Goal: Information Seeking & Learning: Learn about a topic

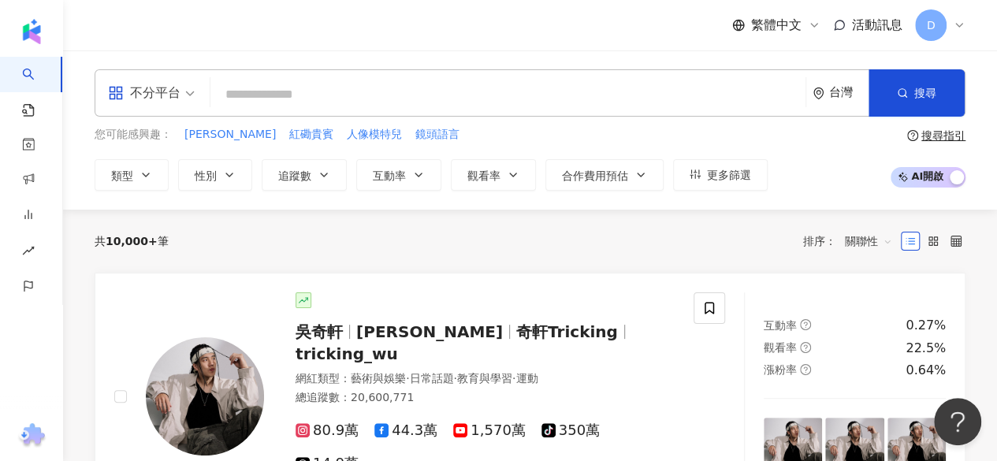
click at [675, 88] on input "search" at bounding box center [508, 95] width 583 height 30
paste input "*********"
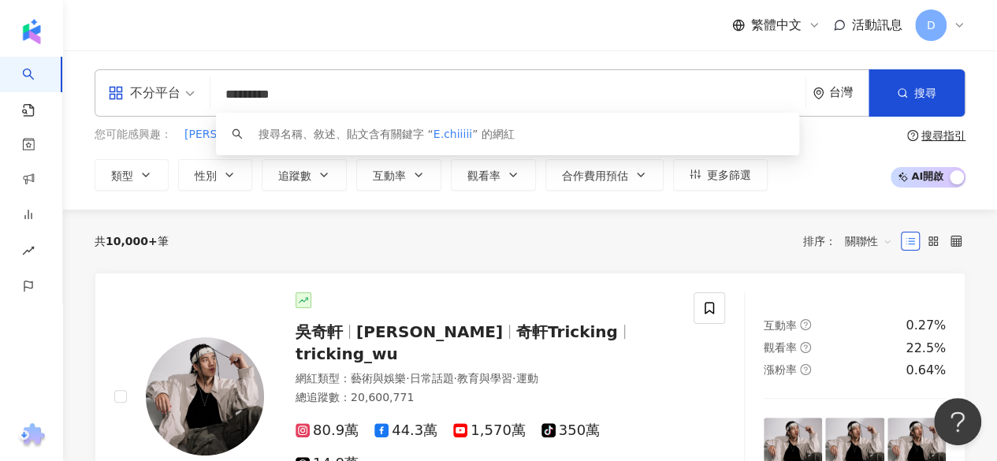
type input "********"
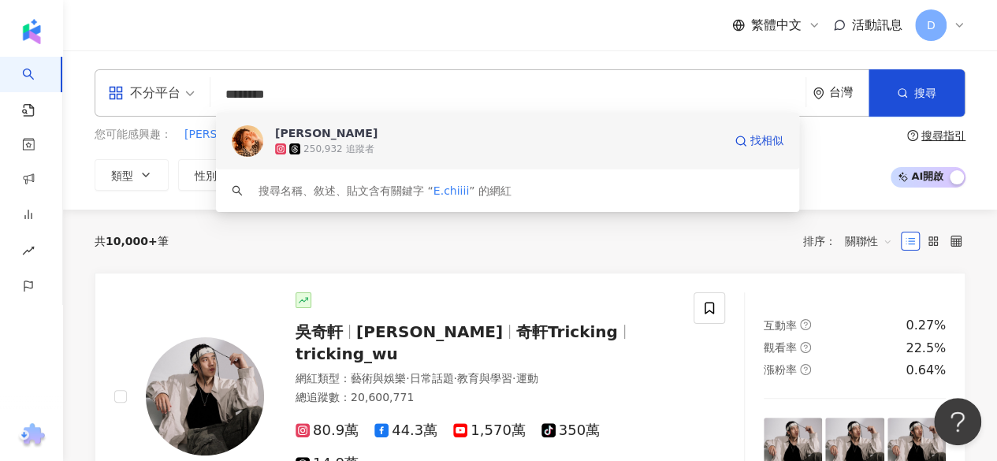
click at [589, 149] on div "250,932 追蹤者" at bounding box center [499, 149] width 448 height 16
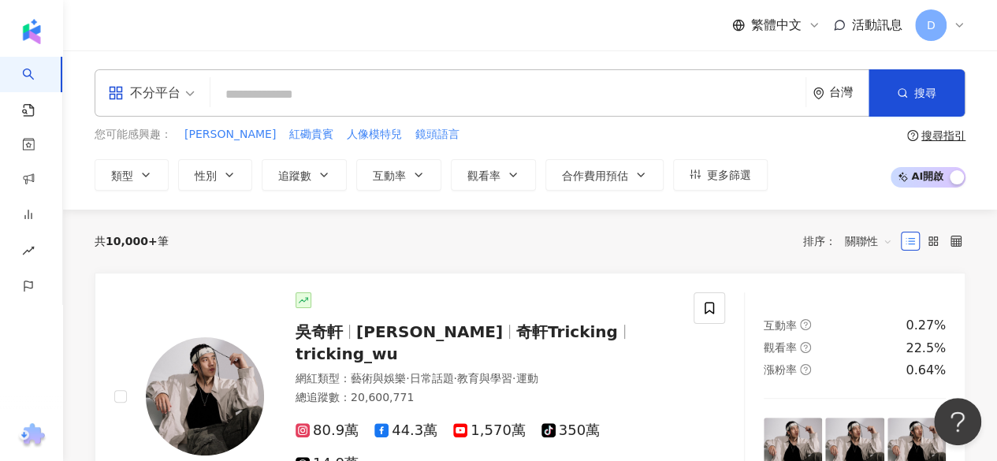
click at [668, 117] on div "不分平台 台灣 搜尋 8b20885a-a867-421f-8748-23e939d3124b 琦琦 250,932 追蹤者 搜尋名稱、敘述、貼文含有關鍵字 …" at bounding box center [530, 129] width 934 height 121
click at [635, 92] on input "search" at bounding box center [508, 95] width 583 height 30
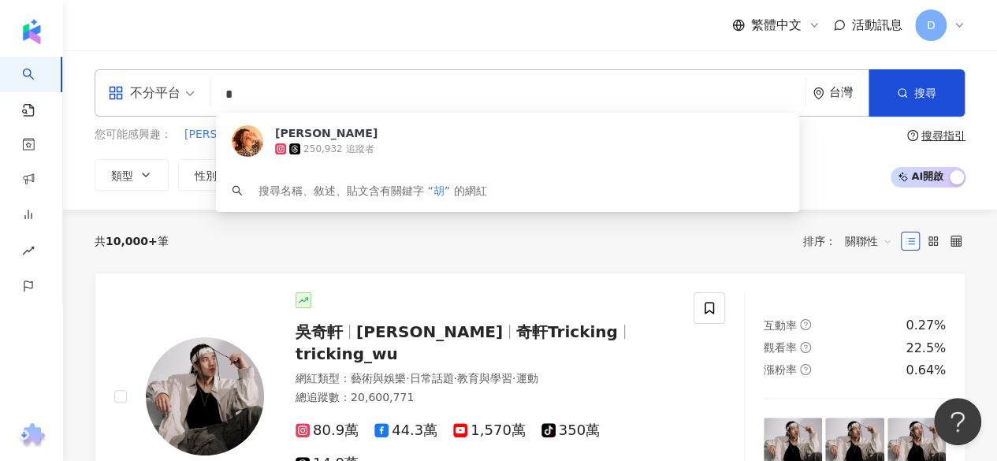
paste input "**"
type input "***"
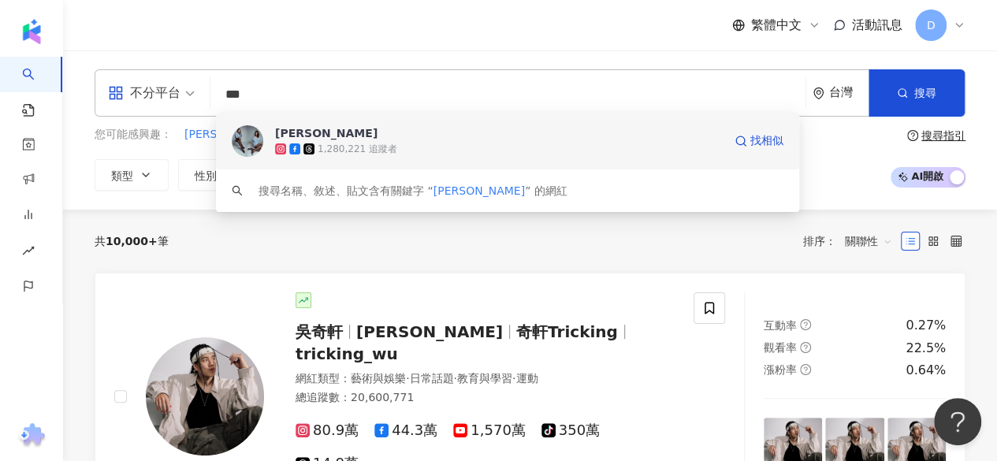
click at [302, 127] on div "胡小禎" at bounding box center [326, 133] width 102 height 16
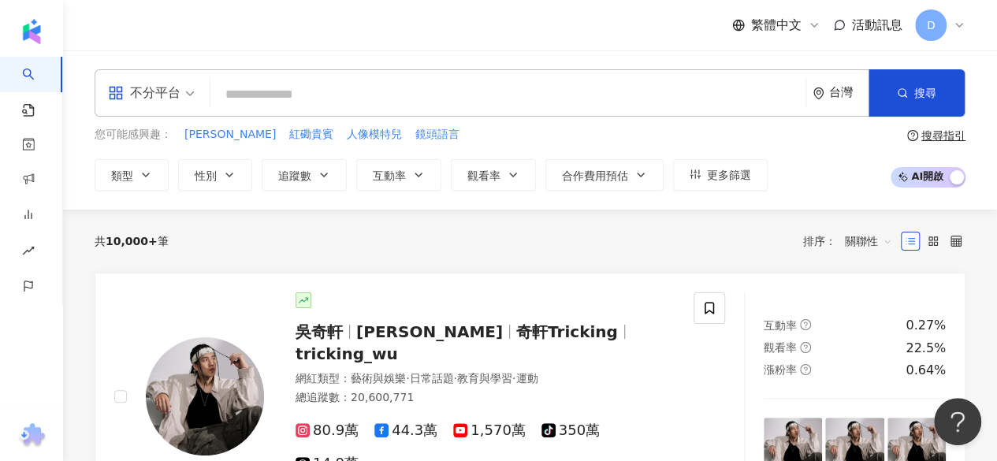
click at [356, 106] on input "search" at bounding box center [508, 95] width 583 height 30
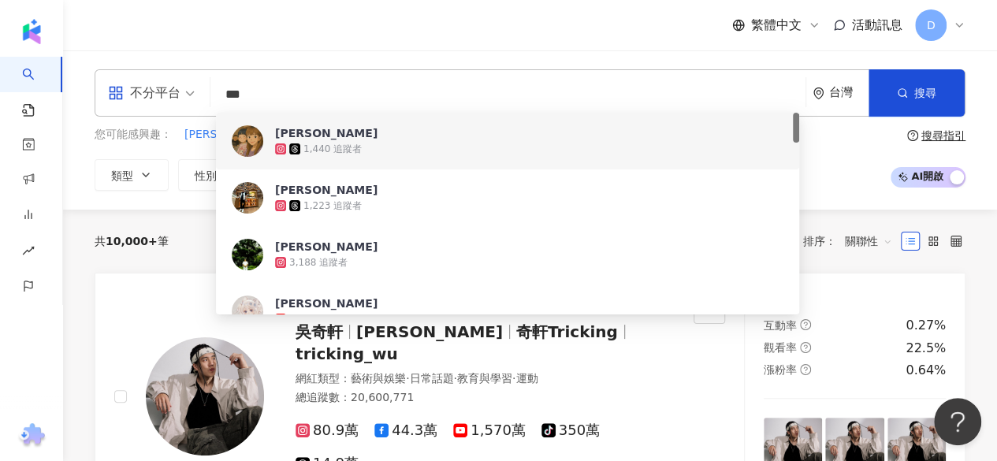
drag, startPoint x: 292, startPoint y: 99, endPoint x: 205, endPoint y: 92, distance: 87.7
click at [205, 92] on div "不分平台 *** 台灣 搜尋 b50780b0-3270-4278-9211-f972b38c82be 79953622-a351-4637-ba77-249…" at bounding box center [530, 92] width 871 height 47
paste input "*********"
type input "**********"
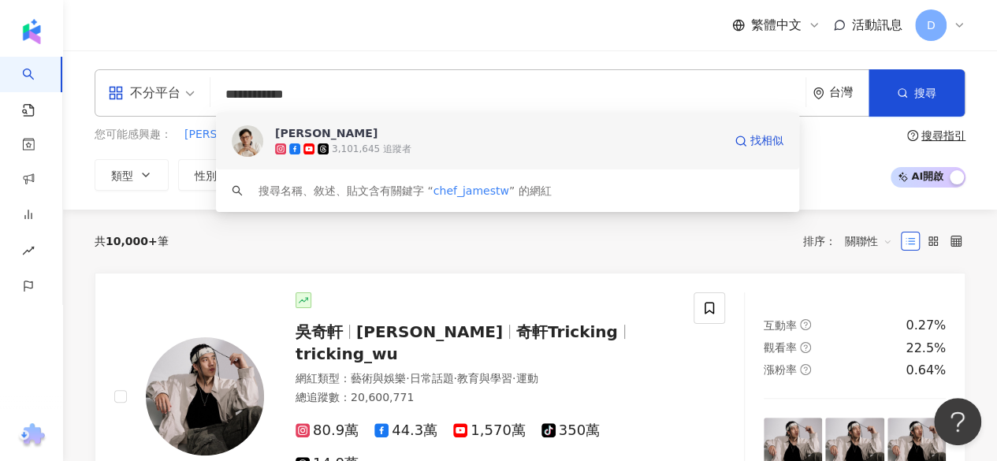
click at [243, 143] on img at bounding box center [248, 141] width 32 height 32
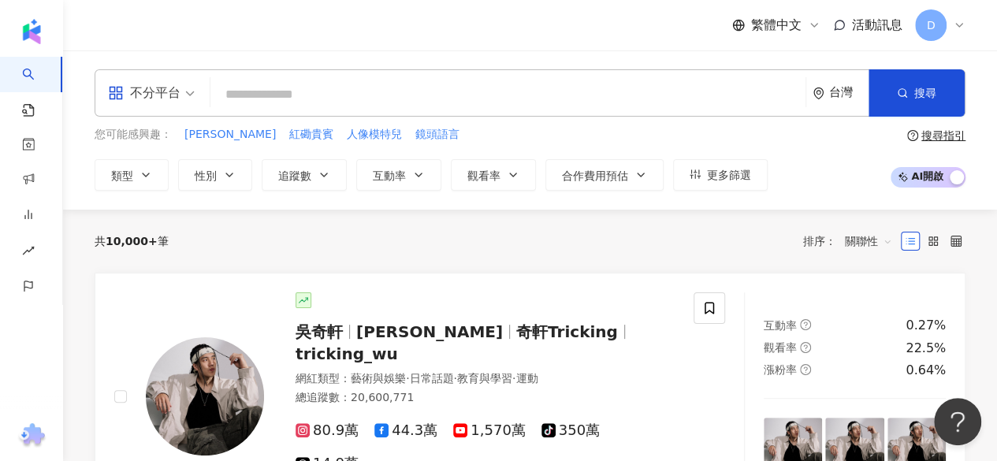
click at [255, 95] on input "search" at bounding box center [508, 95] width 583 height 30
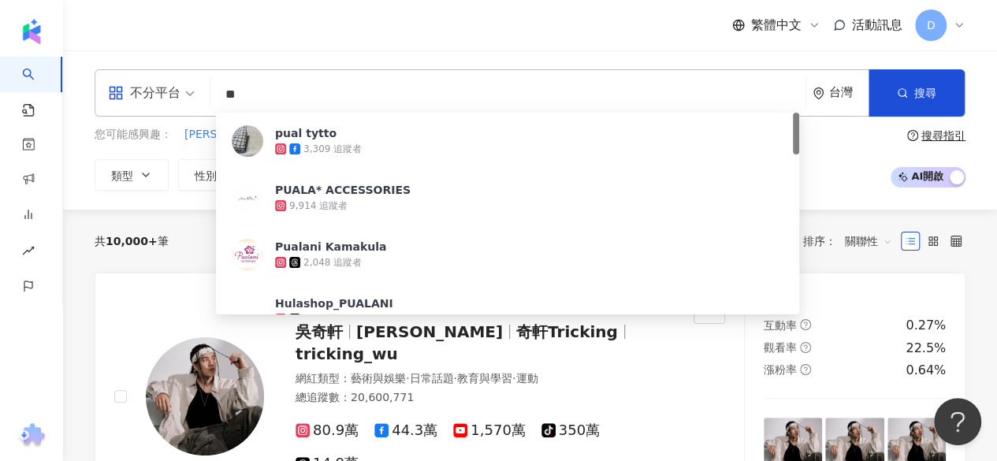
type input "*"
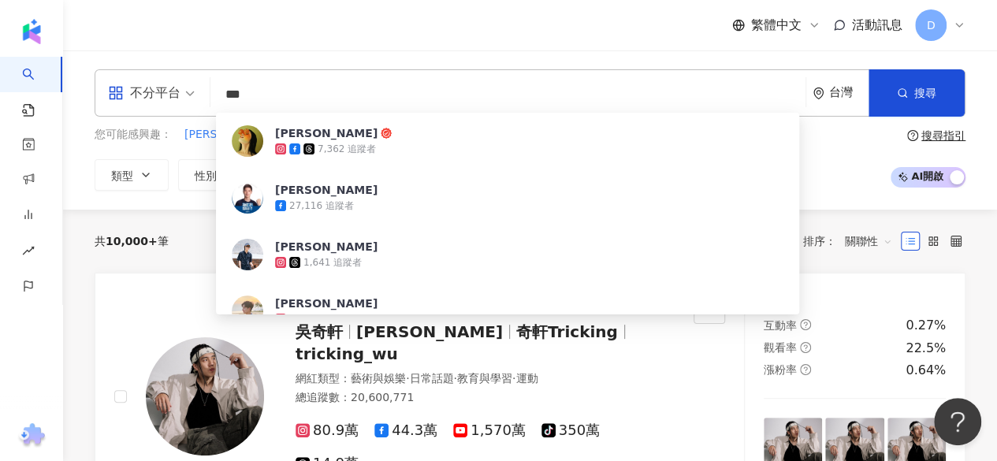
type input "***"
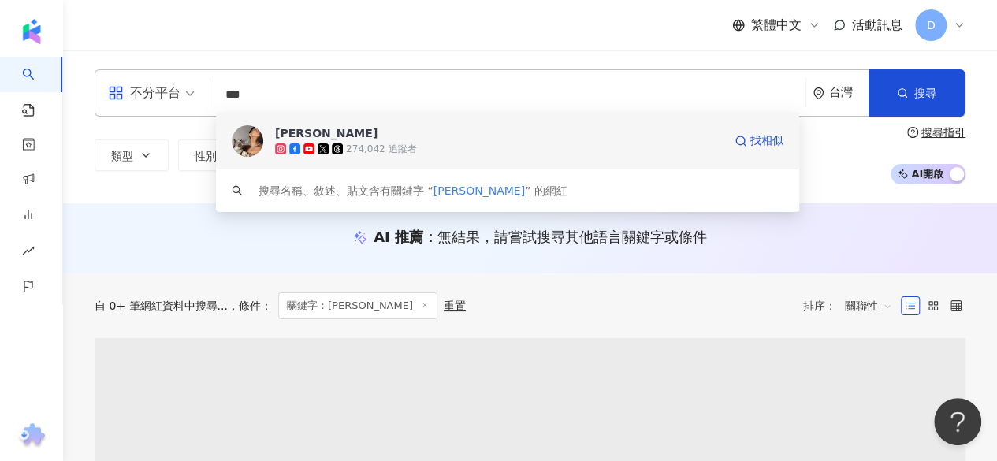
click at [290, 135] on div "李宜柏" at bounding box center [326, 133] width 102 height 16
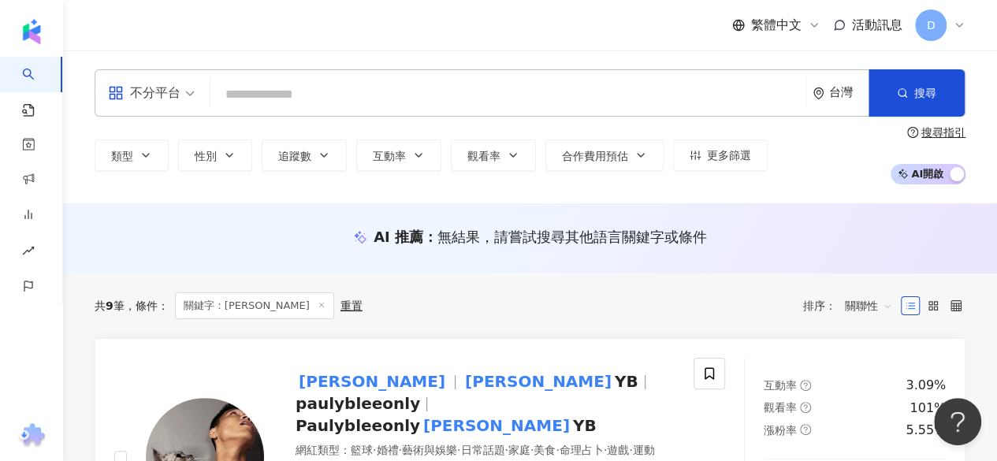
click at [265, 88] on input "search" at bounding box center [508, 95] width 583 height 30
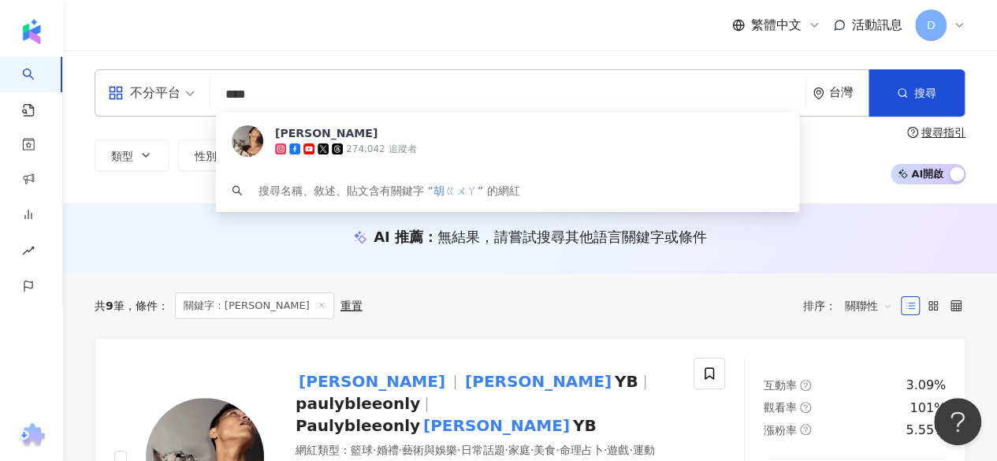
type input "**"
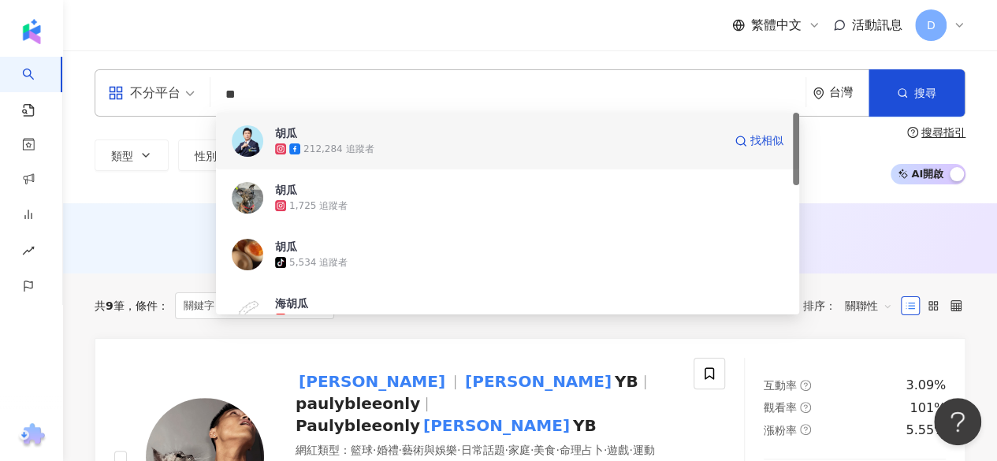
click at [290, 147] on icon at bounding box center [294, 148] width 11 height 11
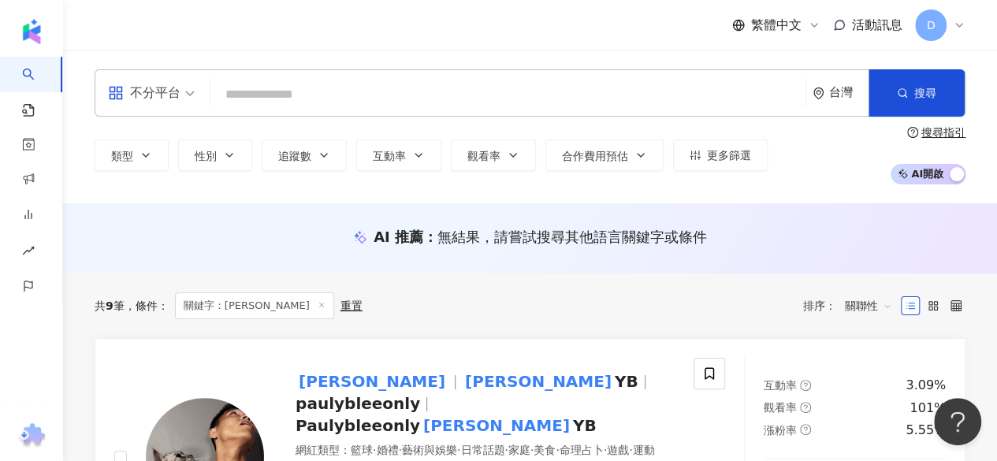
click at [266, 89] on input "search" at bounding box center [508, 95] width 583 height 30
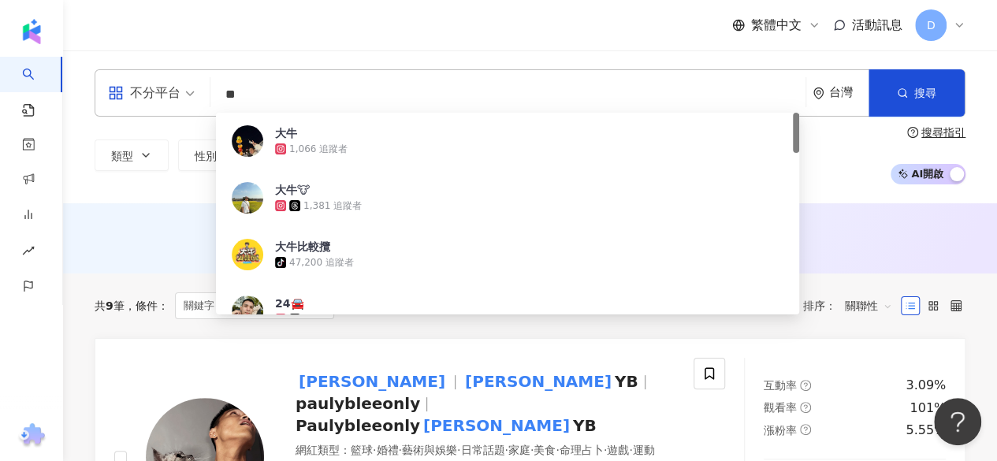
drag, startPoint x: 266, startPoint y: 92, endPoint x: 186, endPoint y: 83, distance: 80.2
click at [186, 83] on div "不分平台 ** 台灣 搜尋 98549998-6f84-4834-b408-f5b2ff7ba504 大牛 1,066 追蹤者 大牛🐮 1,381 追蹤者 大…" at bounding box center [530, 92] width 871 height 47
type input "***"
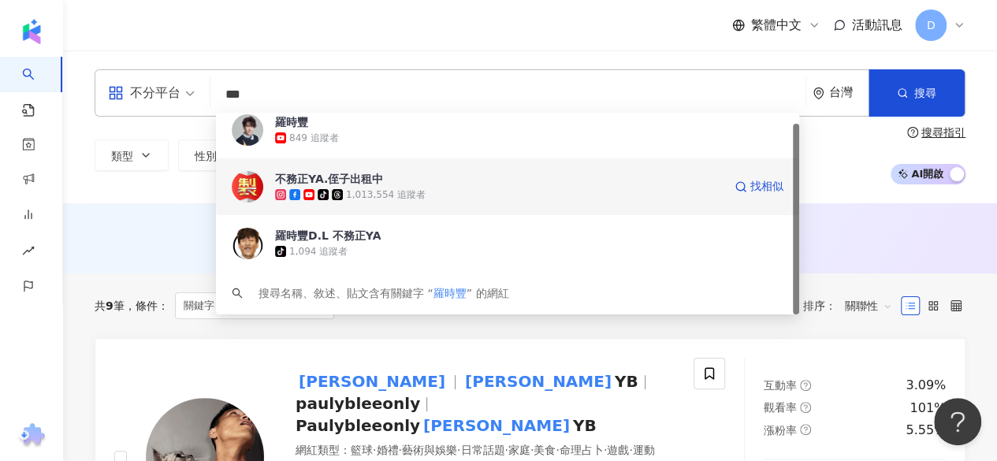
scroll to position [32, 0]
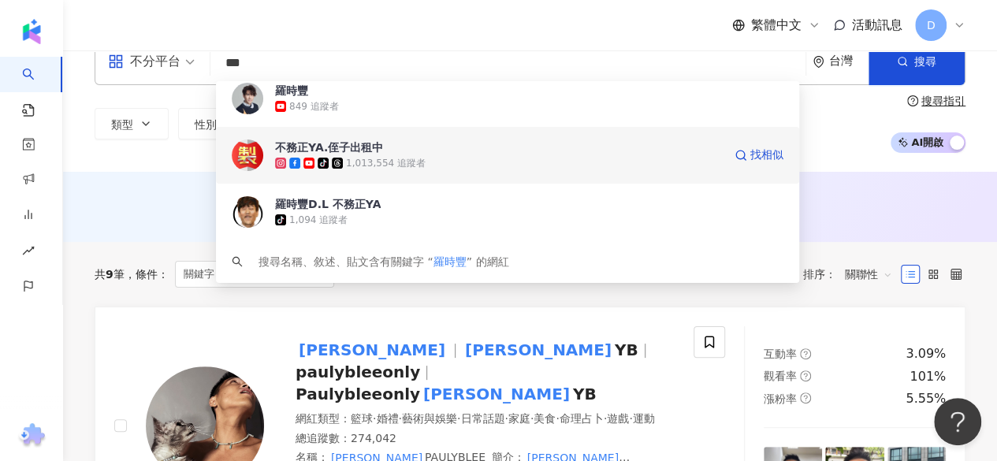
drag, startPoint x: 362, startPoint y: 181, endPoint x: 249, endPoint y: 144, distance: 118.7
click at [249, 144] on div "不務正YA.侄子出租中 tiktok-icon 1,013,554 追蹤者 找相似" at bounding box center [507, 155] width 583 height 57
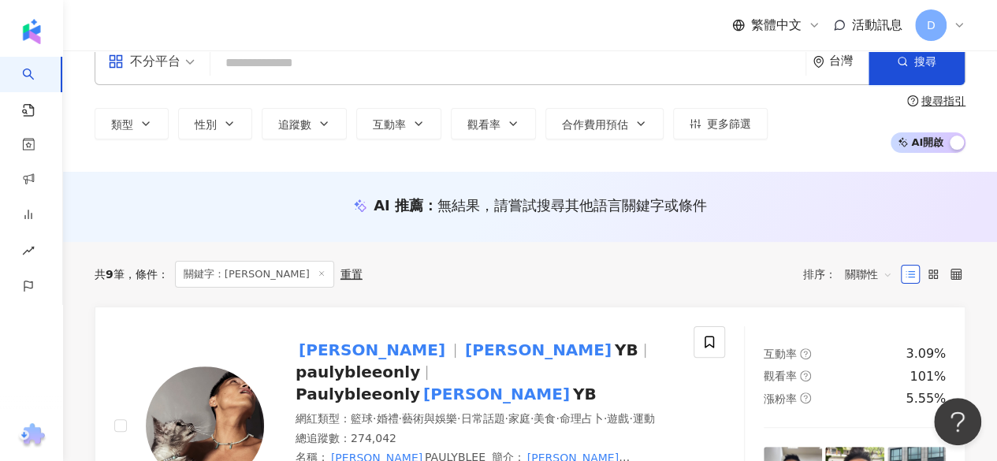
click at [334, 61] on input "search" at bounding box center [508, 63] width 583 height 30
click at [312, 62] on input "search" at bounding box center [508, 63] width 583 height 30
click at [310, 65] on input "search" at bounding box center [508, 63] width 583 height 30
click at [253, 64] on input "search" at bounding box center [508, 63] width 583 height 30
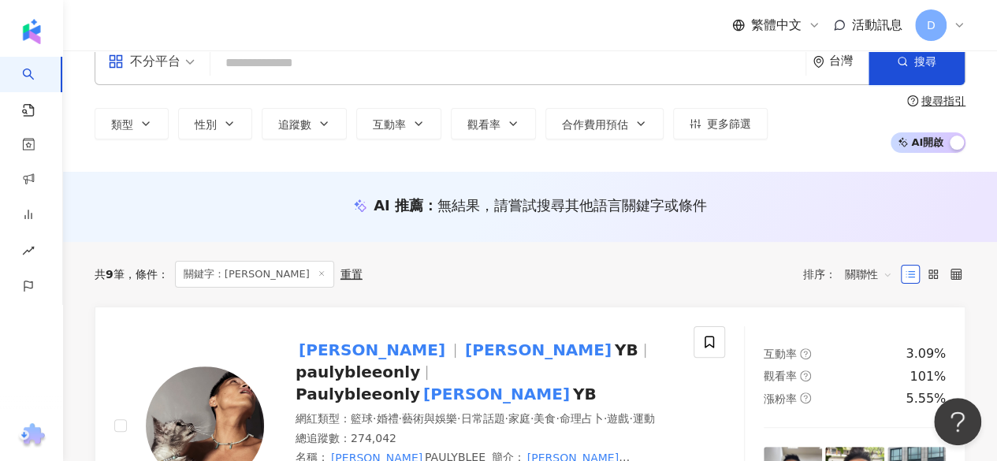
click at [199, 176] on div "AI 推薦 ： 無結果，請嘗試搜尋其他語言關鍵字或條件" at bounding box center [530, 207] width 934 height 70
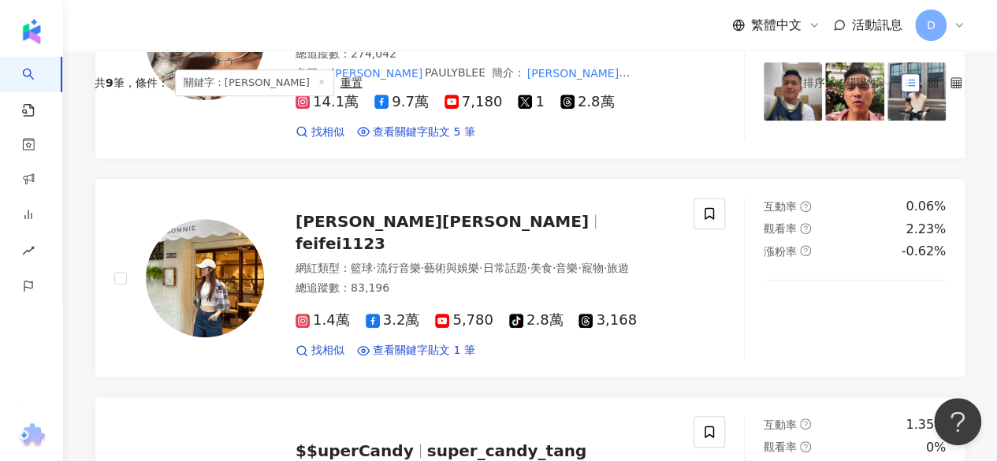
scroll to position [0, 0]
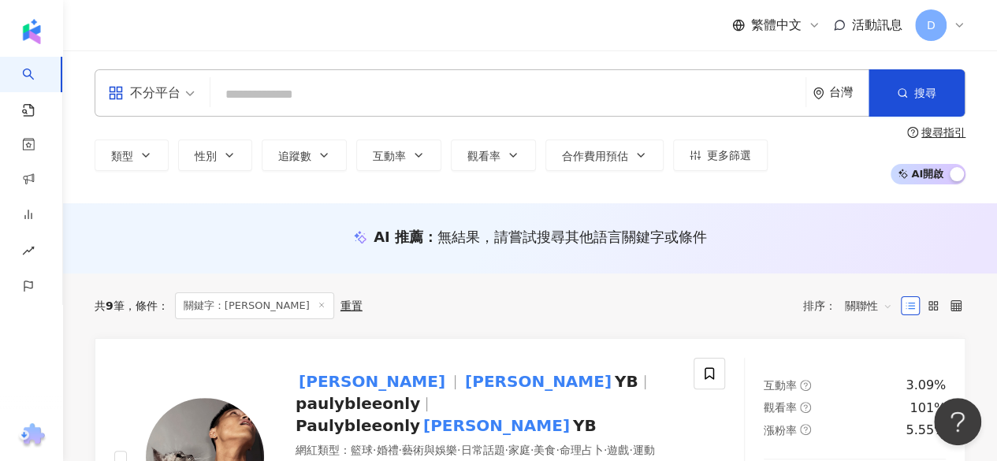
click at [262, 82] on input "search" at bounding box center [508, 95] width 583 height 30
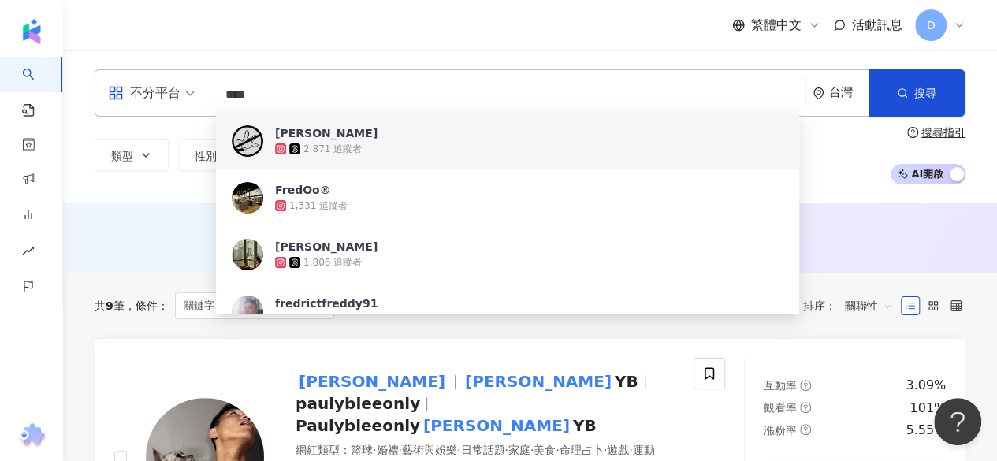
drag, startPoint x: 266, startPoint y: 86, endPoint x: 204, endPoint y: 104, distance: 64.9
click at [204, 104] on div "不分平台 **** 台灣 搜尋 7a0dcd10-e623-4b37-9d4c-38f86c2a0c44 aade3141-523d-41dd-9d3a-13…" at bounding box center [530, 92] width 871 height 47
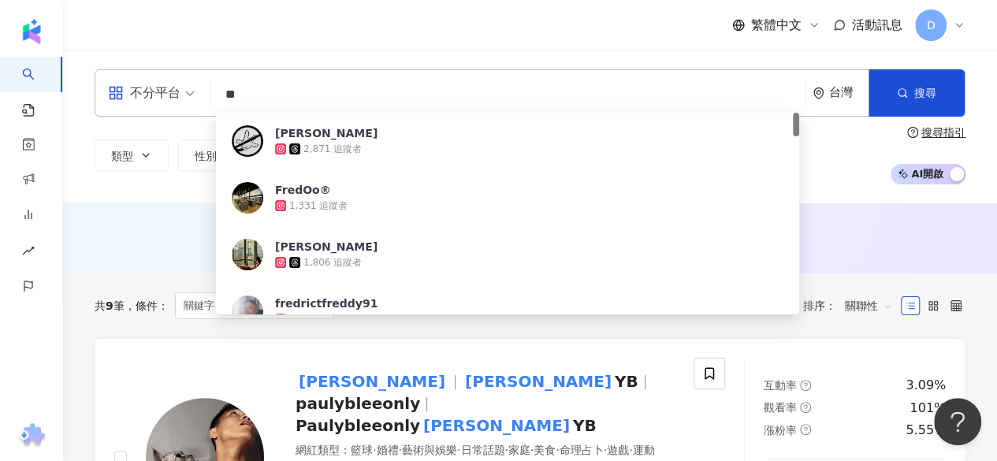
type input "**"
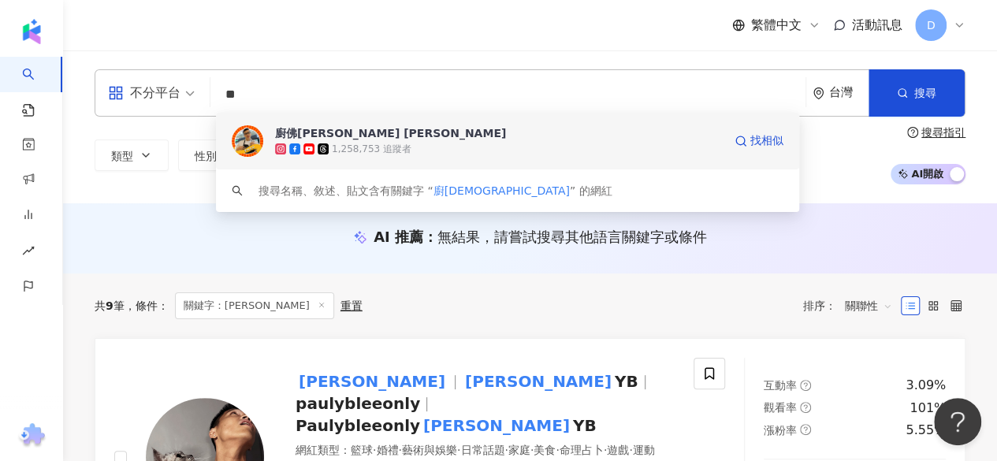
click at [248, 135] on img at bounding box center [248, 141] width 32 height 32
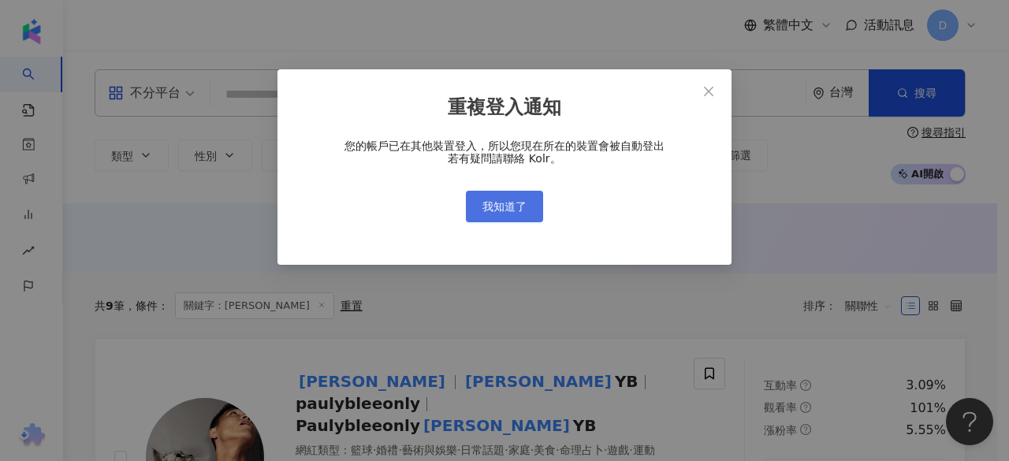
click at [494, 198] on button "我知道了" at bounding box center [504, 207] width 77 height 32
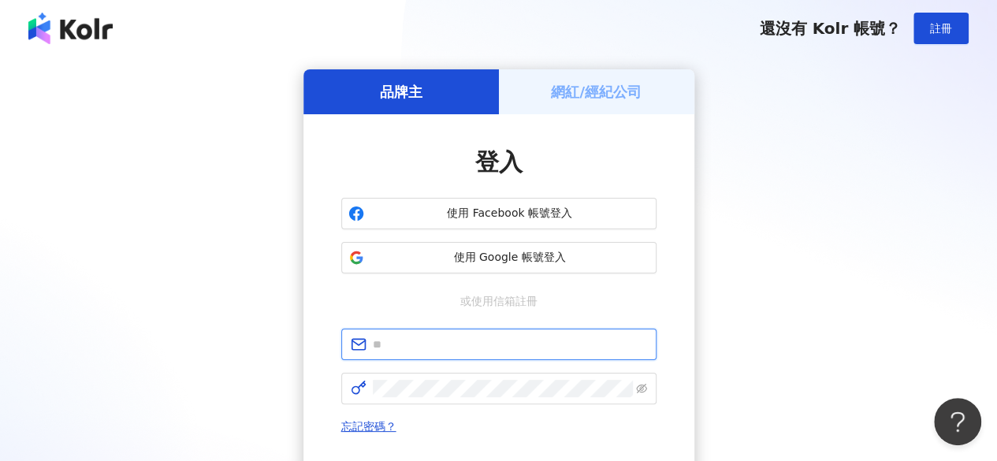
type input "**********"
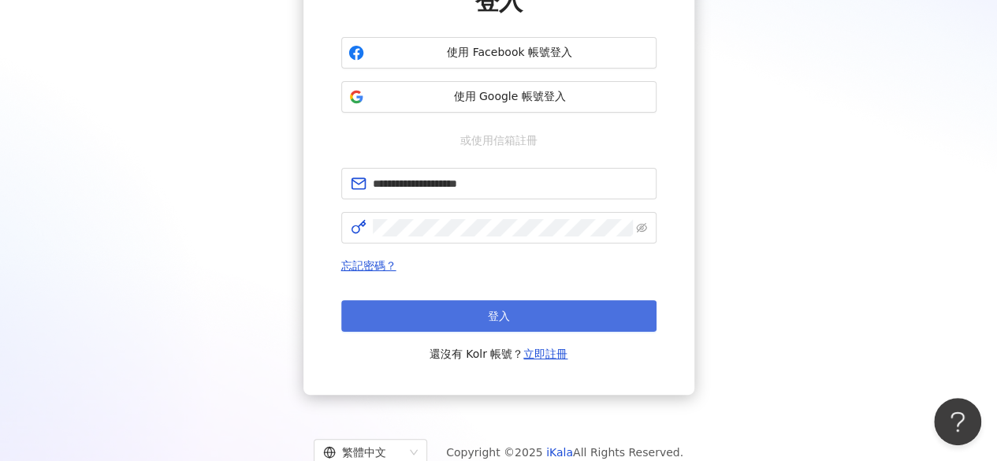
click at [471, 325] on button "登入" at bounding box center [498, 316] width 315 height 32
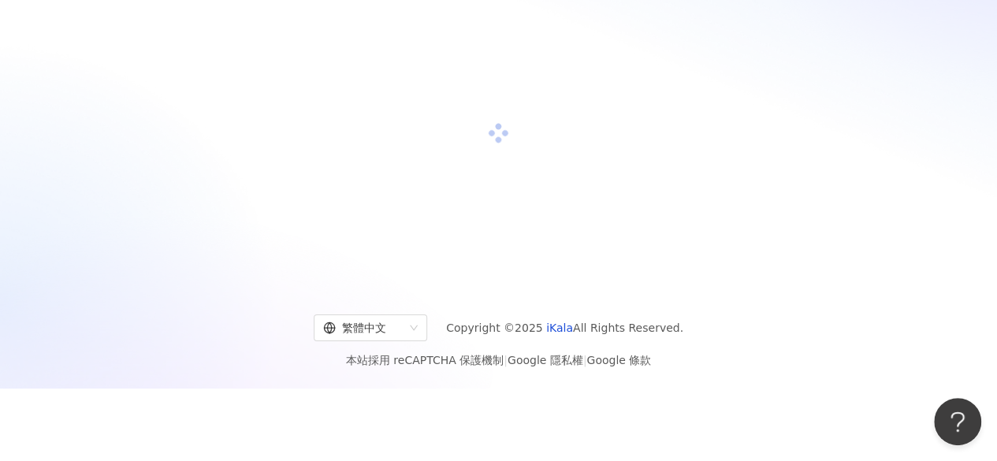
scroll to position [73, 0]
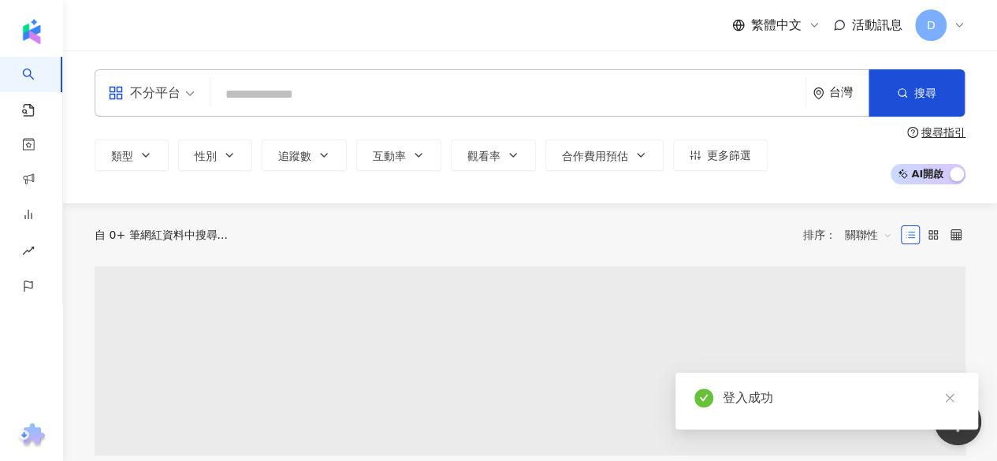
drag, startPoint x: 371, startPoint y: 163, endPoint x: 318, endPoint y: 97, distance: 84.7
click at [318, 97] on div "不分平台 台灣 搜尋 類型 性別 追蹤數 互動率 觀看率 合作費用預估 更多篩選 搜尋指引 AI 開啟 AI 關閉" at bounding box center [530, 126] width 934 height 115
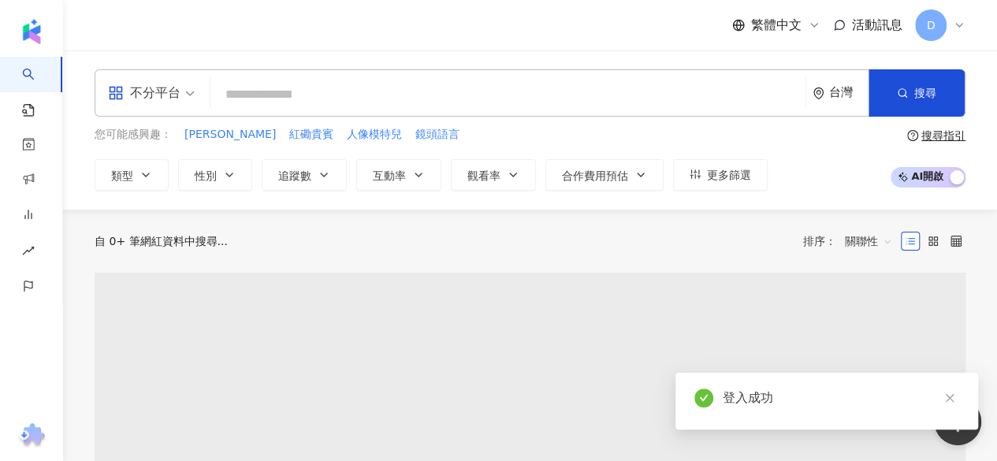
click at [287, 89] on input "search" at bounding box center [508, 95] width 583 height 30
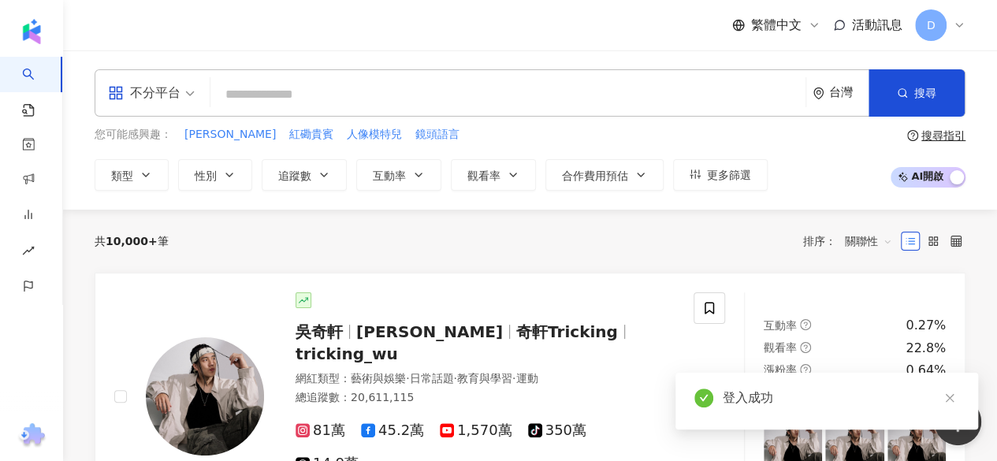
paste input "*********"
type input "*********"
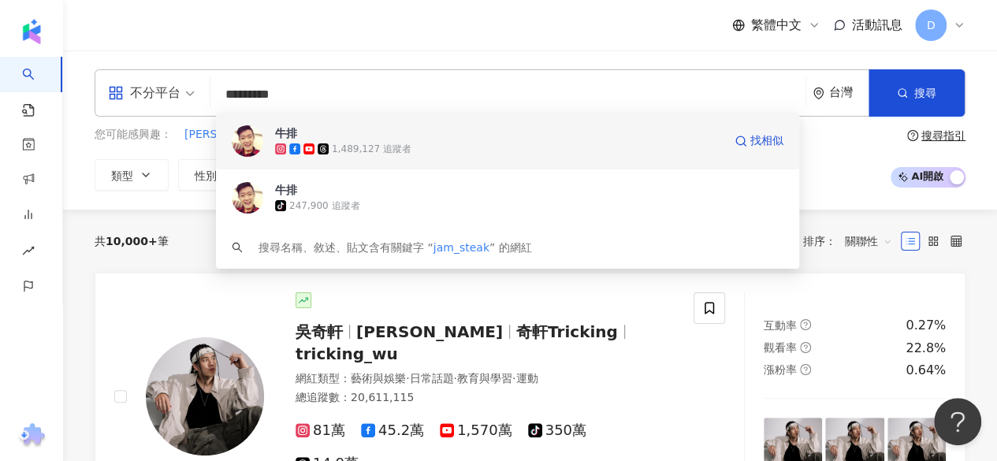
click at [248, 136] on img at bounding box center [248, 141] width 32 height 32
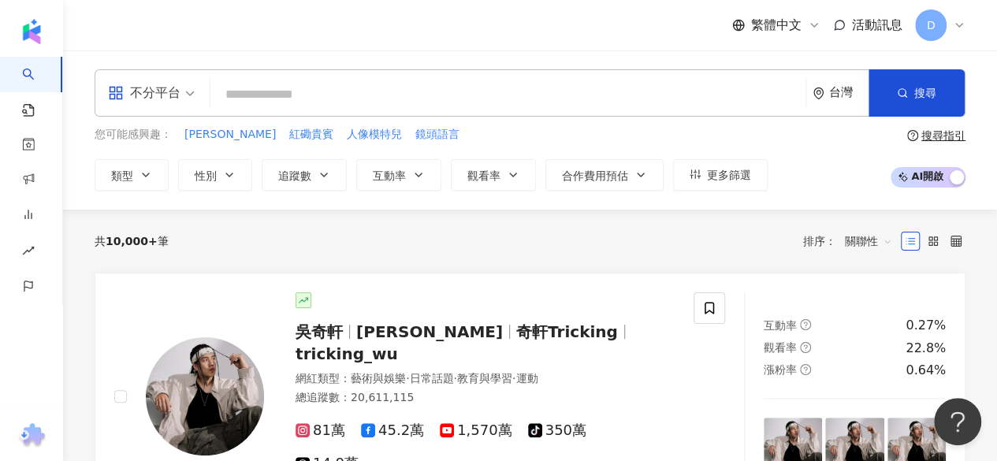
click at [314, 99] on input "search" at bounding box center [508, 95] width 583 height 30
click at [681, 259] on div "共 10,000+ 筆 排序： 關聯性" at bounding box center [530, 241] width 871 height 63
click at [275, 100] on input "search" at bounding box center [508, 95] width 583 height 30
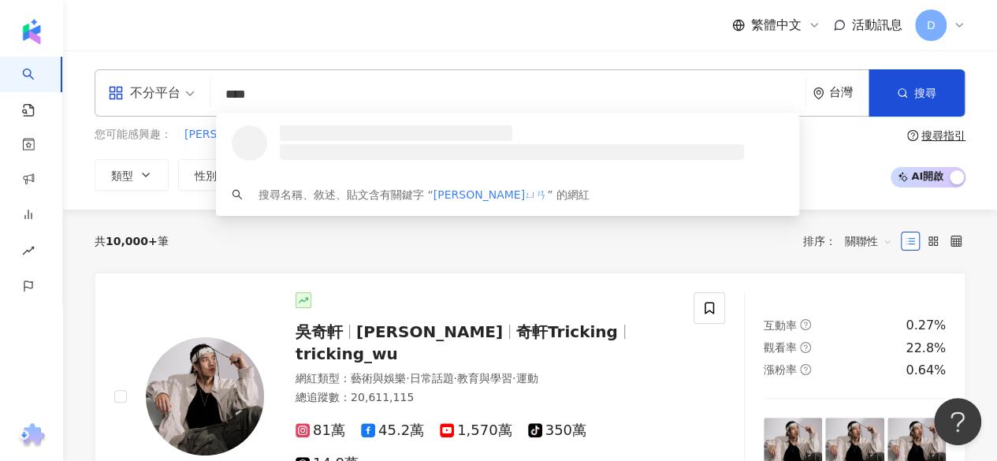
type input "**"
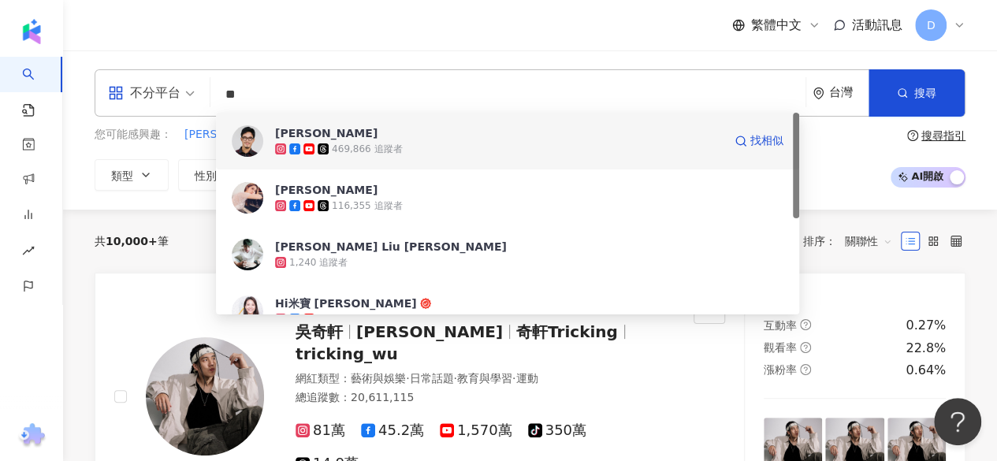
click at [240, 138] on img at bounding box center [248, 141] width 32 height 32
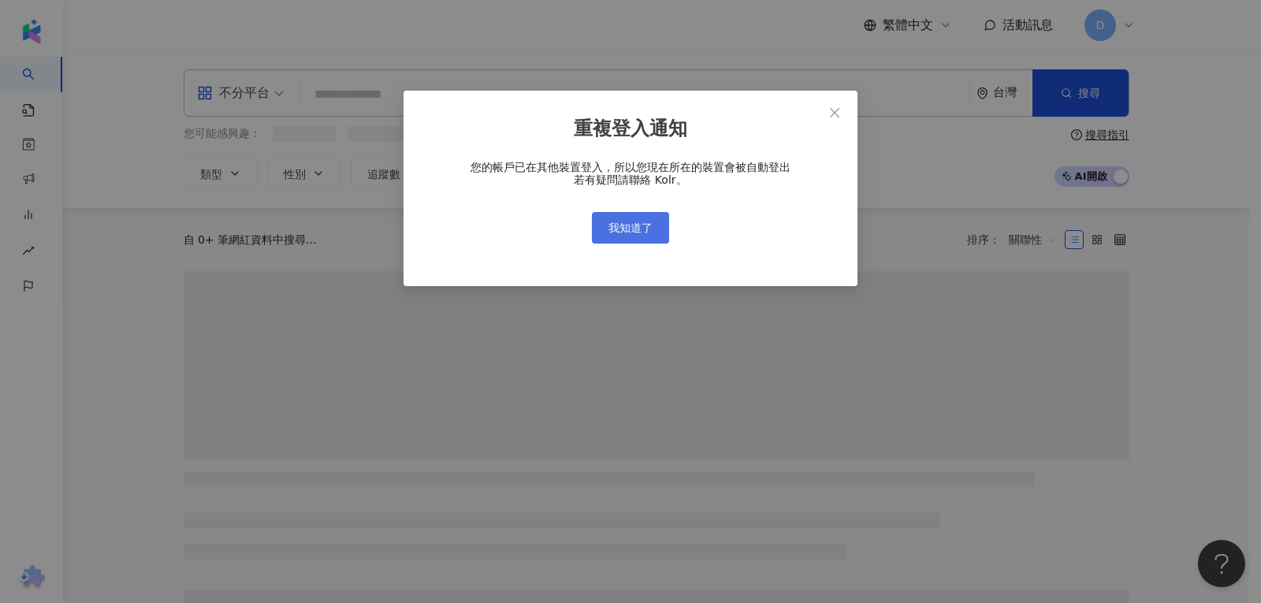
click at [637, 222] on span "我知道了" at bounding box center [631, 228] width 44 height 13
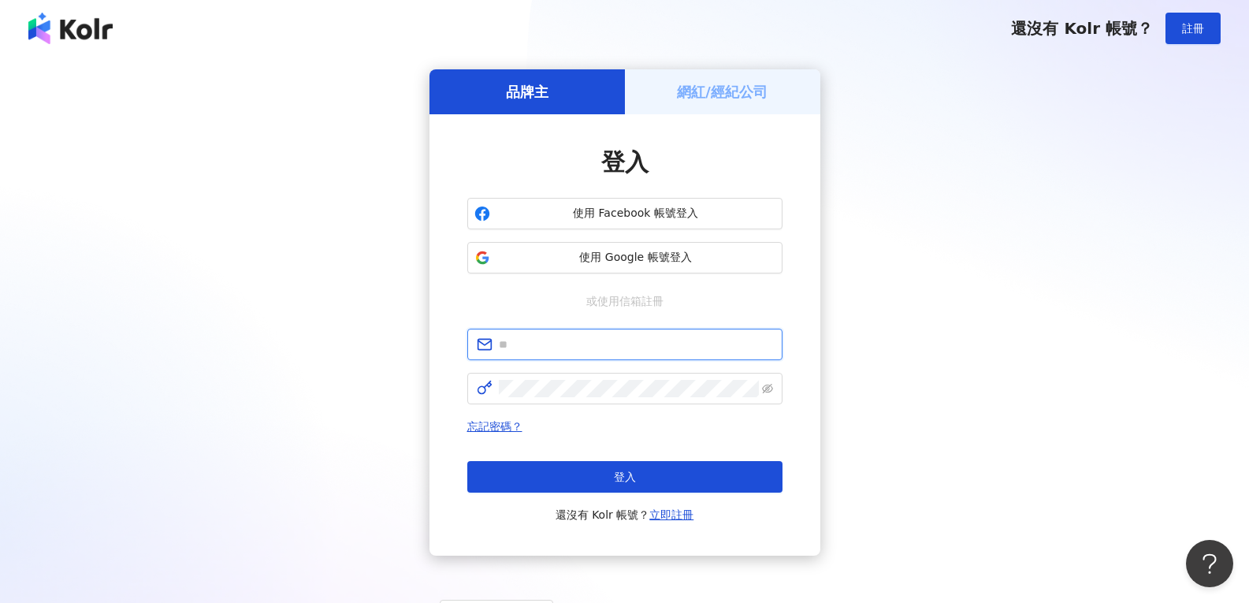
type input "**********"
click at [630, 456] on div "忘記密碼？ 登入 還沒有 Kolr 帳號？ 立即註冊" at bounding box center [624, 470] width 315 height 107
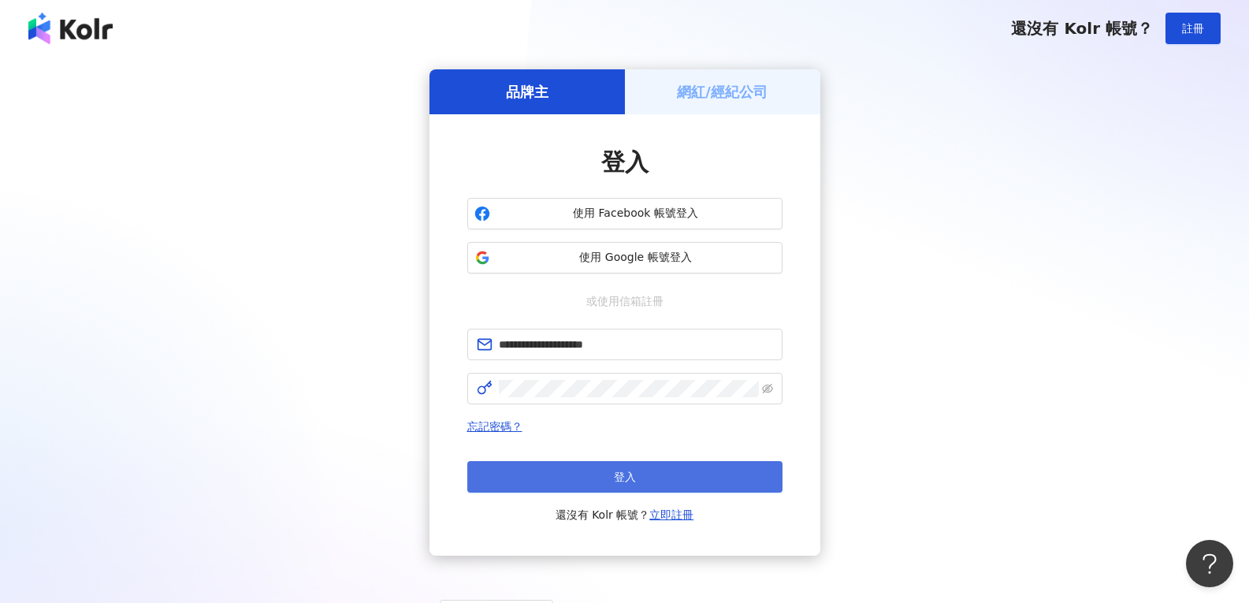
click at [635, 460] on button "登入" at bounding box center [624, 477] width 315 height 32
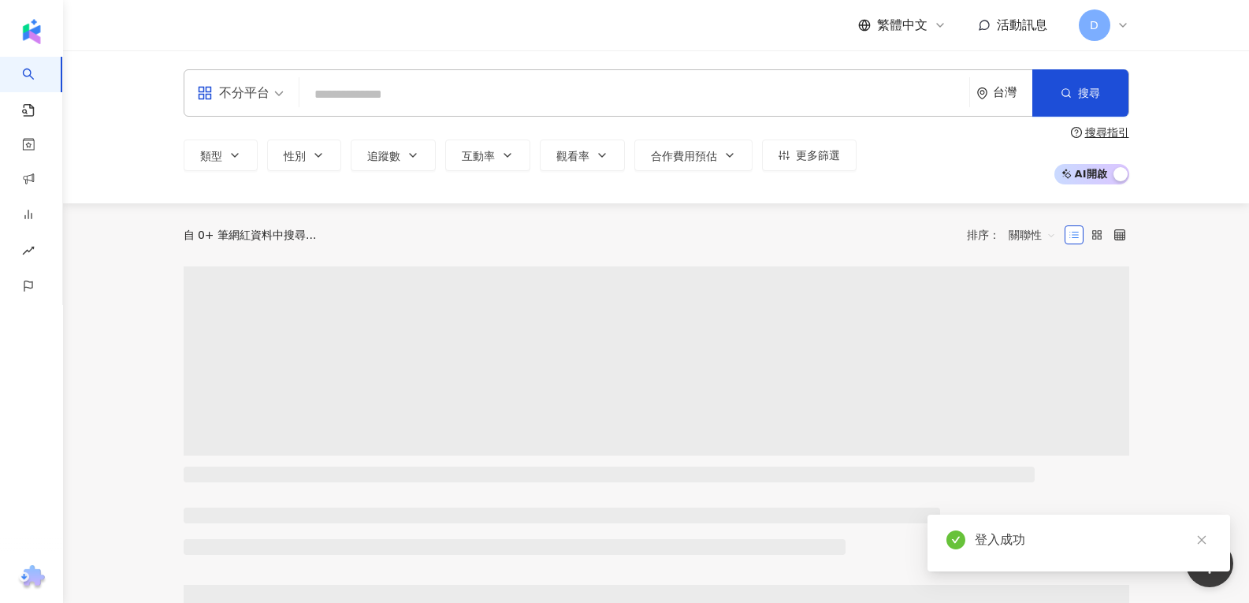
click at [390, 99] on input "search" at bounding box center [634, 95] width 657 height 30
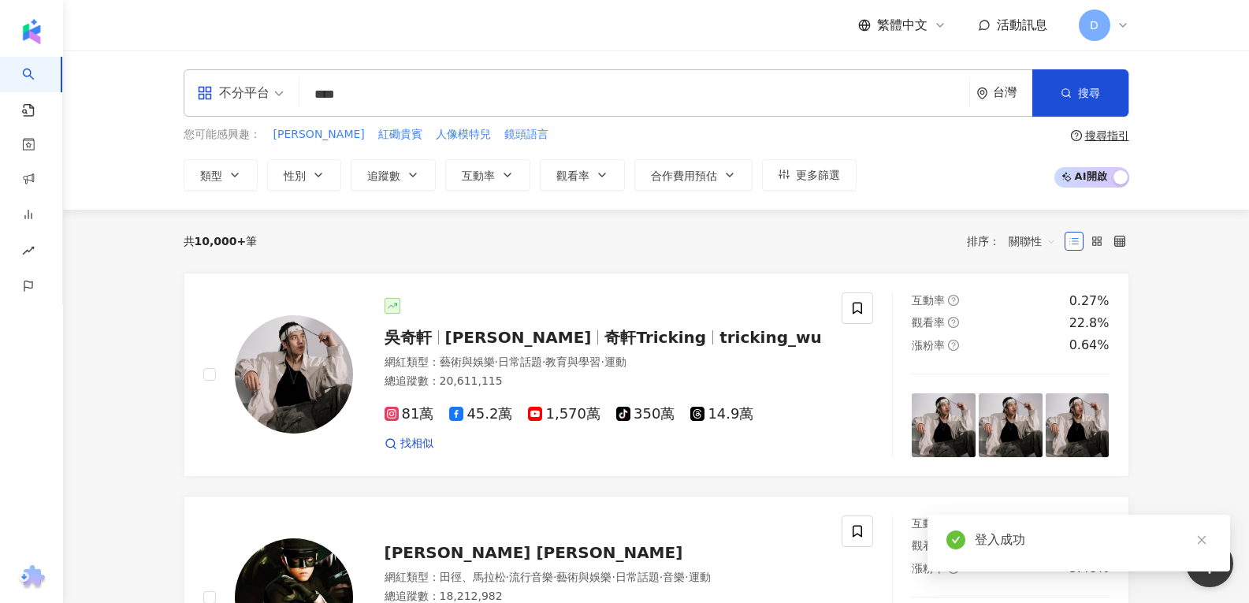
type input "***"
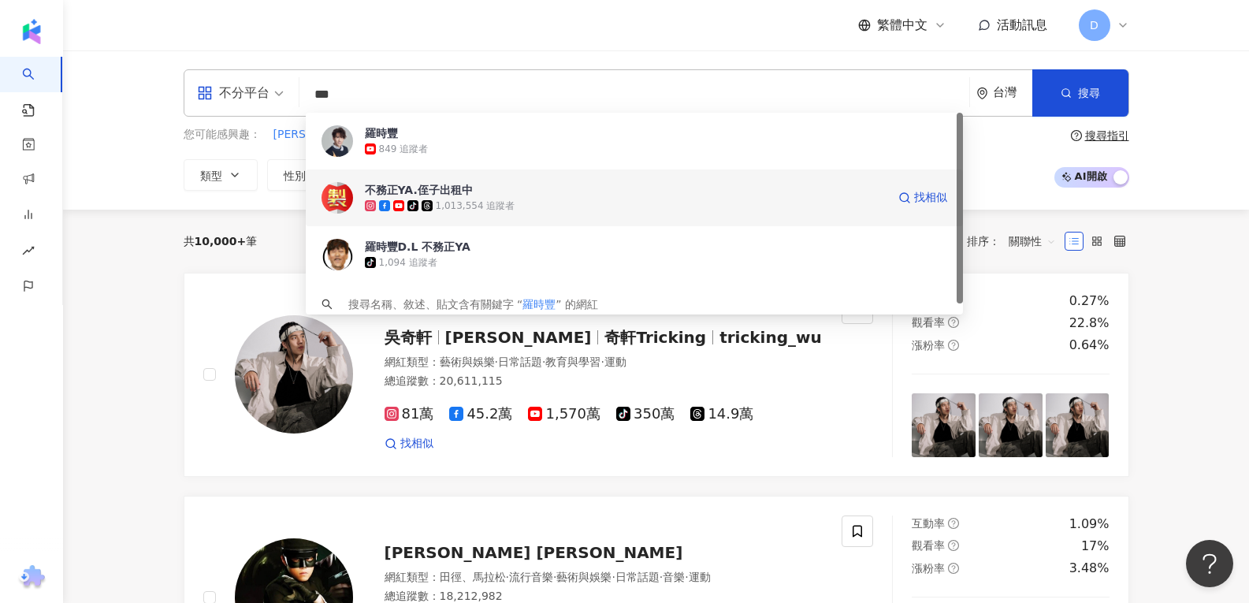
click at [332, 191] on img at bounding box center [338, 198] width 32 height 32
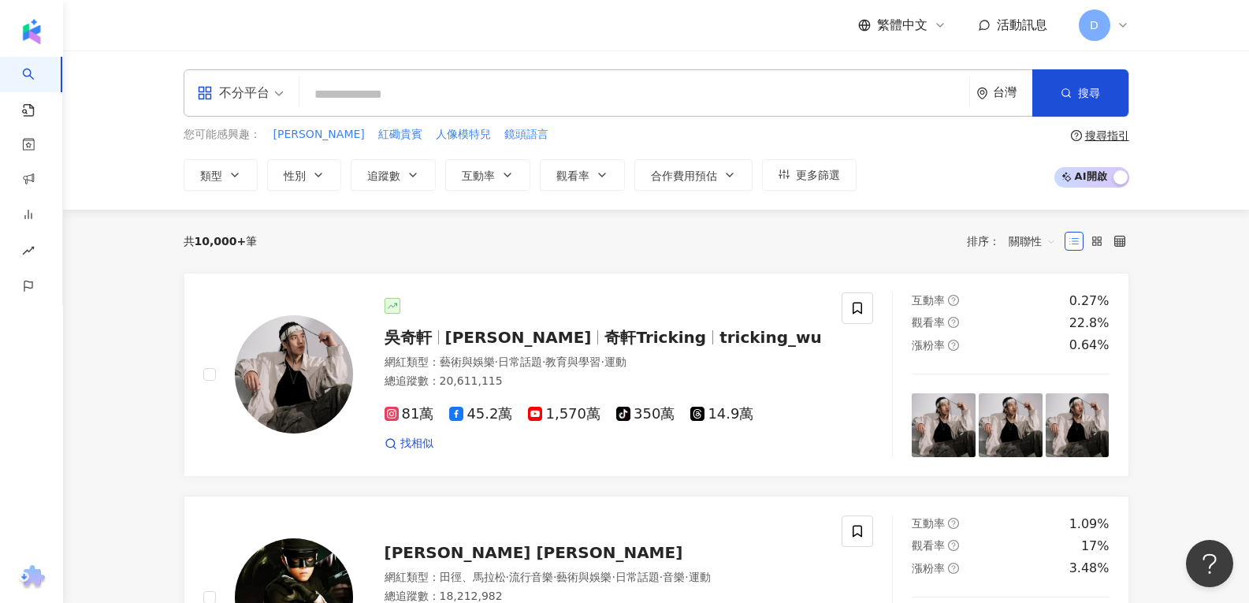
click at [396, 99] on input "search" at bounding box center [634, 95] width 657 height 30
paste input "**********"
type input "**********"
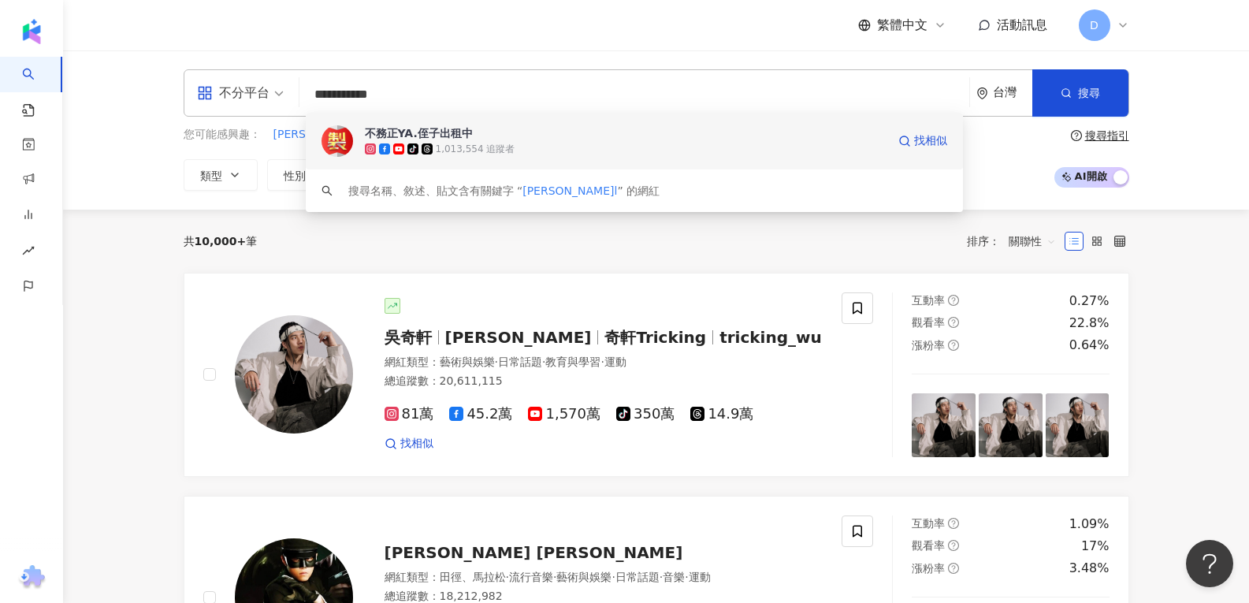
click at [395, 140] on div "不務正YA.侄子出租中" at bounding box center [419, 133] width 108 height 16
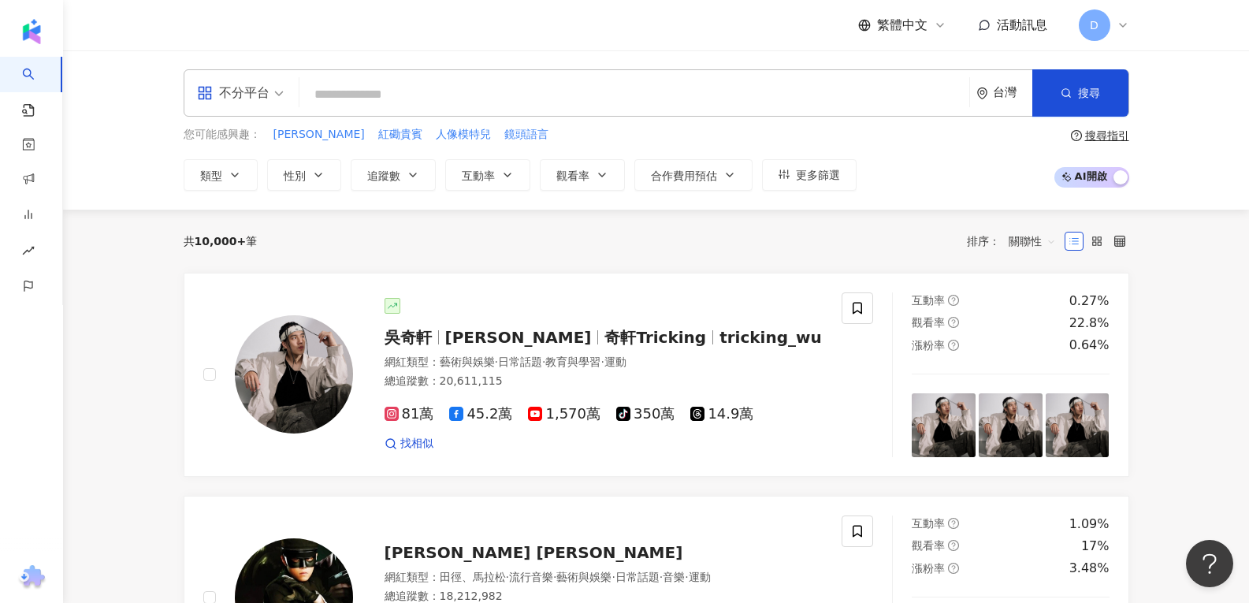
click at [331, 88] on input "search" at bounding box center [634, 95] width 657 height 30
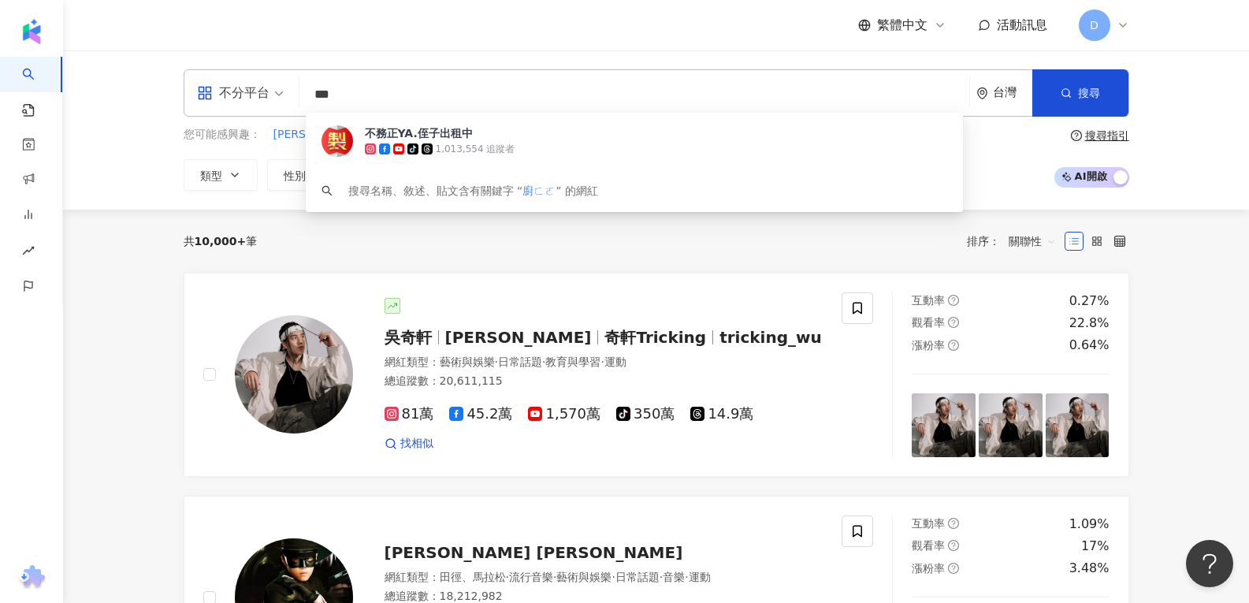
type input "**"
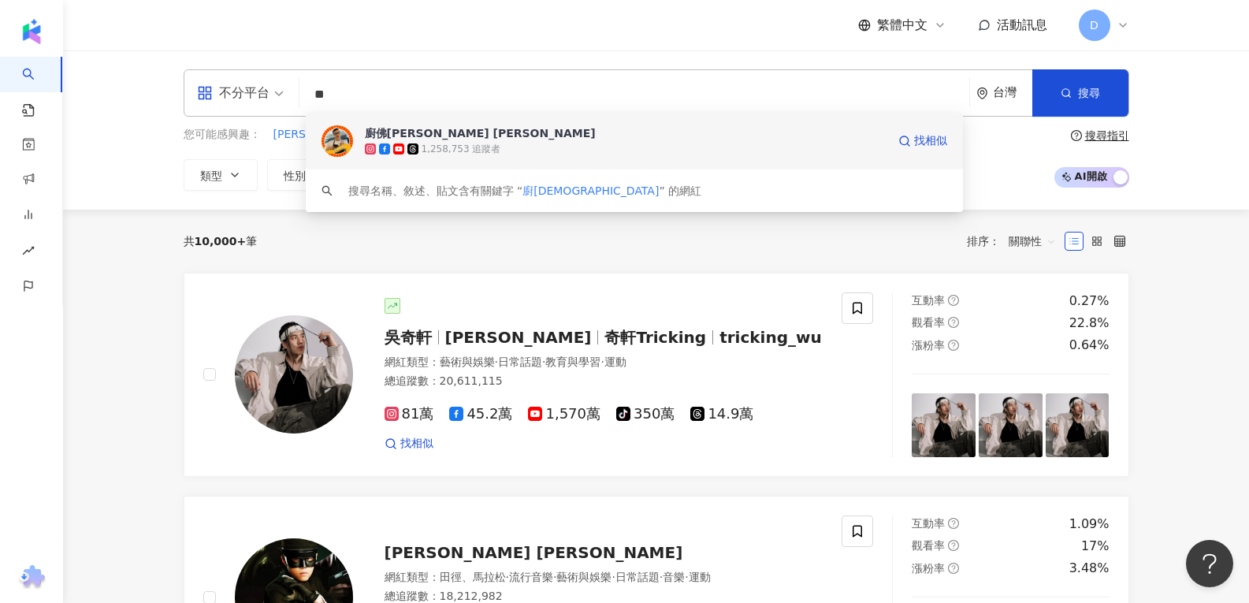
click at [403, 136] on div "廚佛瑞德 Fred" at bounding box center [480, 133] width 231 height 16
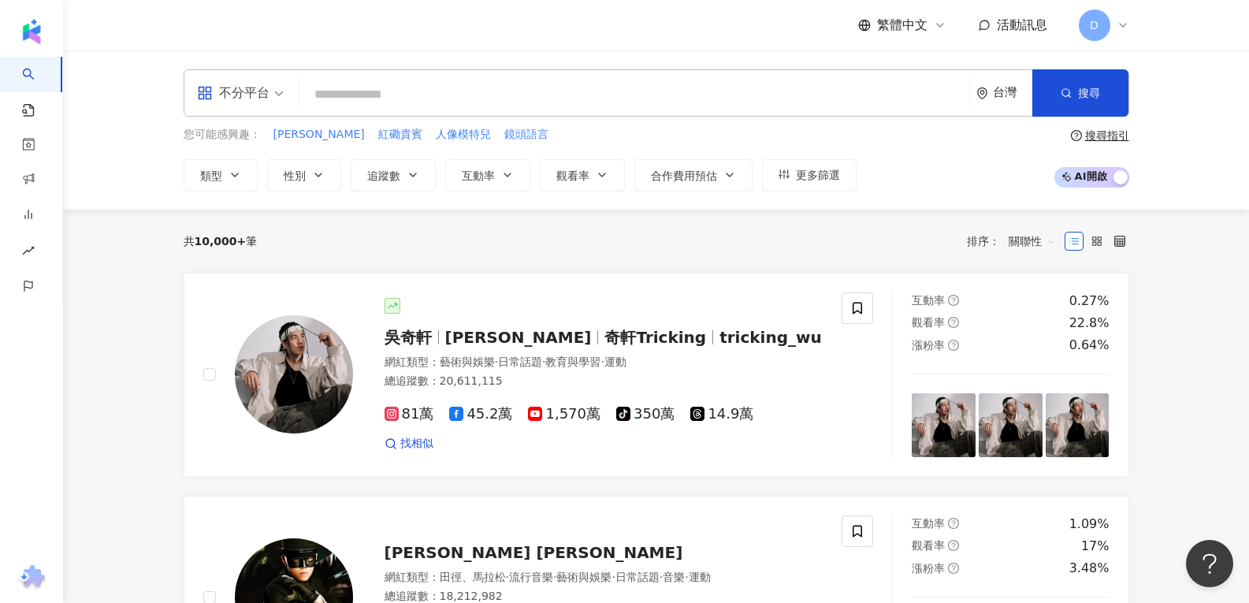
click at [344, 91] on input "search" at bounding box center [634, 95] width 657 height 30
paste input "**********"
type input "**********"
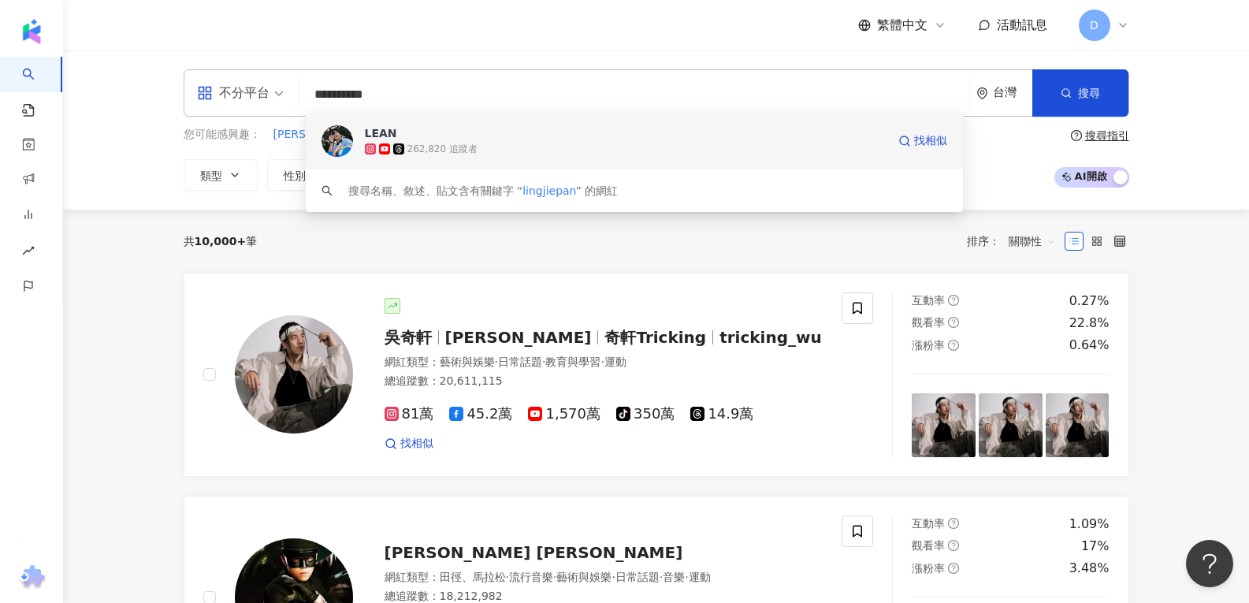
click at [334, 144] on img at bounding box center [338, 141] width 32 height 32
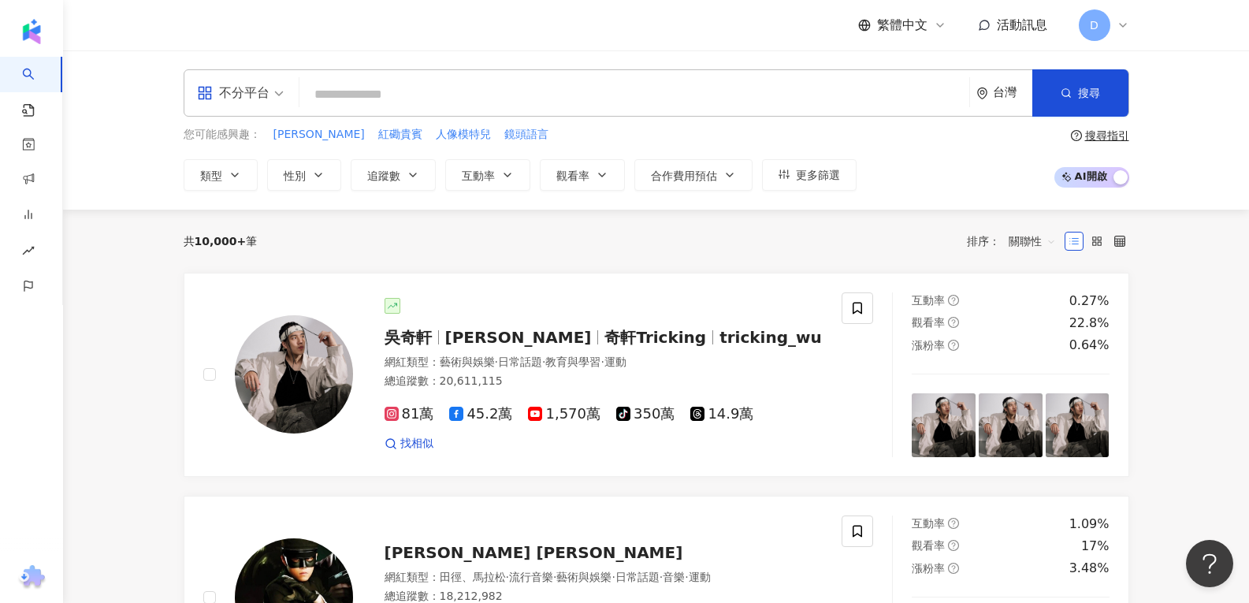
click at [447, 97] on input "search" at bounding box center [634, 95] width 657 height 30
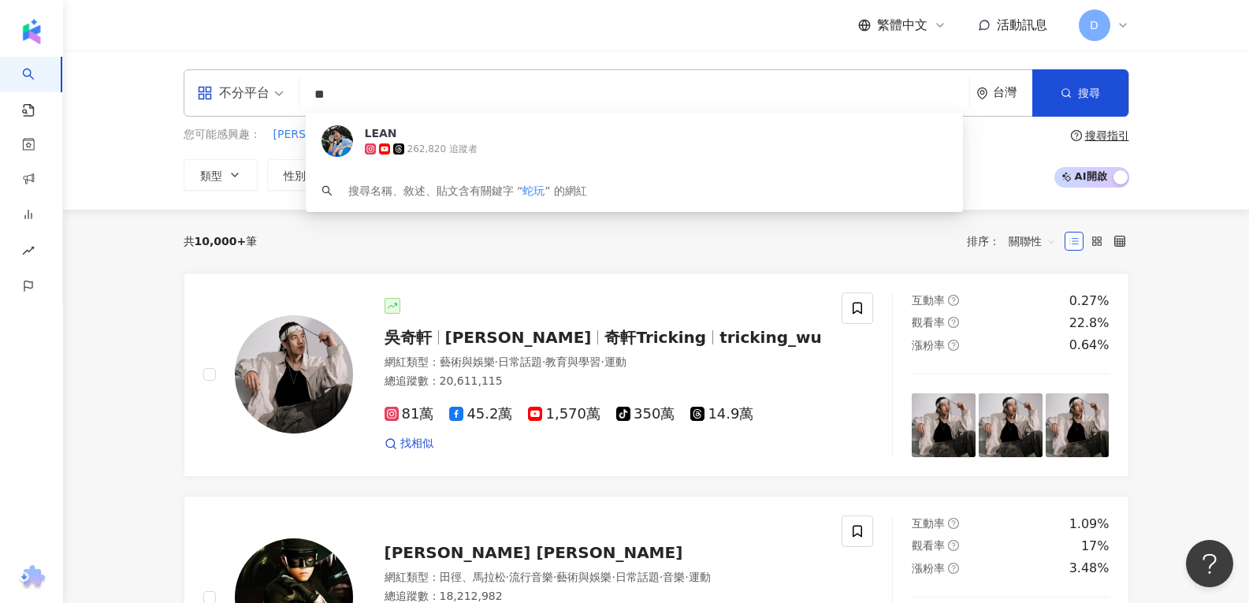
type input "**"
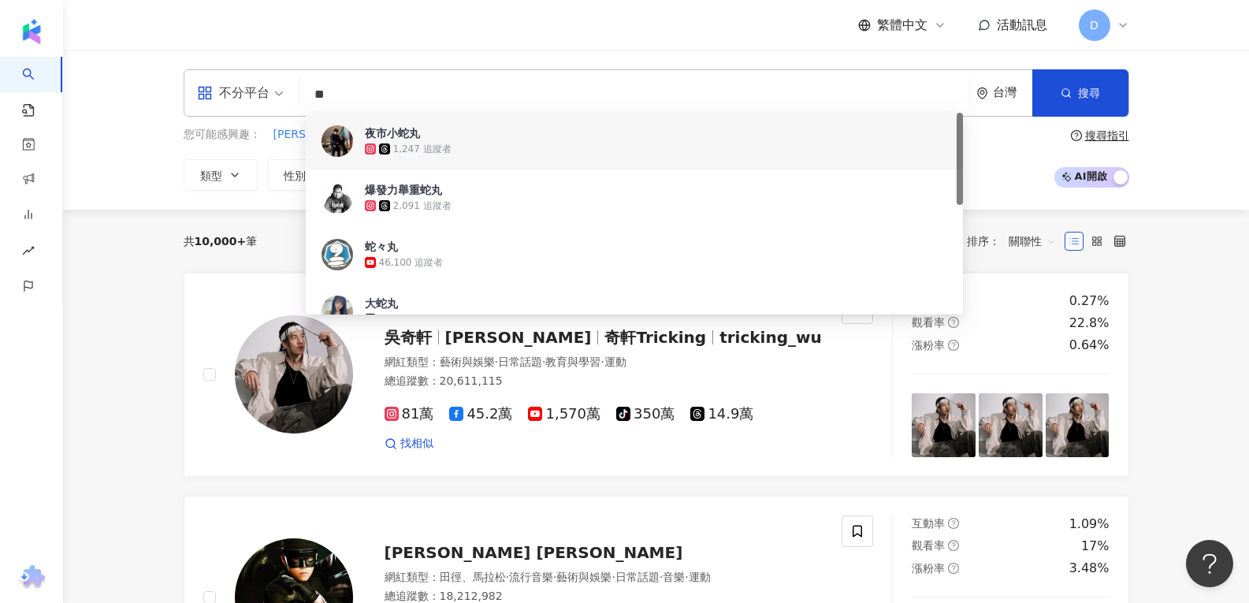
drag, startPoint x: 392, startPoint y: 95, endPoint x: 292, endPoint y: 100, distance: 99.5
click at [292, 100] on div "不分平台 ** 台灣 搜尋 b052aac6-c94c-417b-95cd-ceb272b025a0 52d284ce-df24-4f5f-afcd-87ea…" at bounding box center [657, 92] width 946 height 47
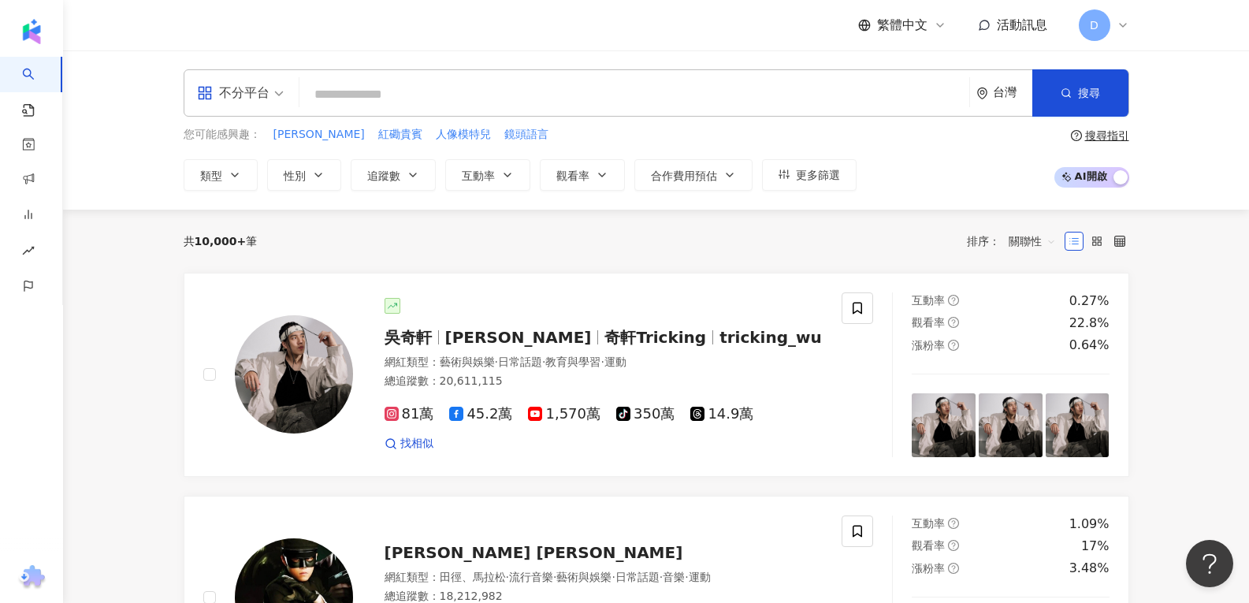
click at [356, 64] on div "不分平台 台灣 搜尋 b052aac6-c94c-417b-95cd-ceb272b025a0 夜市小蛇丸 1,247 追蹤者 爆發力舉重蛇丸 2,091 追…" at bounding box center [656, 129] width 1186 height 159
click at [553, 98] on input "search" at bounding box center [634, 95] width 657 height 30
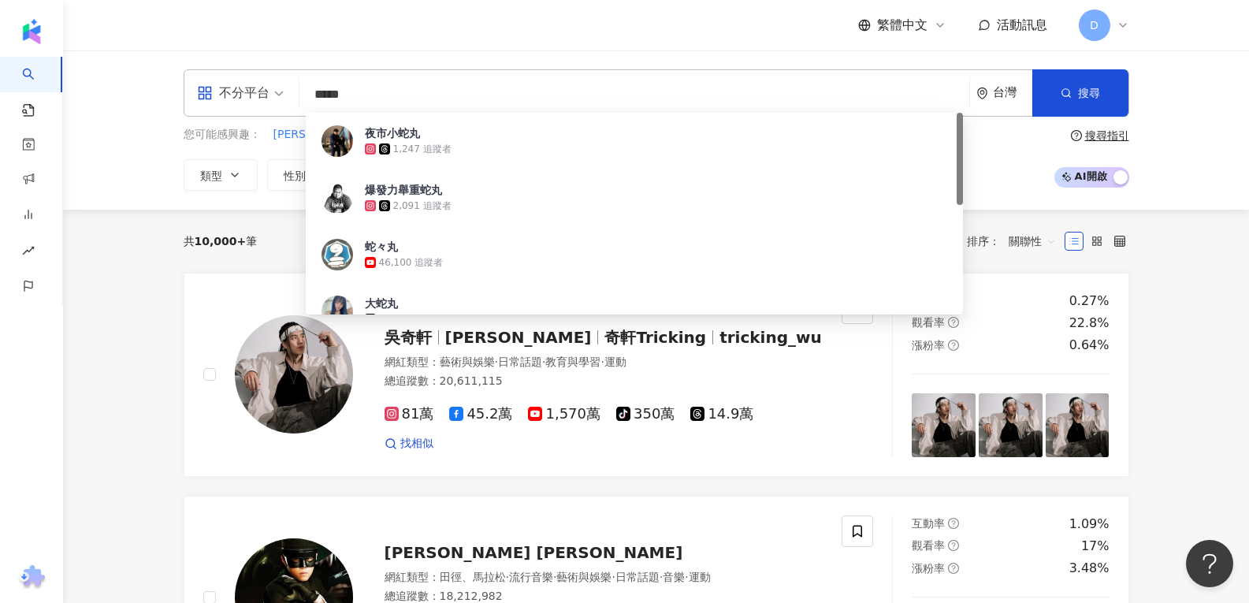
type input "****"
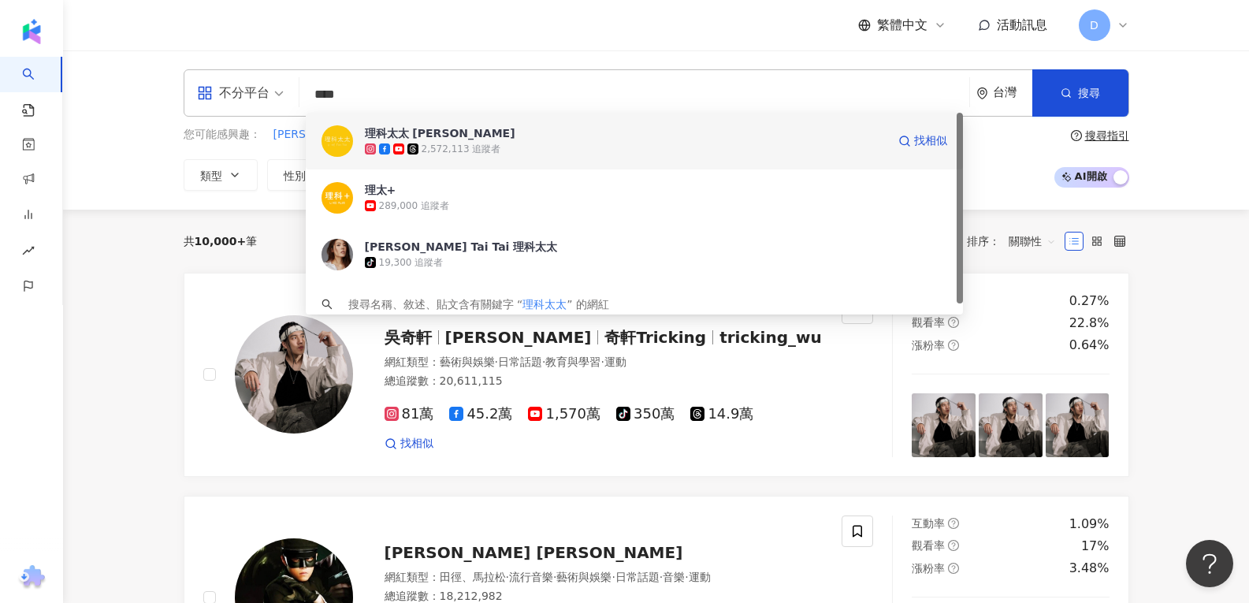
click at [339, 140] on img at bounding box center [338, 141] width 32 height 32
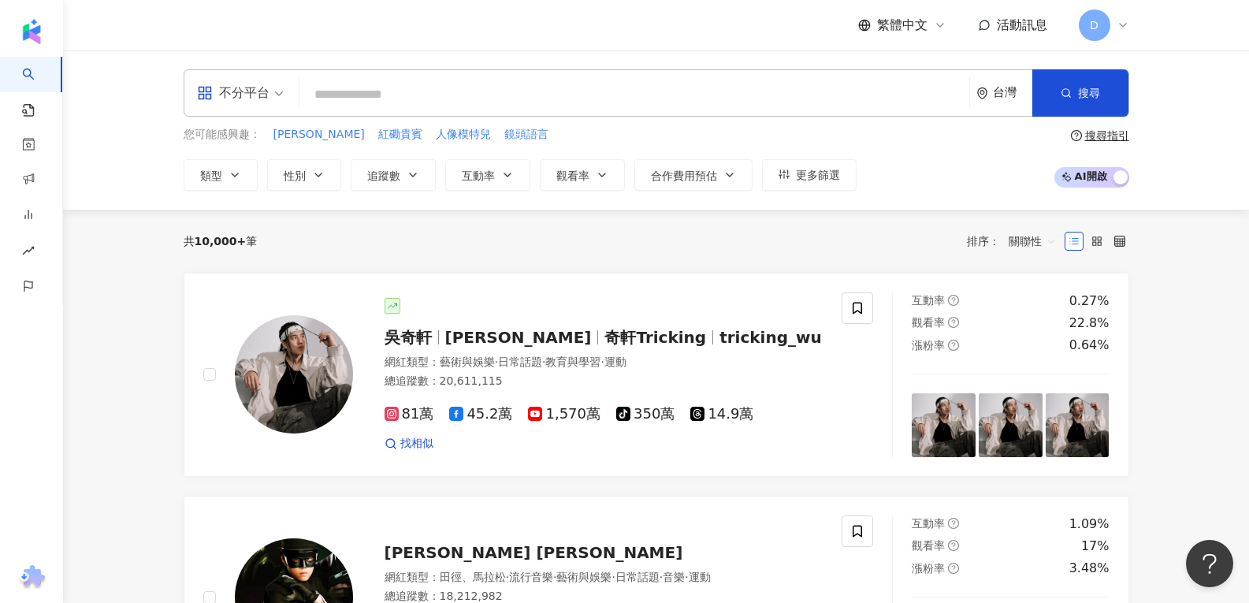
click at [338, 84] on input "search" at bounding box center [634, 95] width 657 height 30
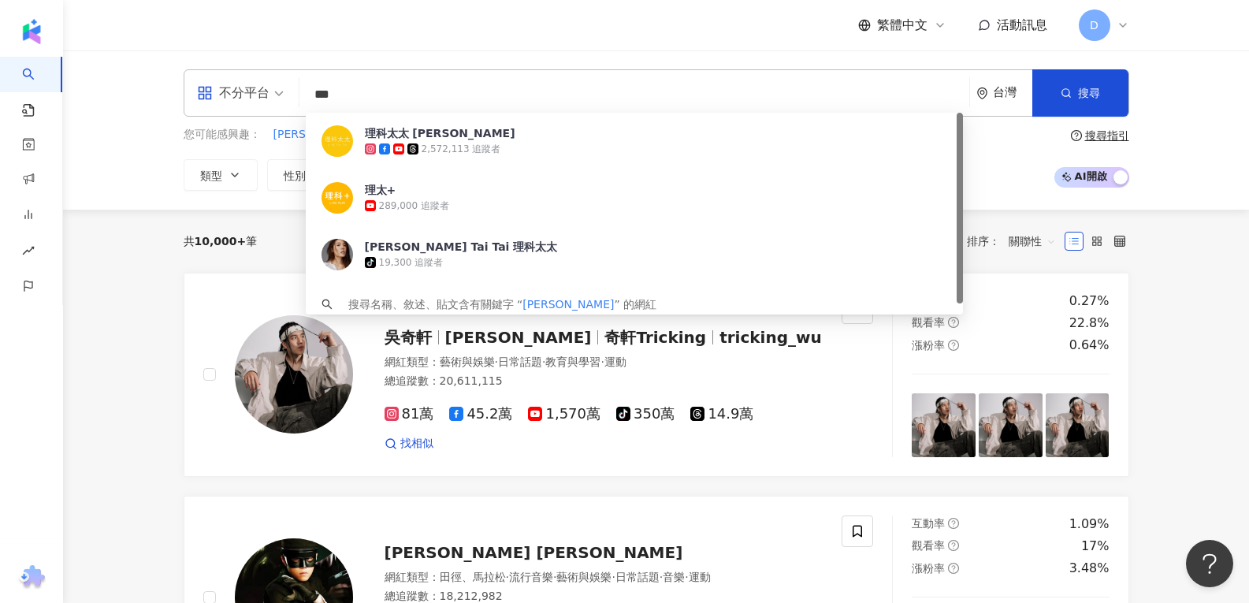
type input "***"
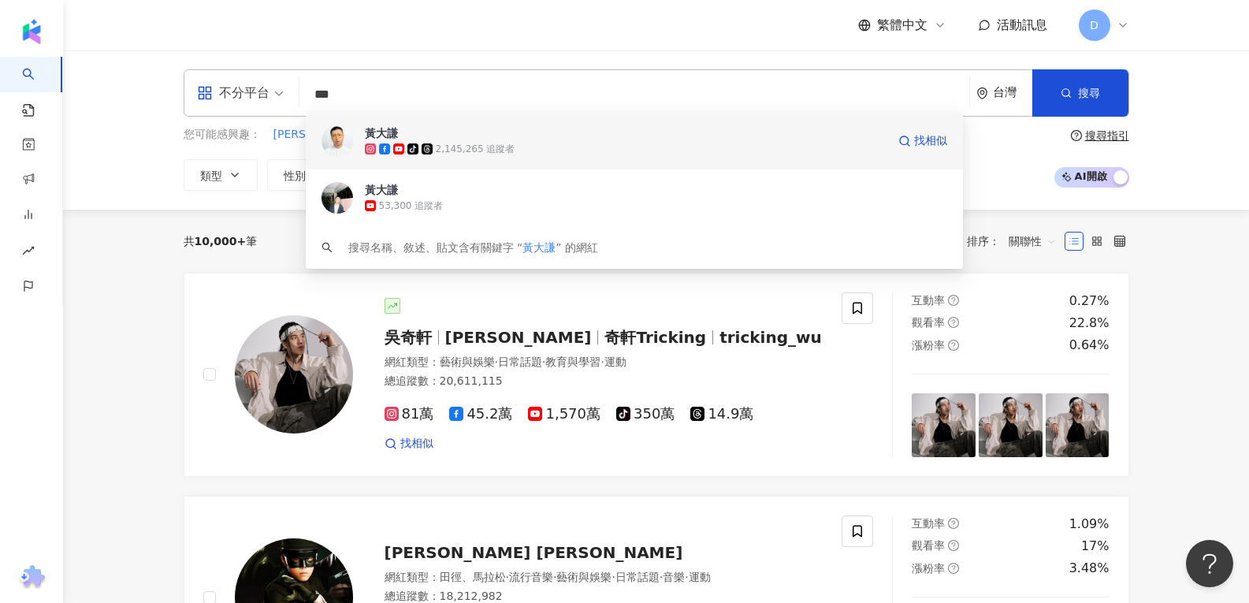
click at [379, 134] on div "黃大謙" at bounding box center [381, 133] width 33 height 16
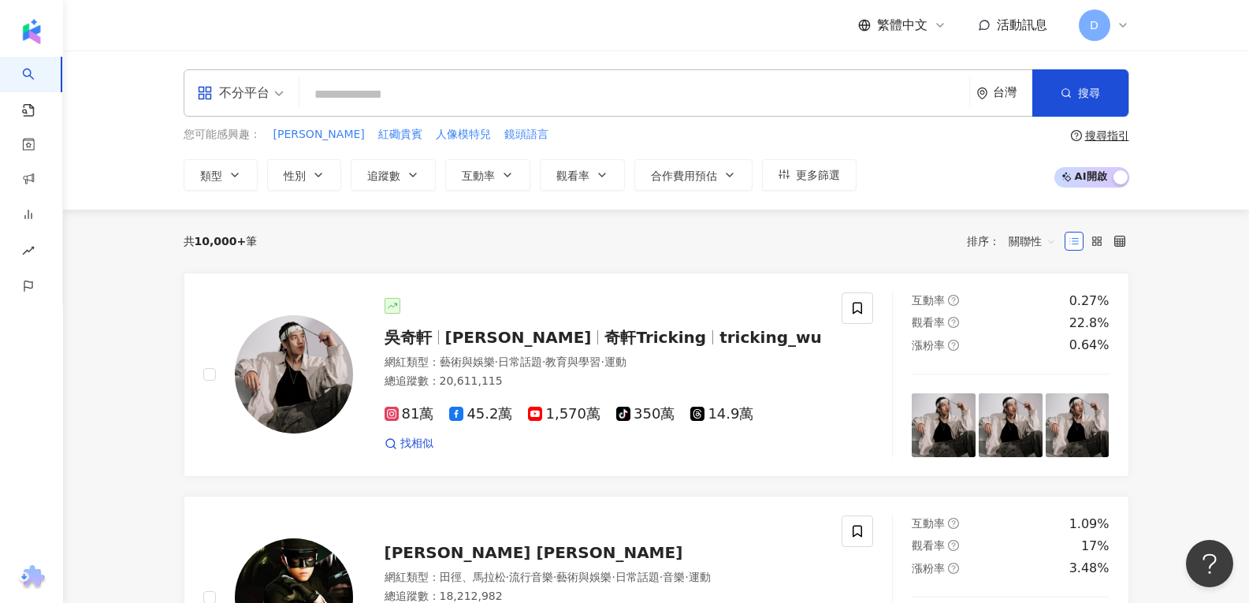
click at [354, 83] on input "search" at bounding box center [634, 95] width 657 height 30
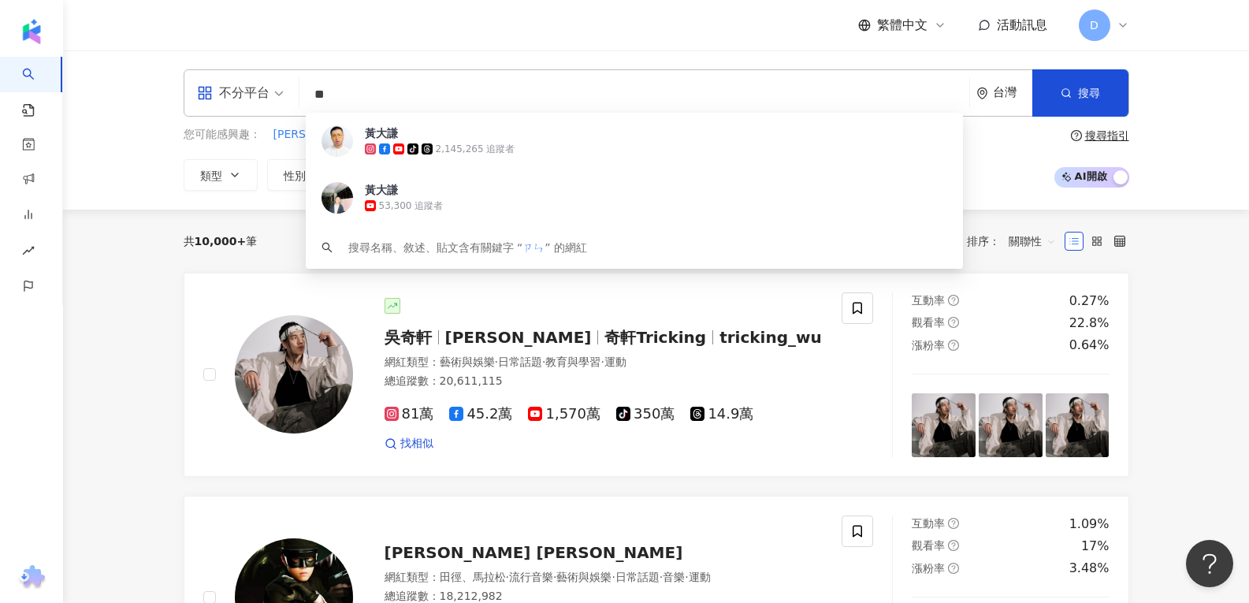
type input "*"
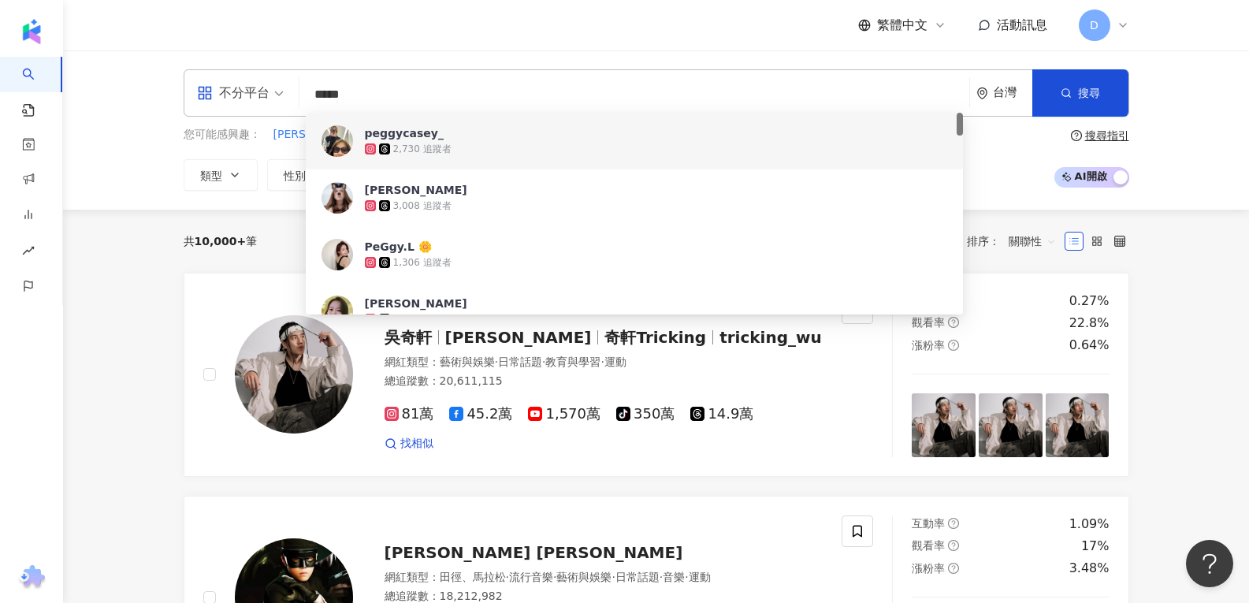
drag, startPoint x: 385, startPoint y: 99, endPoint x: 302, endPoint y: 99, distance: 82.8
click at [302, 99] on div "不分平台 ***** 台灣 搜尋 5c334054-86c2-46fb-9048-709a901b9184 c4e3e0ad-f0f7-4f6f-8721-8…" at bounding box center [657, 92] width 946 height 47
paste input "**********"
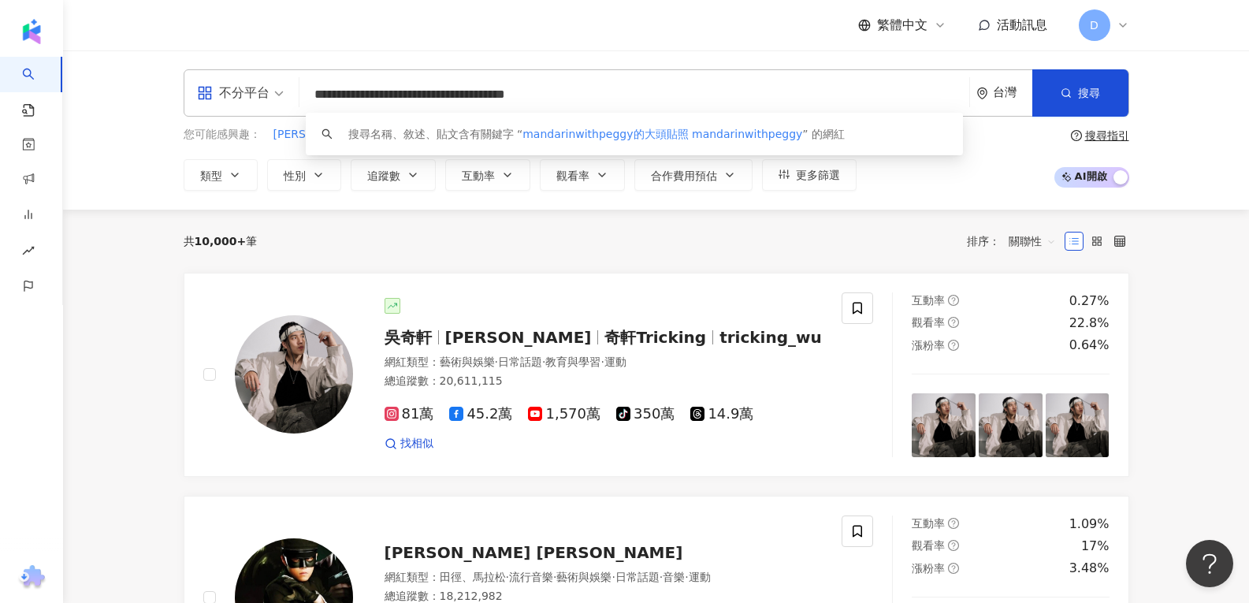
drag, startPoint x: 435, startPoint y: 95, endPoint x: 706, endPoint y: 85, distance: 270.6
click at [706, 85] on input "**********" at bounding box center [634, 95] width 657 height 30
type input "**********"
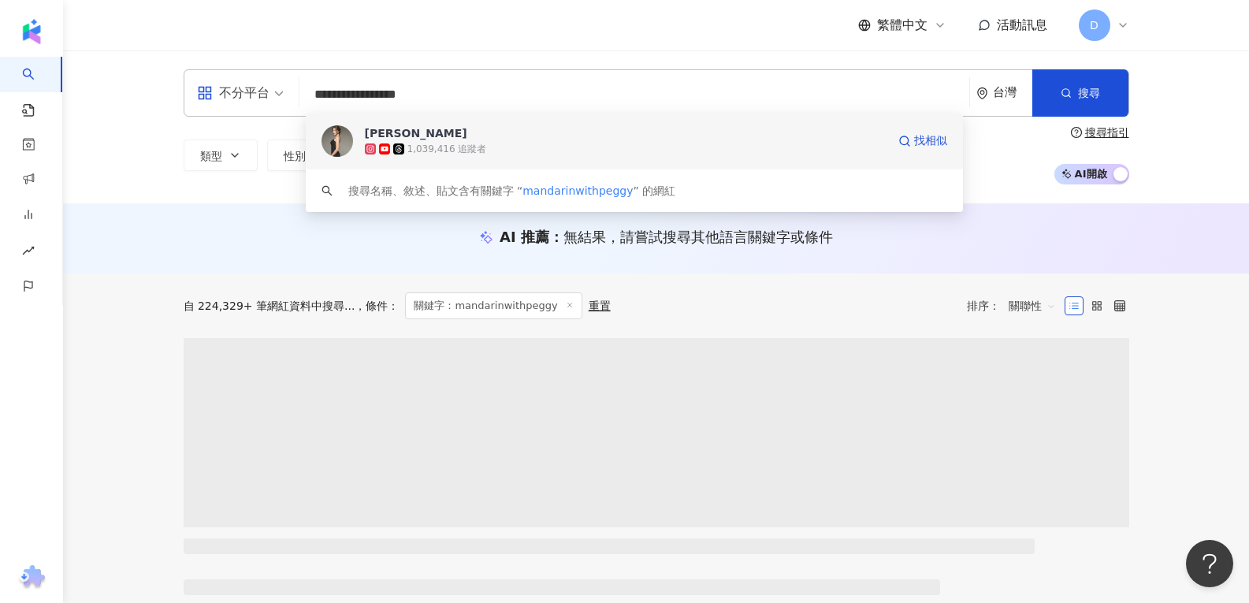
click at [462, 150] on div "1,039,416 追蹤者" at bounding box center [448, 149] width 80 height 13
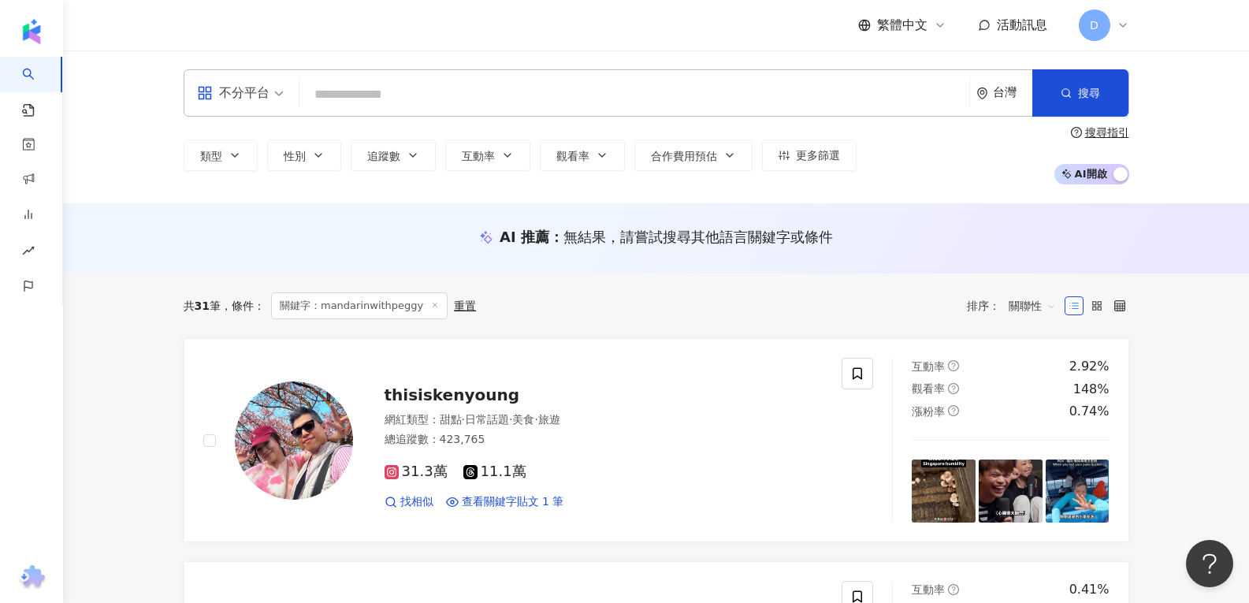
click at [452, 105] on input "search" at bounding box center [634, 95] width 657 height 30
paste input "********"
type input "********"
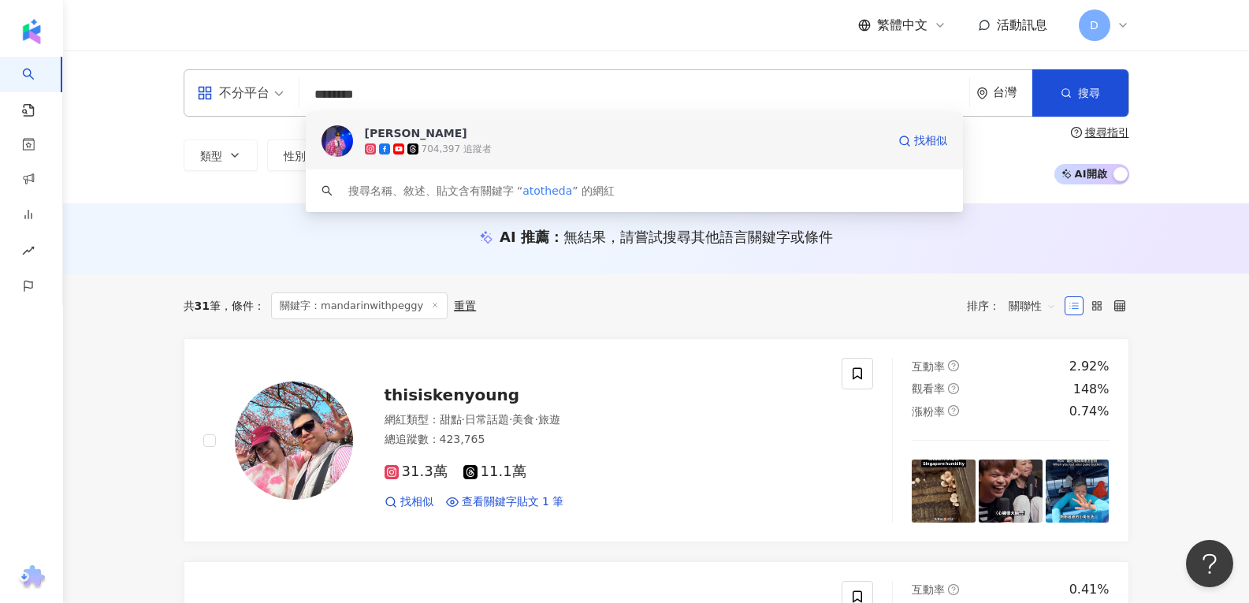
click at [381, 143] on icon at bounding box center [384, 148] width 11 height 11
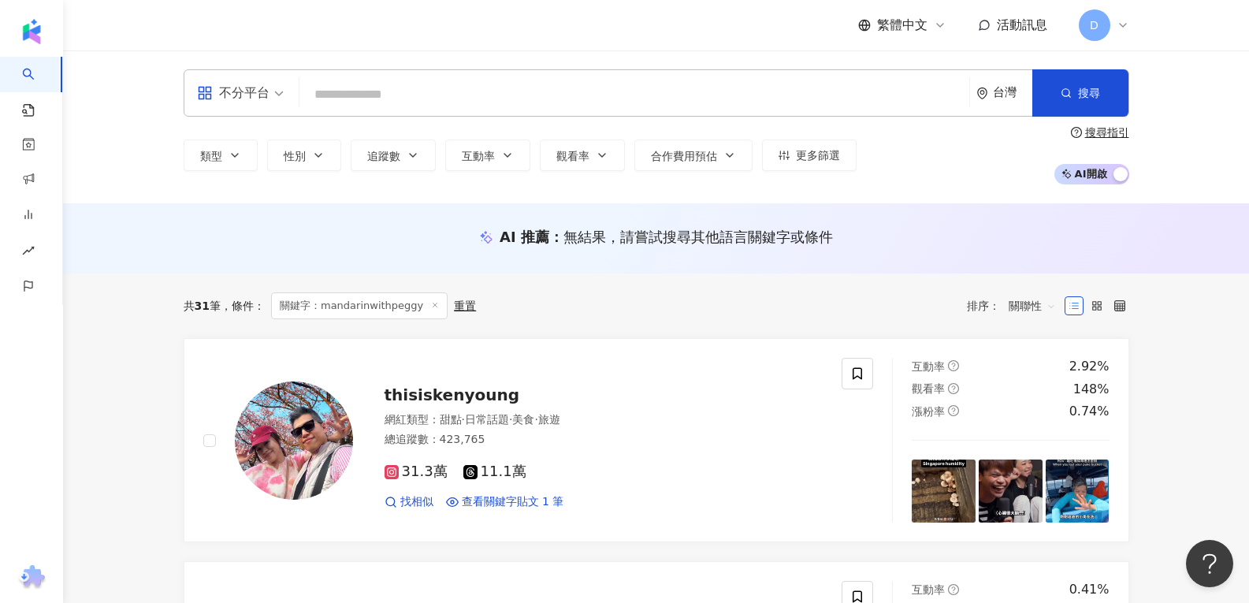
click at [369, 94] on input "search" at bounding box center [634, 95] width 657 height 30
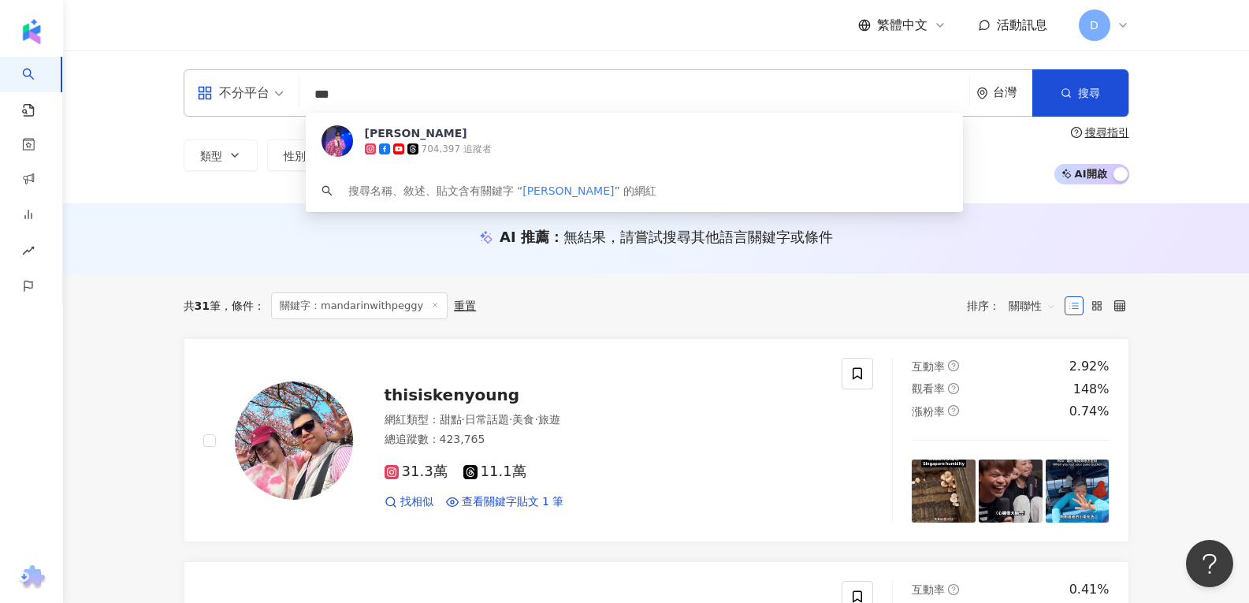
type input "***"
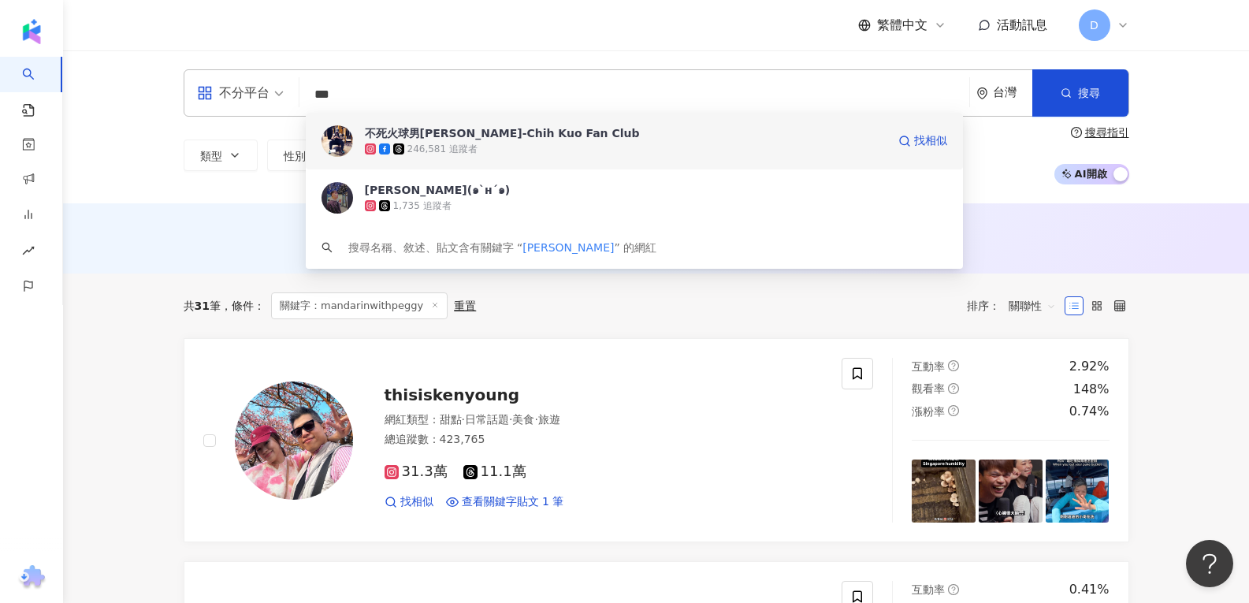
click at [333, 135] on img at bounding box center [338, 141] width 32 height 32
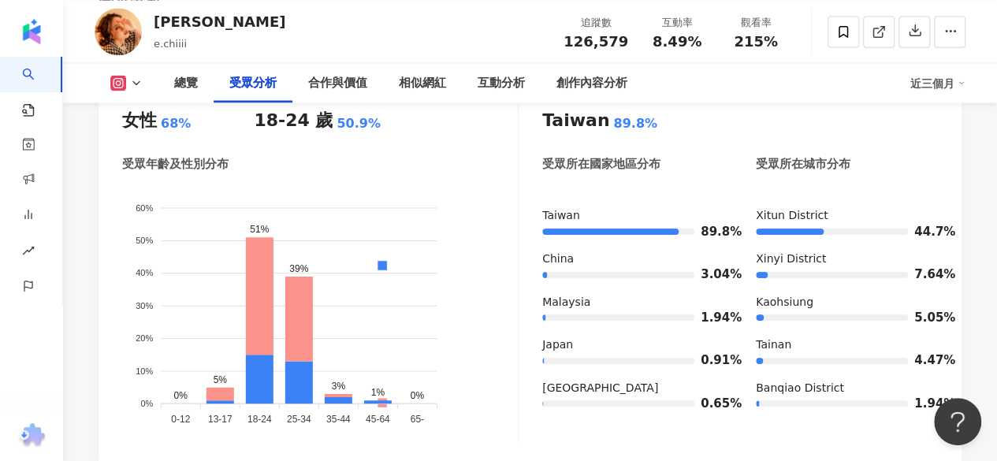
scroll to position [1482, 0]
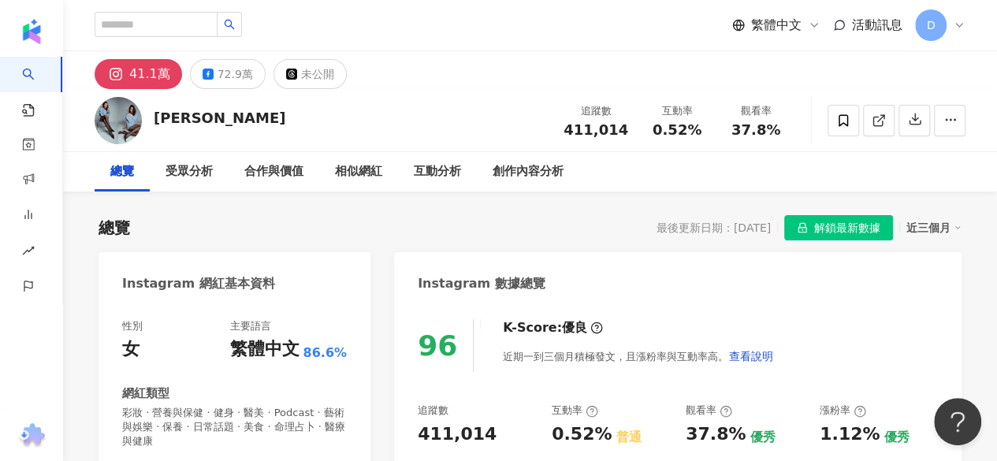
scroll to position [66, 0]
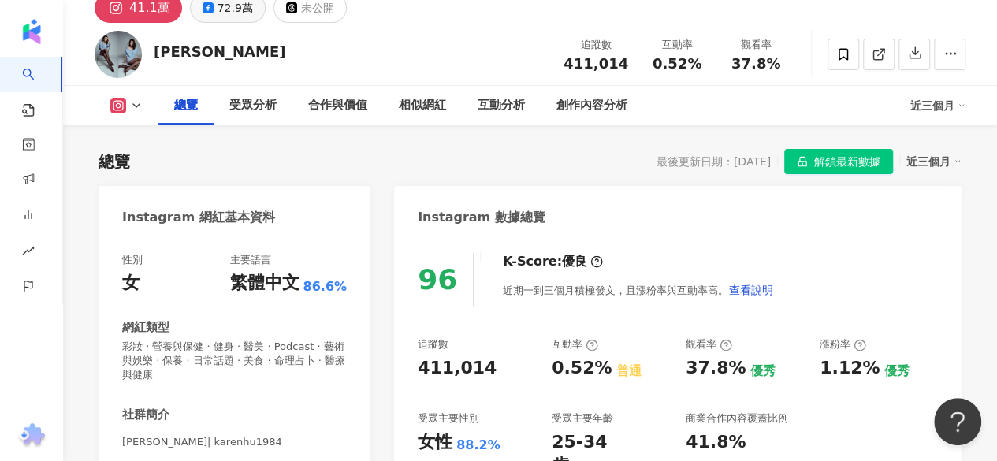
click at [240, 19] on div "72.9萬" at bounding box center [235, 8] width 35 height 22
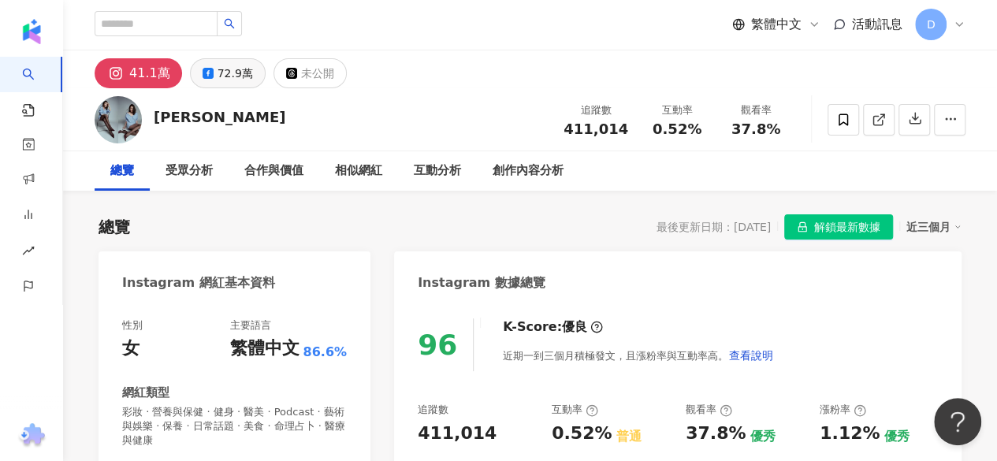
click at [227, 76] on div "72.9萬" at bounding box center [235, 73] width 35 height 22
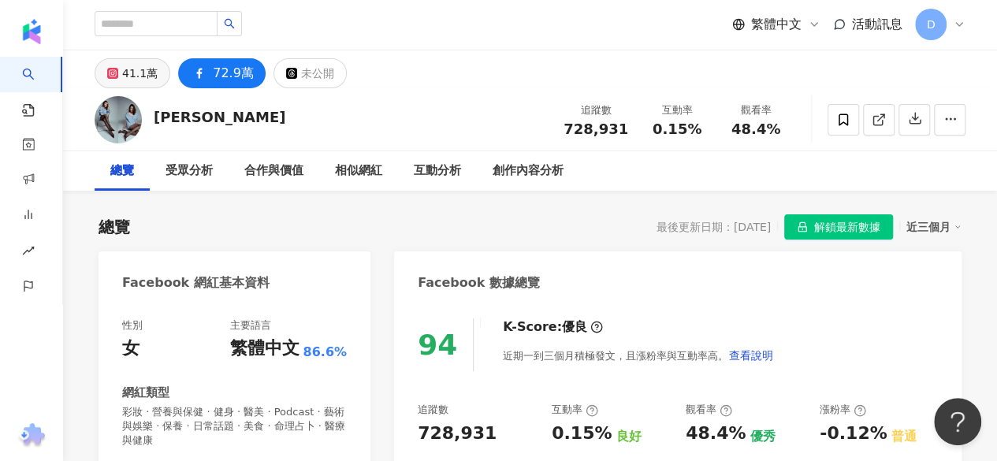
click at [118, 80] on button "41.1萬" at bounding box center [133, 73] width 76 height 30
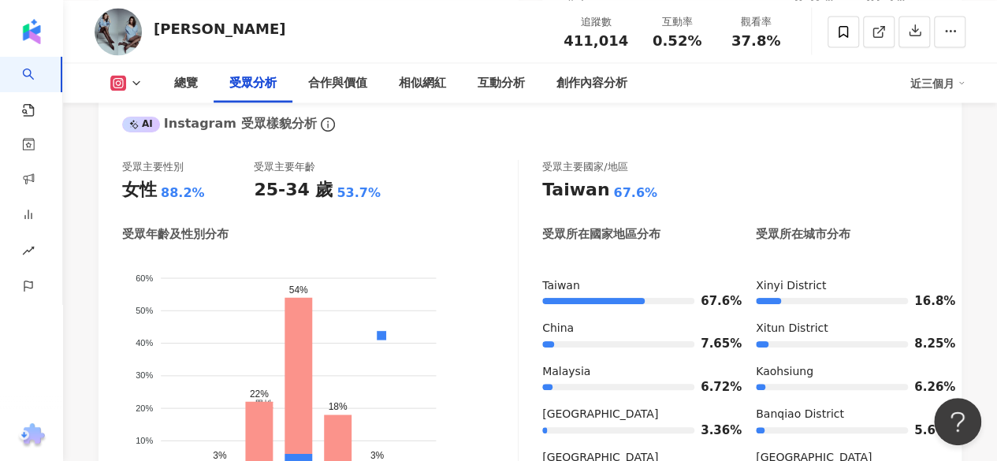
scroll to position [1427, 0]
drag, startPoint x: 118, startPoint y: 80, endPoint x: 126, endPoint y: 78, distance: 8.2
click at [126, 78] on button at bounding box center [127, 83] width 64 height 16
drag, startPoint x: 125, startPoint y: 70, endPoint x: 118, endPoint y: 86, distance: 17.0
click at [118, 86] on g at bounding box center [118, 83] width 16 height 16
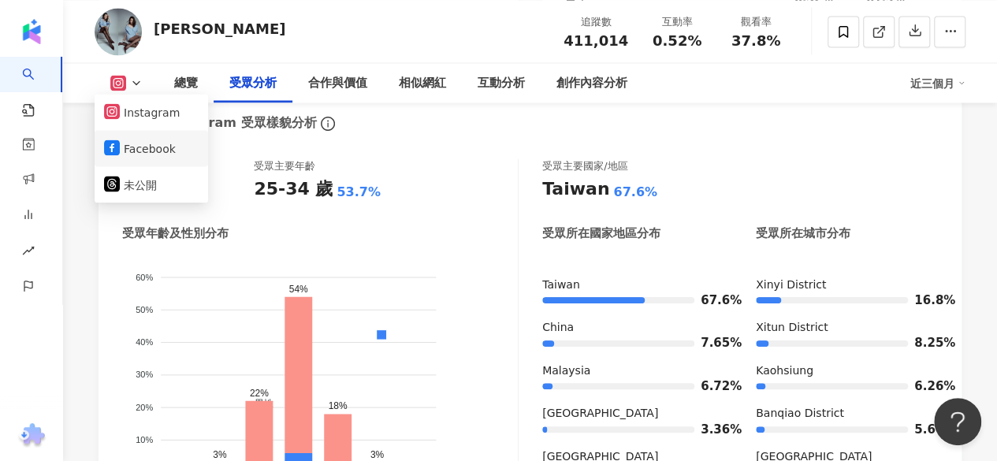
click at [134, 151] on button "Facebook" at bounding box center [151, 148] width 95 height 22
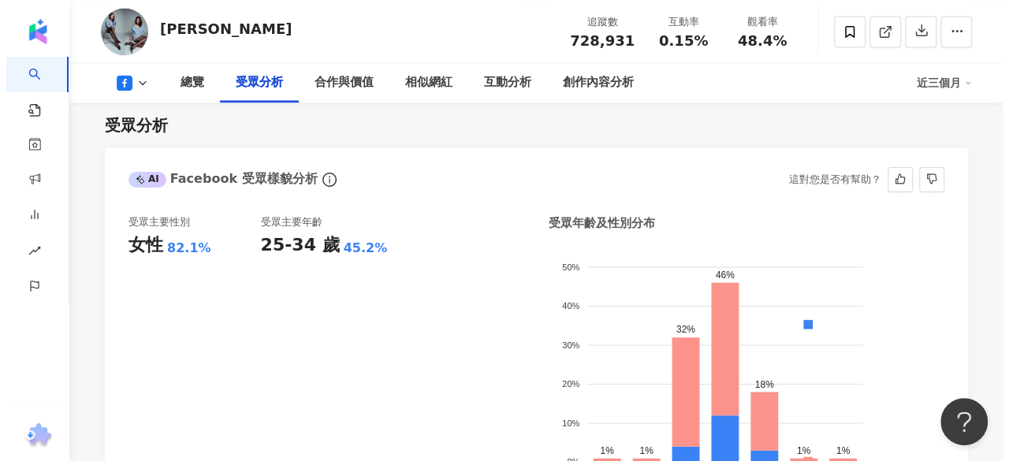
scroll to position [1372, 0]
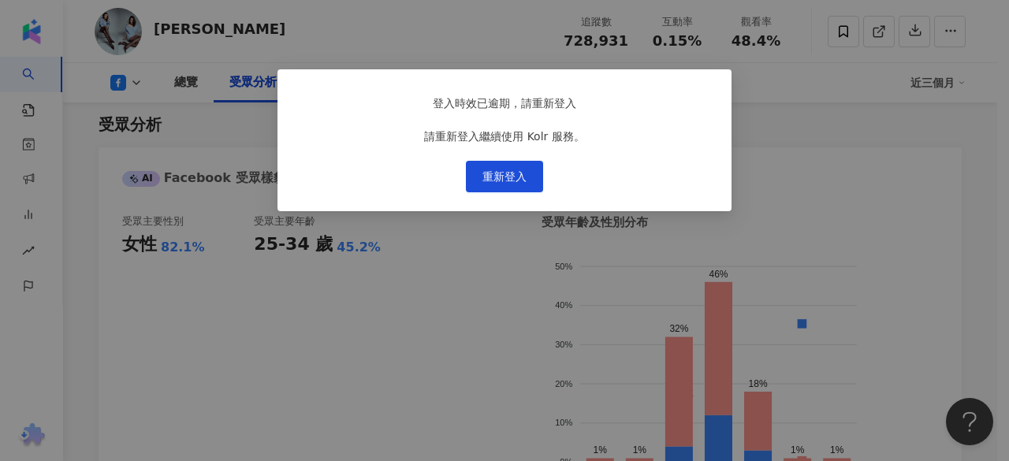
click at [517, 33] on div "登入時效已逾期，請重新登入 請重新登入繼續使用 Kolr 服務。 重新登入" at bounding box center [504, 230] width 1009 height 461
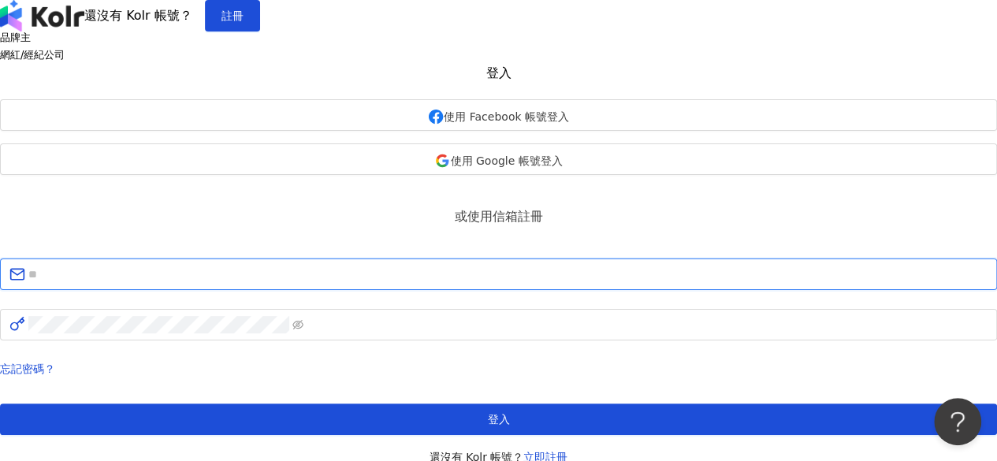
type input "**********"
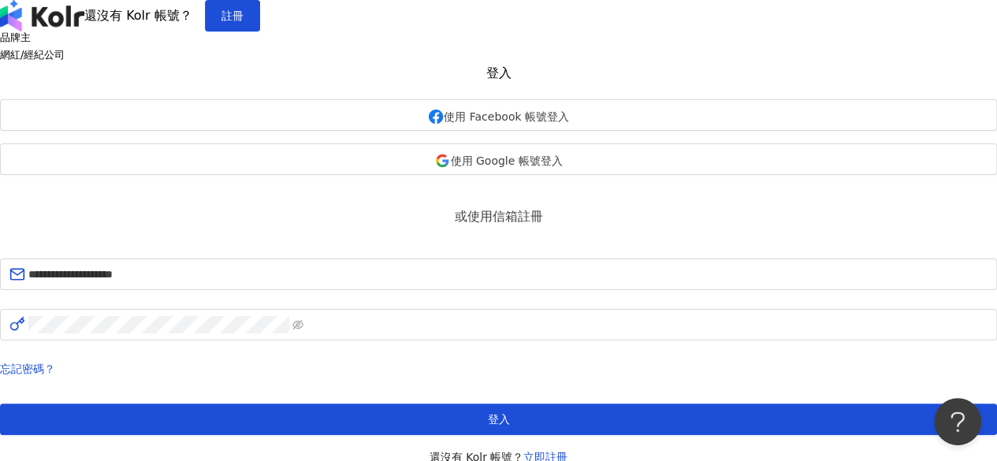
click at [659, 247] on div "**********" at bounding box center [498, 266] width 997 height 400
click at [734, 152] on div "**********" at bounding box center [498, 249] width 997 height 434
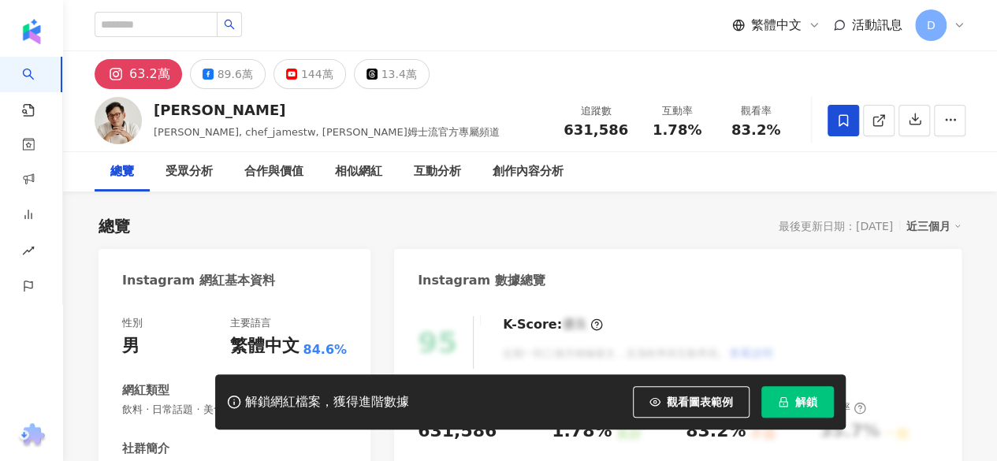
click at [794, 400] on button "解鎖" at bounding box center [797, 402] width 73 height 32
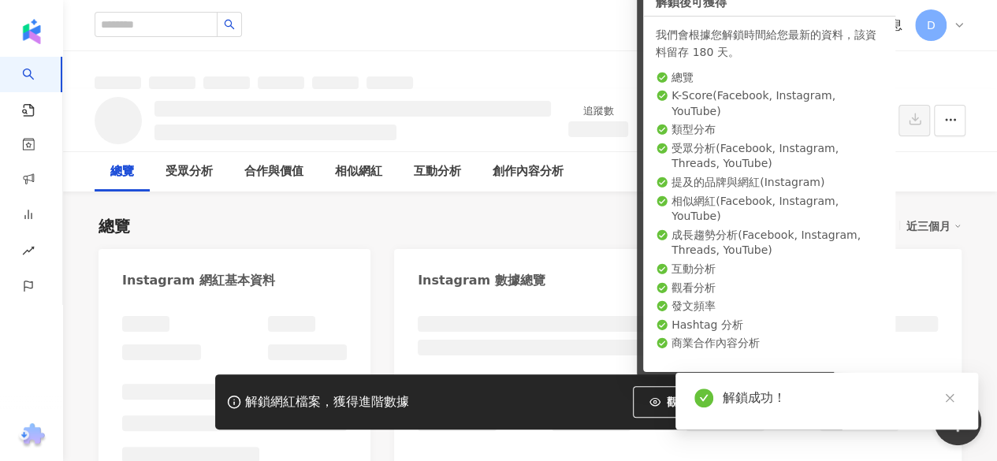
click at [537, 218] on div "總覽 最後更新日期：2025/8/17 近三個月" at bounding box center [530, 226] width 863 height 22
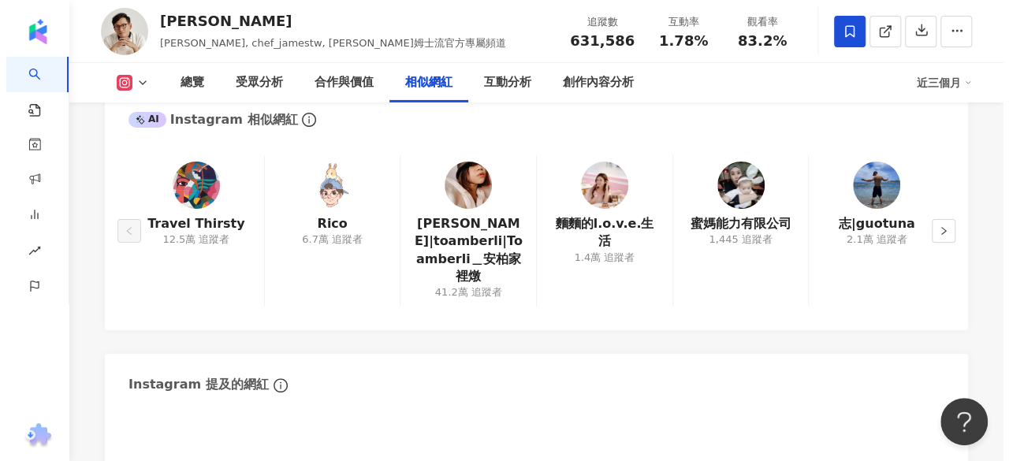
scroll to position [2659, 0]
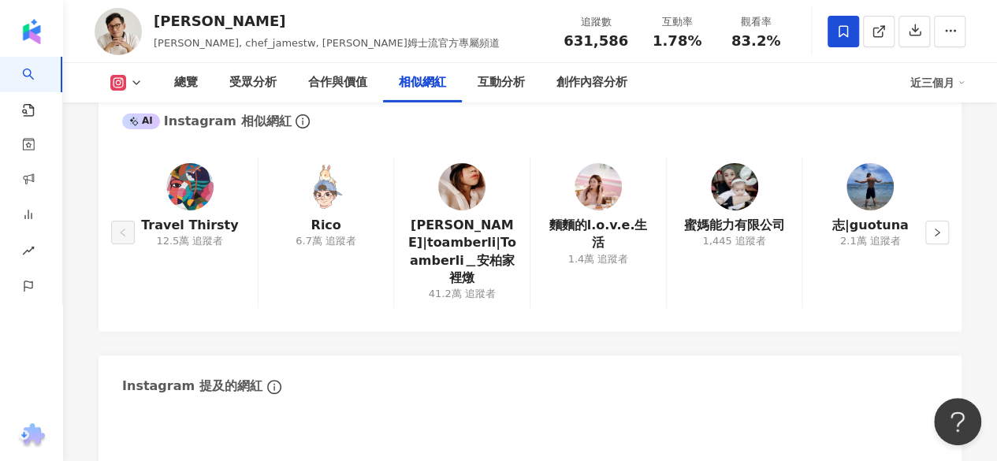
click at [334, 169] on img at bounding box center [326, 186] width 47 height 47
click at [452, 163] on img at bounding box center [461, 186] width 47 height 47
click at [936, 229] on icon "right" at bounding box center [937, 233] width 5 height 8
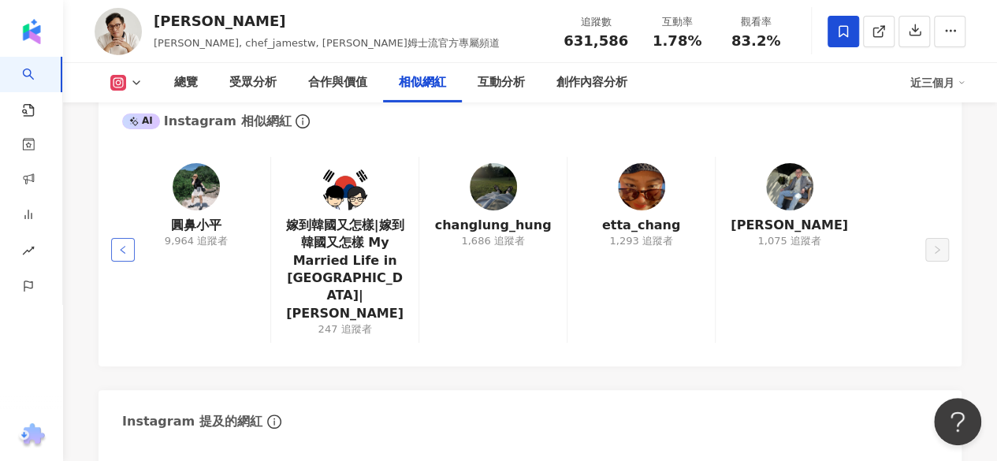
click at [132, 238] on button "button" at bounding box center [123, 250] width 24 height 24
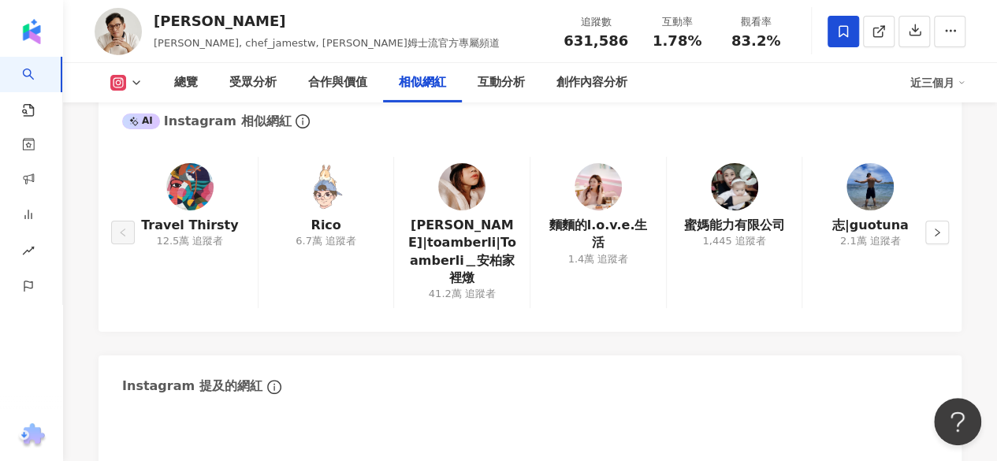
click at [198, 167] on img at bounding box center [189, 186] width 47 height 47
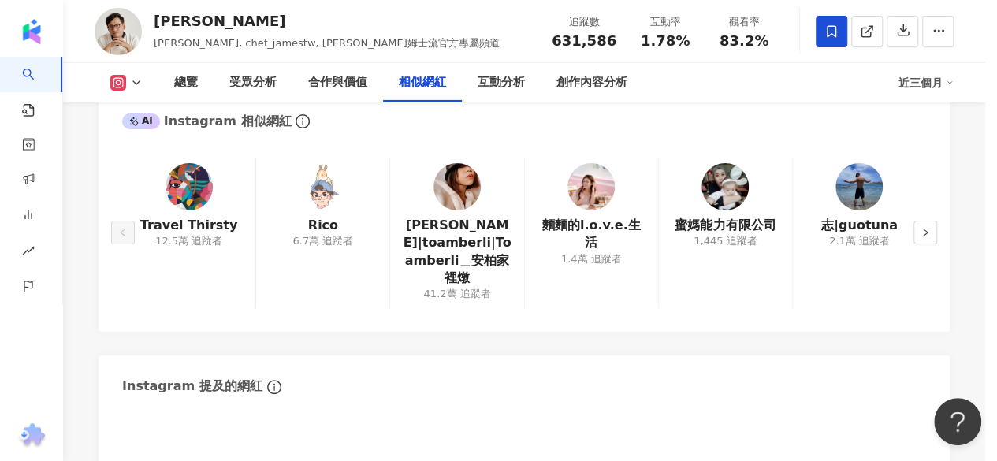
click at [477, 29] on div "登入時效已逾期，請重新登入 請重新登入繼續使用 Kolr 服務。 重新登入" at bounding box center [498, 230] width 997 height 461
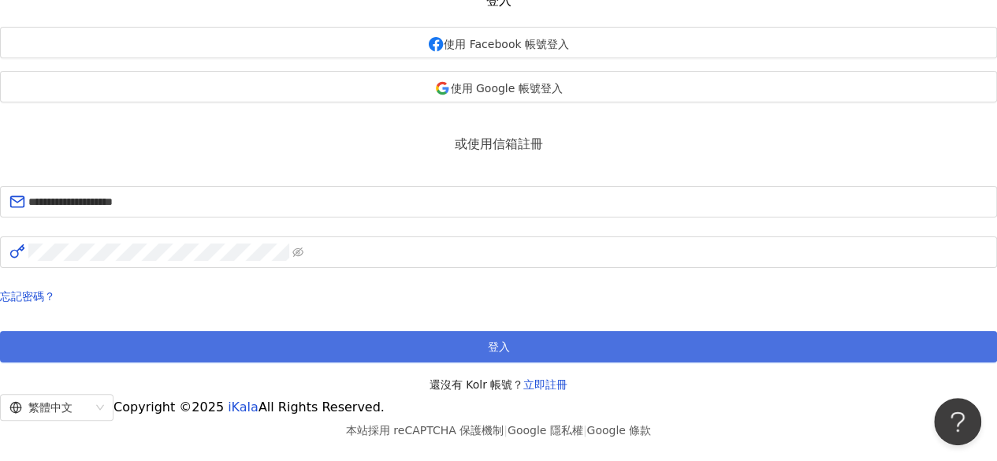
click at [452, 331] on button "登入" at bounding box center [498, 347] width 997 height 32
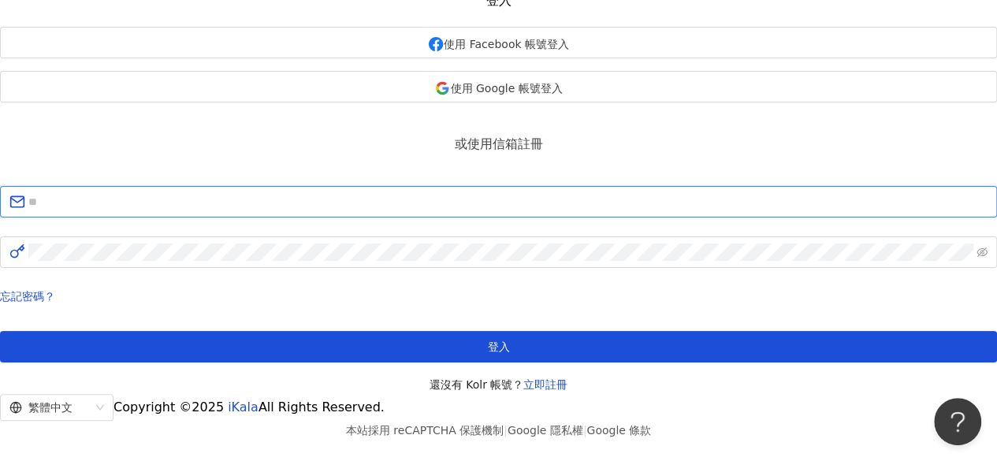
type input "**********"
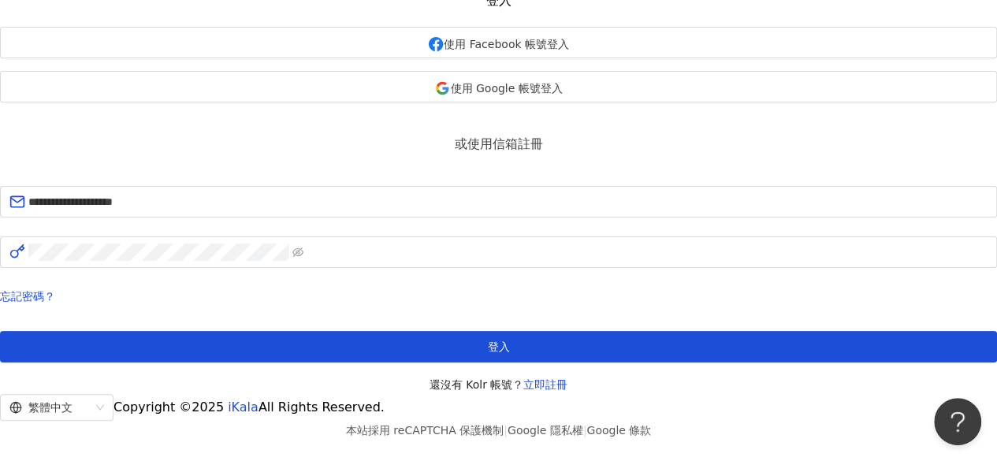
scroll to position [211, 0]
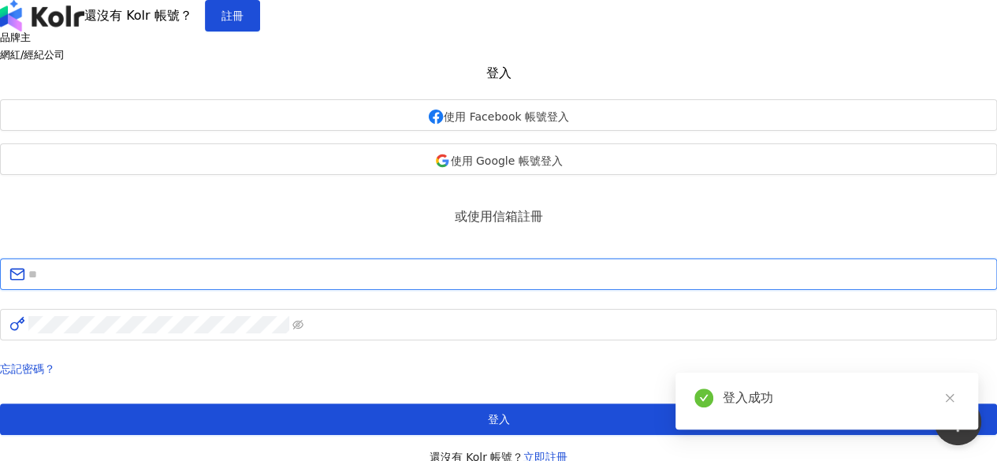
type input "**********"
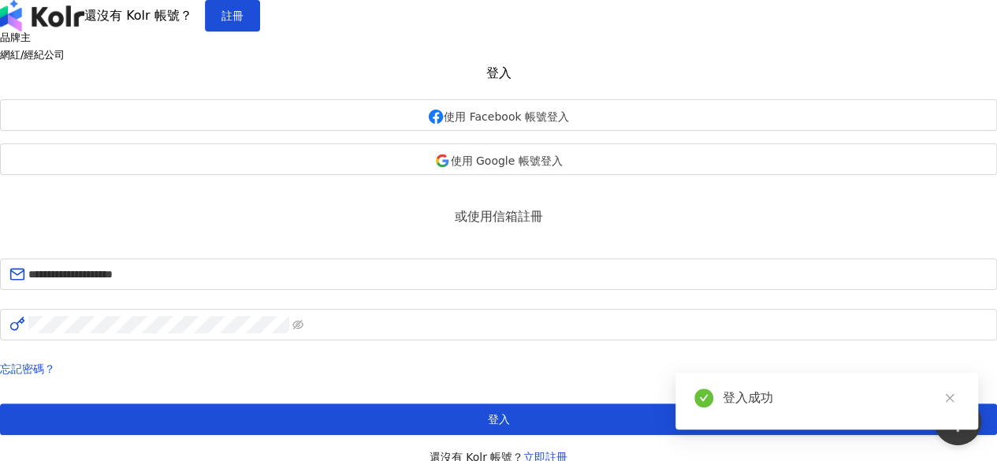
scroll to position [211, 0]
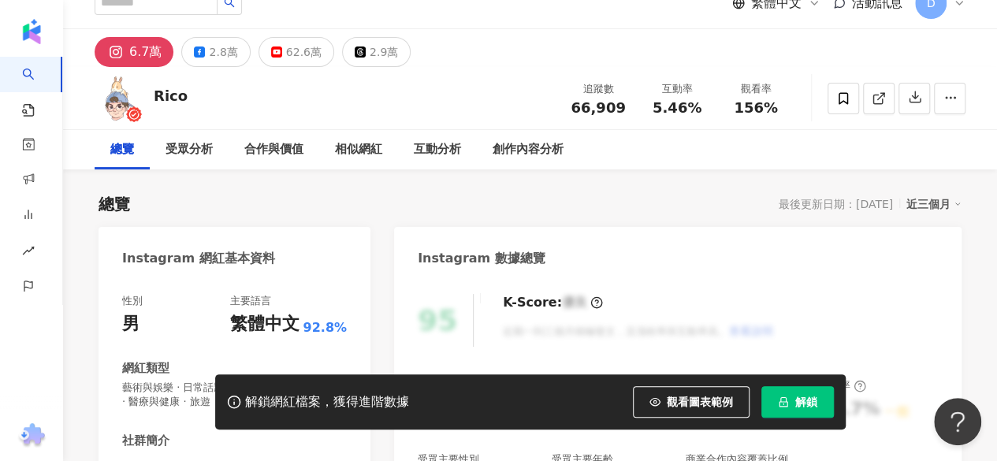
scroll to position [37, 0]
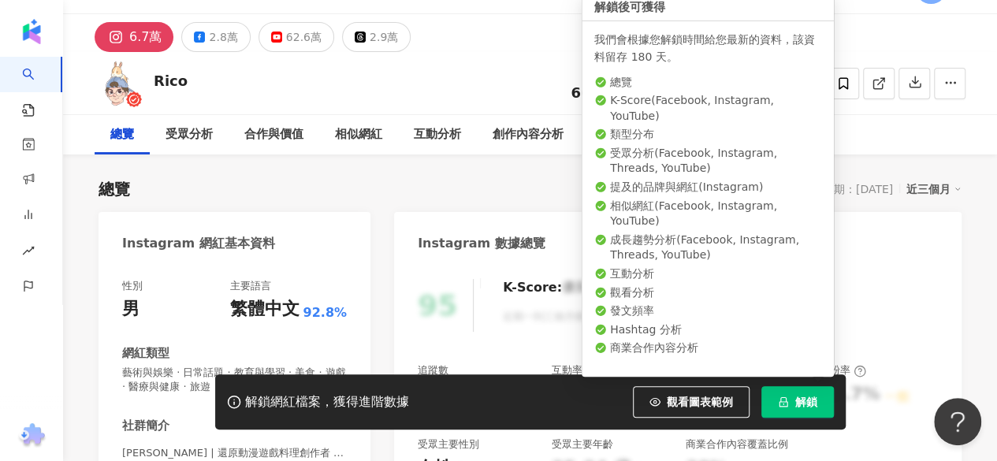
click at [790, 411] on button "解鎖" at bounding box center [797, 402] width 73 height 32
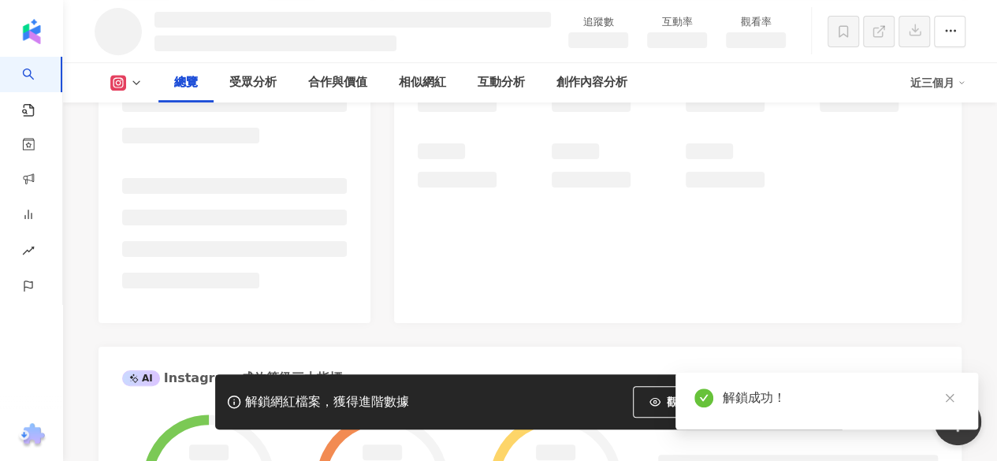
scroll to position [413, 0]
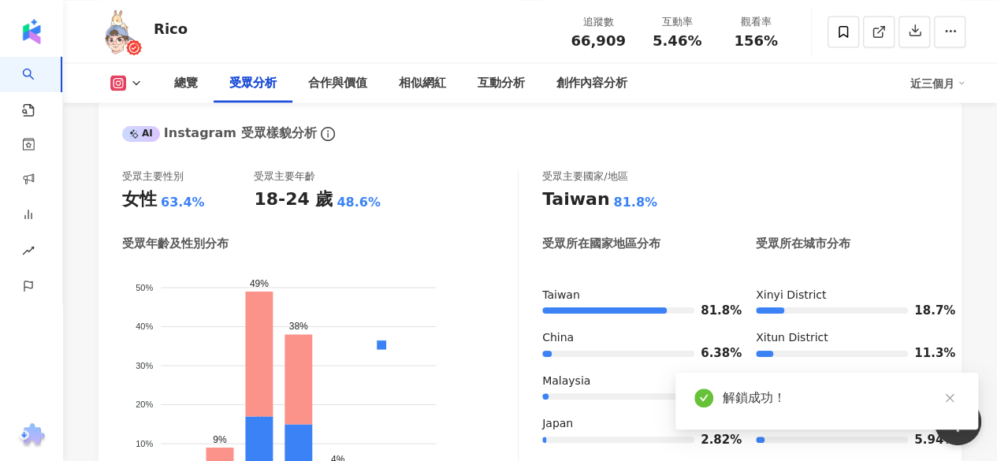
scroll to position [1462, 0]
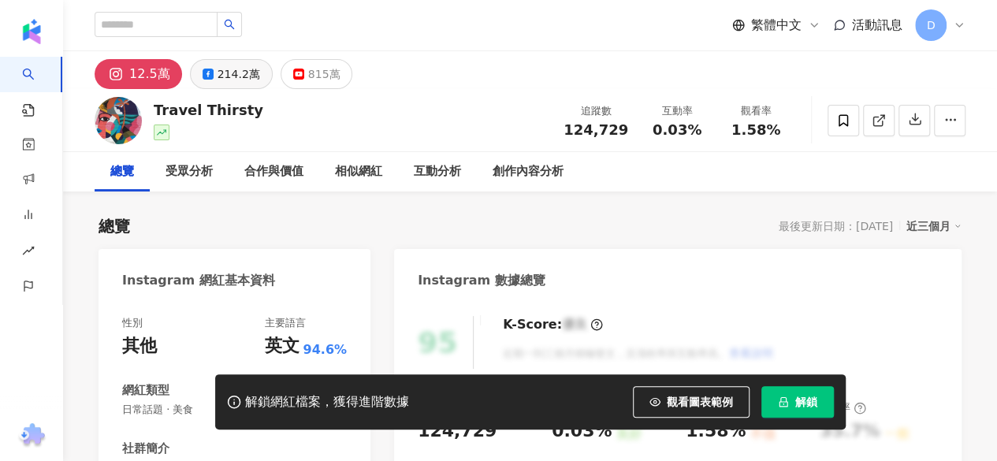
click at [222, 81] on div "214.2萬" at bounding box center [239, 74] width 43 height 22
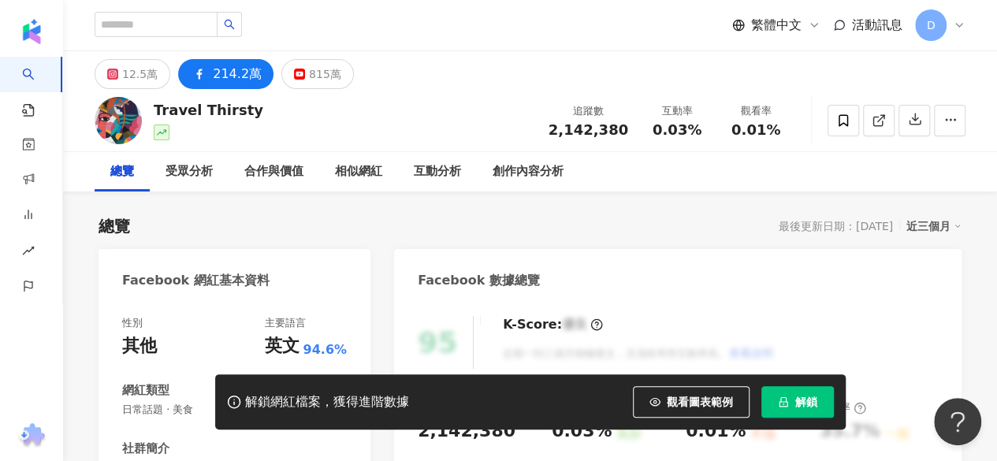
drag, startPoint x: 154, startPoint y: 110, endPoint x: 271, endPoint y: 116, distance: 117.6
click at [271, 116] on div "Travel Thirsty 追蹤數 2,142,380 互動率 0.03% 觀看率 0.01%" at bounding box center [530, 120] width 934 height 62
copy div "Travel Thirsty"
click at [307, 106] on div "Travel Thirsty 追蹤數 2,142,380 互動率 0.03% 觀看率 0.01%" at bounding box center [530, 120] width 934 height 62
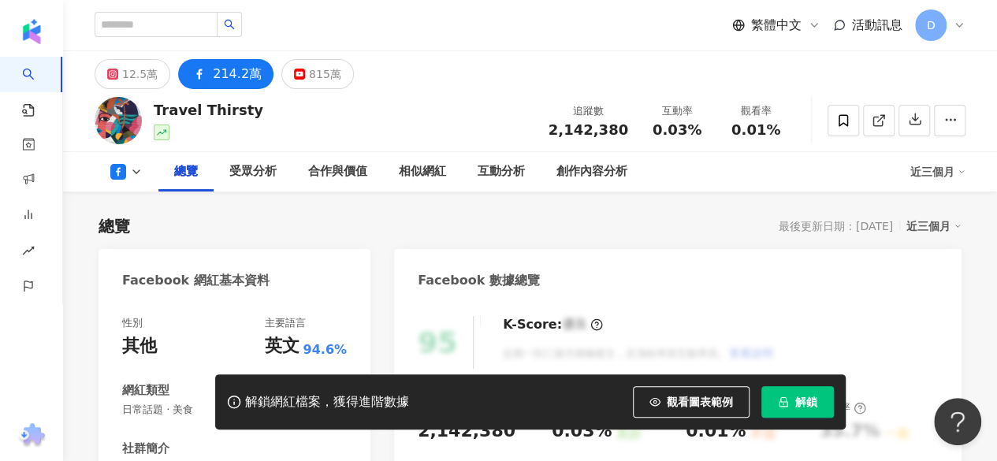
scroll to position [353, 0]
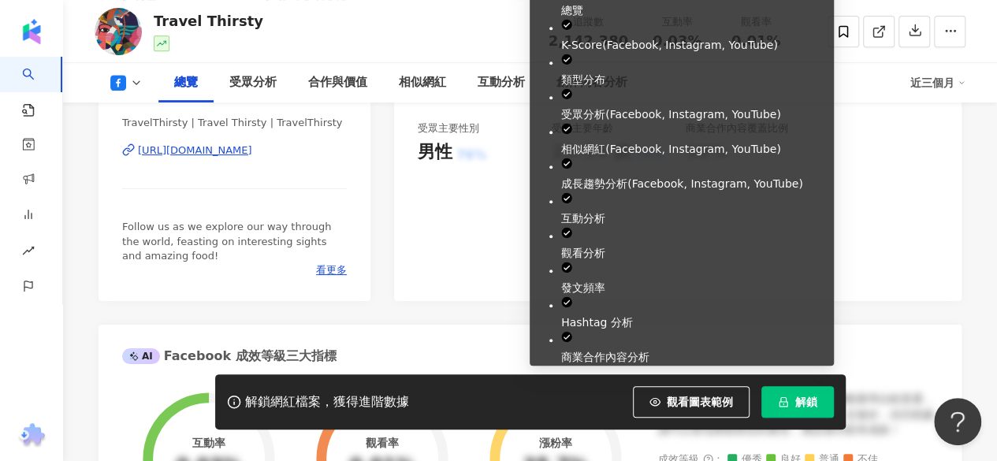
click at [799, 406] on span "解鎖" at bounding box center [806, 402] width 22 height 13
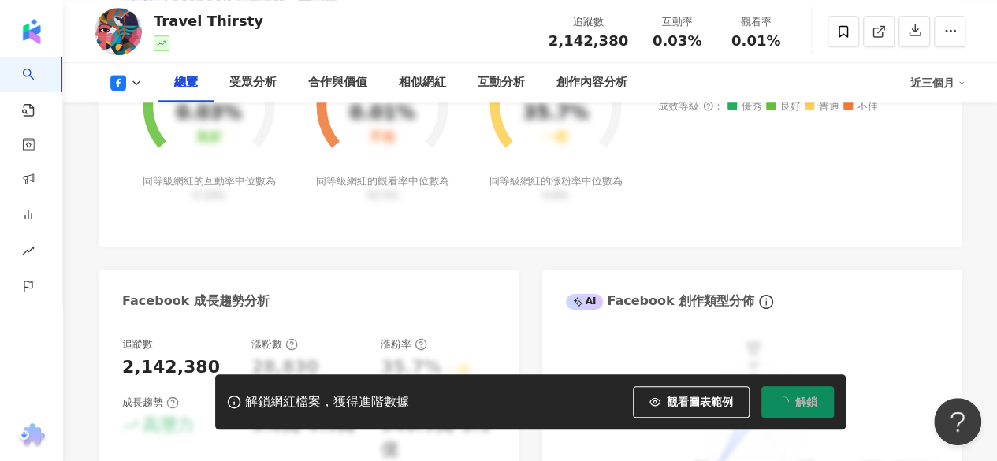
scroll to position [702, 0]
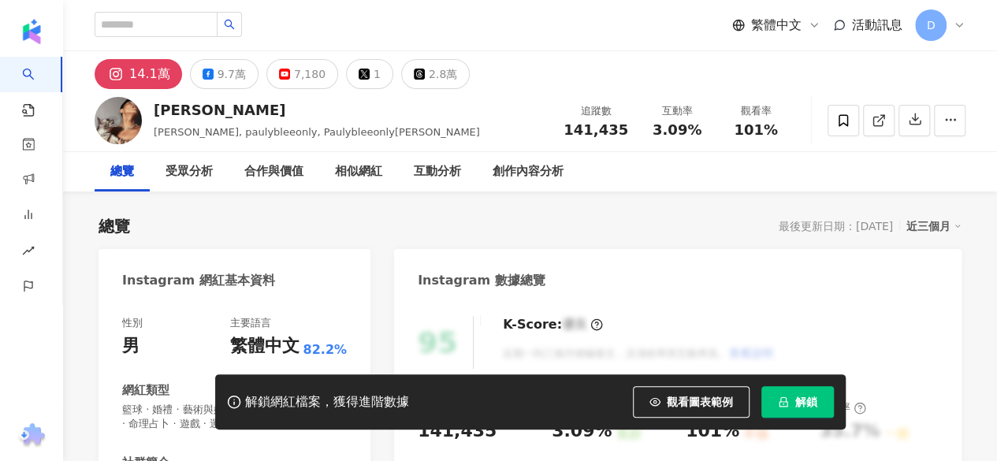
click at [802, 398] on span "解鎖" at bounding box center [806, 402] width 22 height 13
click at [492, 232] on div "總覽 最後更新日期：[DATE] 近三個月" at bounding box center [530, 226] width 863 height 22
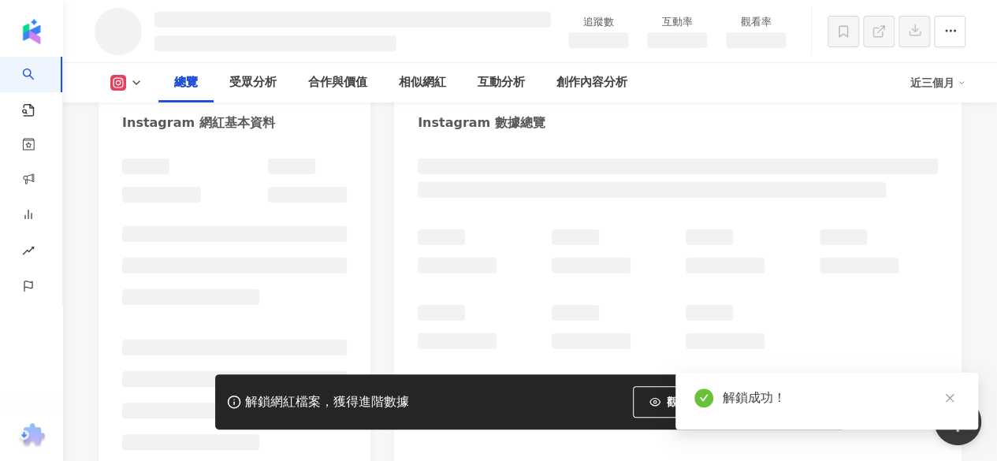
scroll to position [158, 0]
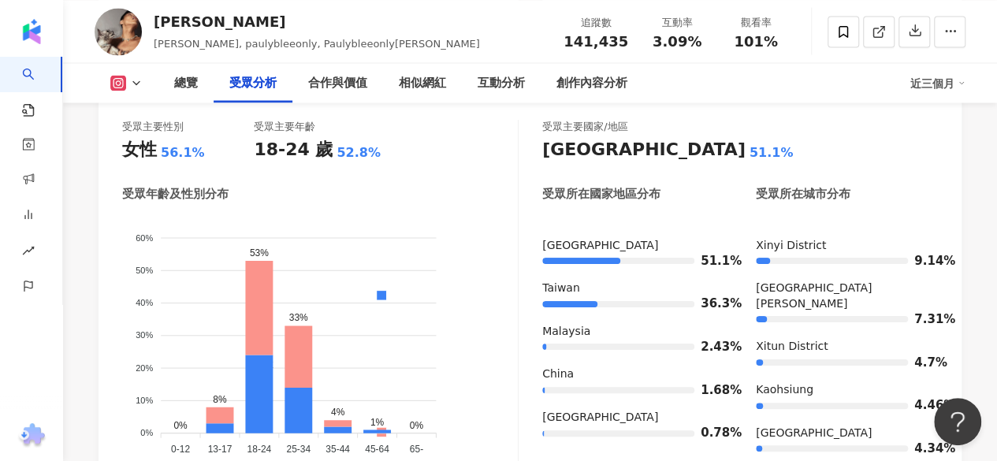
scroll to position [1485, 0]
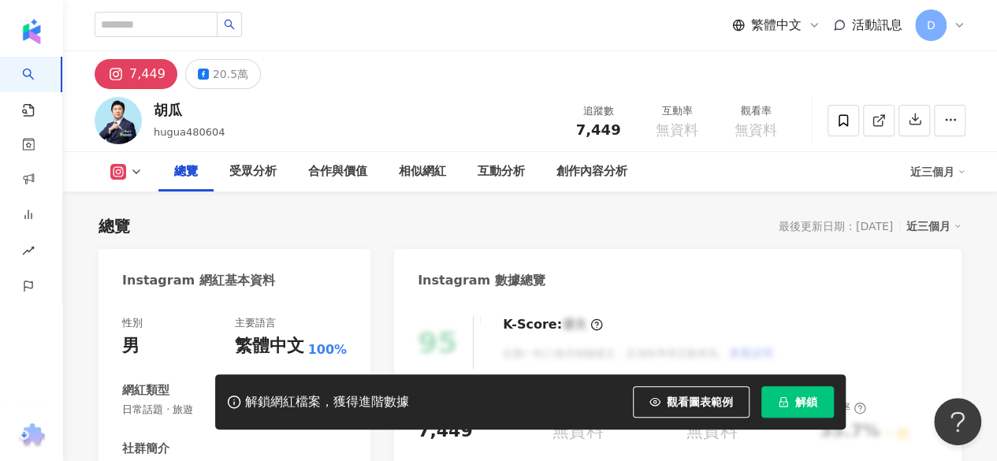
drag, startPoint x: 785, startPoint y: 393, endPoint x: 639, endPoint y: 363, distance: 149.7
click at [785, 393] on button "解鎖" at bounding box center [797, 402] width 73 height 32
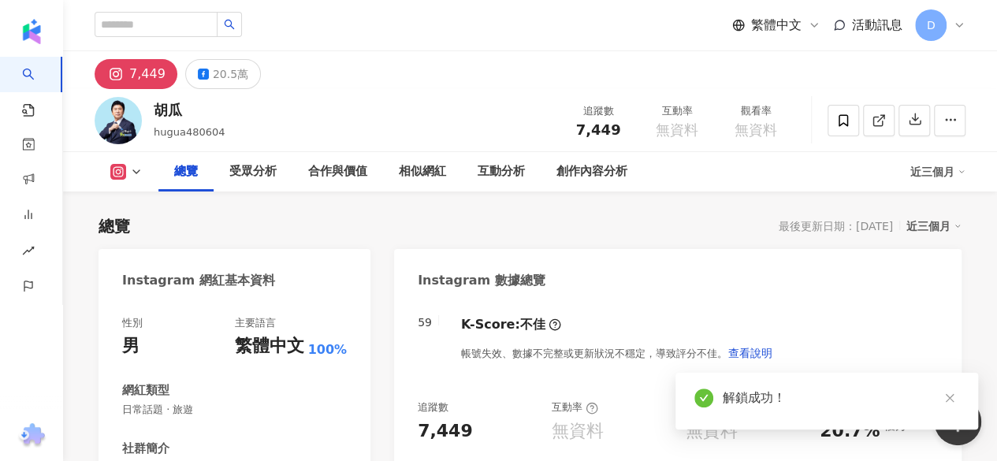
click at [200, 73] on icon at bounding box center [203, 74] width 11 height 11
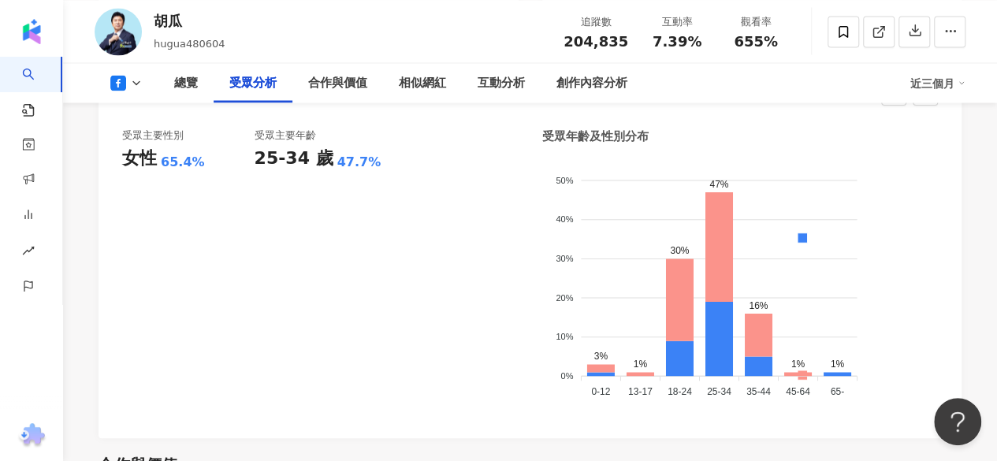
scroll to position [1453, 0]
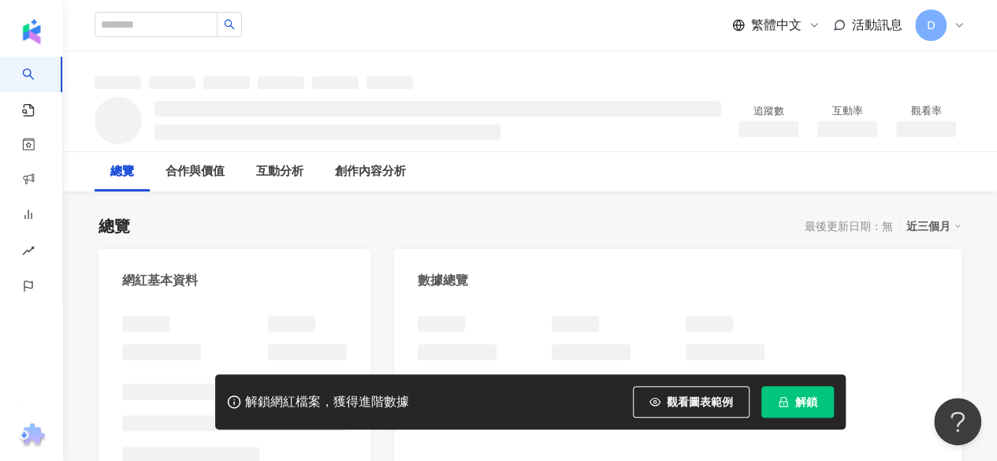
click at [802, 405] on span "解鎖" at bounding box center [806, 402] width 22 height 13
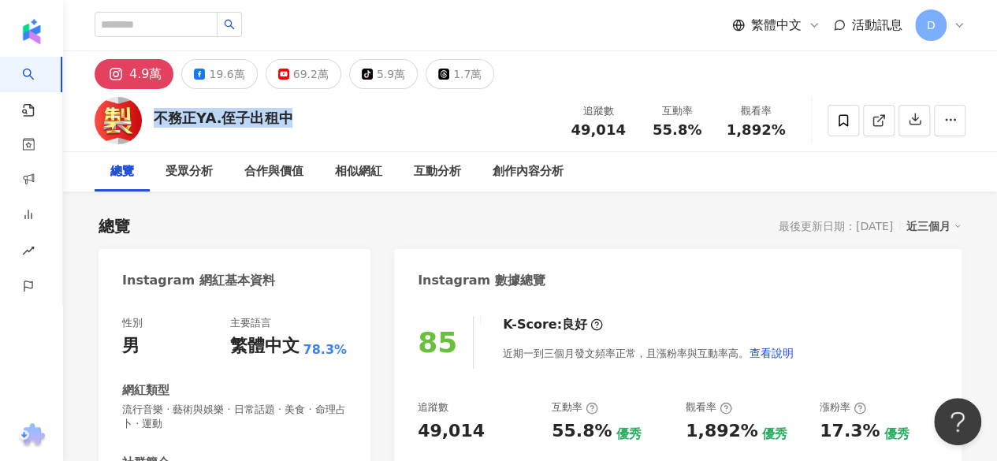
drag, startPoint x: 154, startPoint y: 119, endPoint x: 301, endPoint y: 124, distance: 147.5
click at [301, 124] on div "不務正YA.侄子出租中 追蹤數 49,014 互動率 55.8% 觀看率 1,892%" at bounding box center [530, 120] width 934 height 62
copy div "不務正YA.侄子出租中"
click at [400, 137] on div "不務正YA.侄子出租中 追蹤數 49,014 互動率 55.8% 觀看率 1,892%" at bounding box center [530, 120] width 934 height 62
drag, startPoint x: 156, startPoint y: 115, endPoint x: 337, endPoint y: 110, distance: 181.4
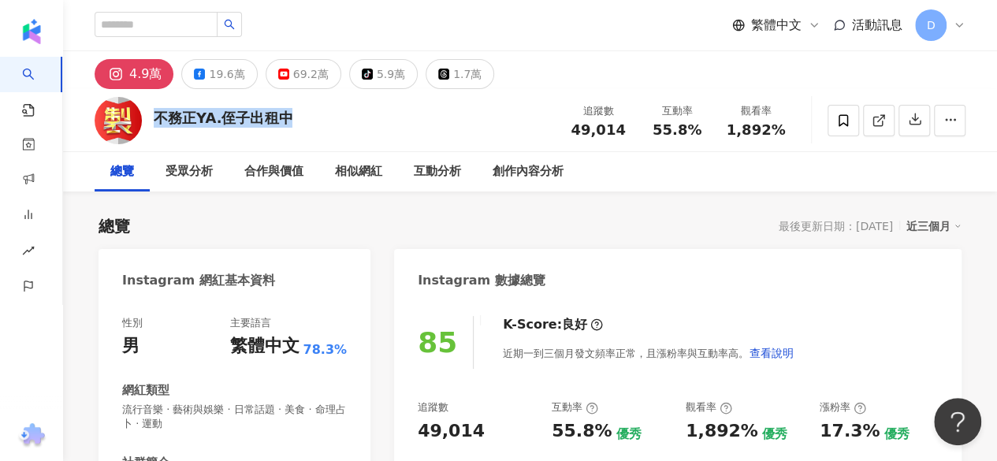
click at [337, 110] on div "不務正YA.侄子出租中 追蹤數 49,014 互動率 55.8% 觀看率 1,892%" at bounding box center [530, 120] width 934 height 62
copy div "不務正YA.侄子出租中"
click at [703, 332] on div "K-Score : 良好 近期一到三個月發文頻率正常，且漲粉率與互動率高。 查看說明" at bounding box center [640, 342] width 307 height 53
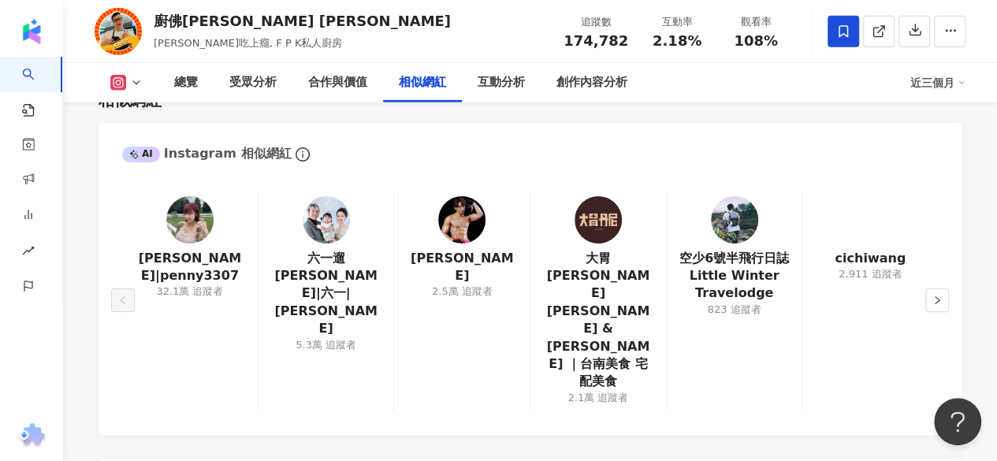
scroll to position [2515, 0]
click at [930, 288] on button "button" at bounding box center [937, 300] width 24 height 24
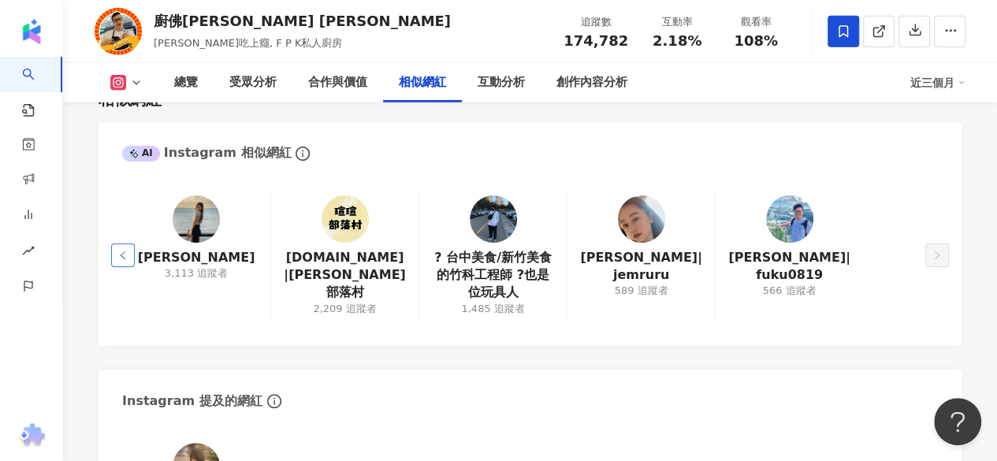
click at [119, 244] on button "button" at bounding box center [123, 256] width 24 height 24
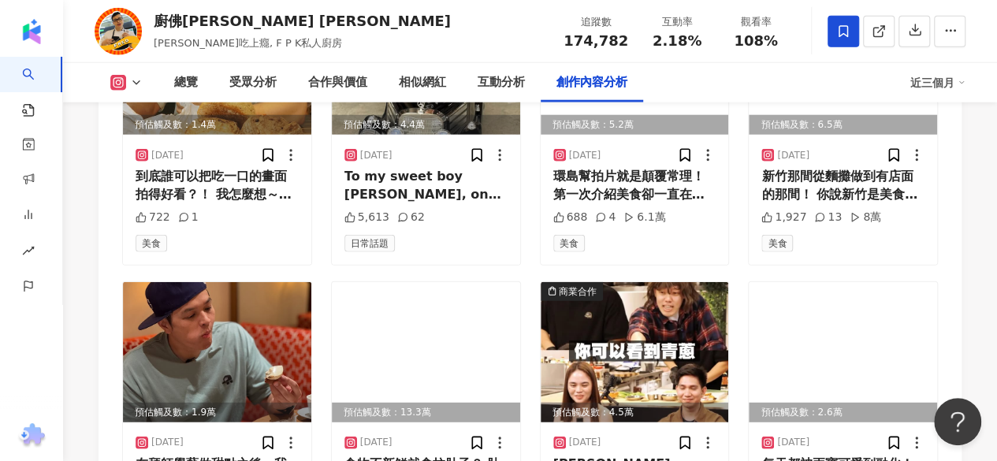
scroll to position [4975, 0]
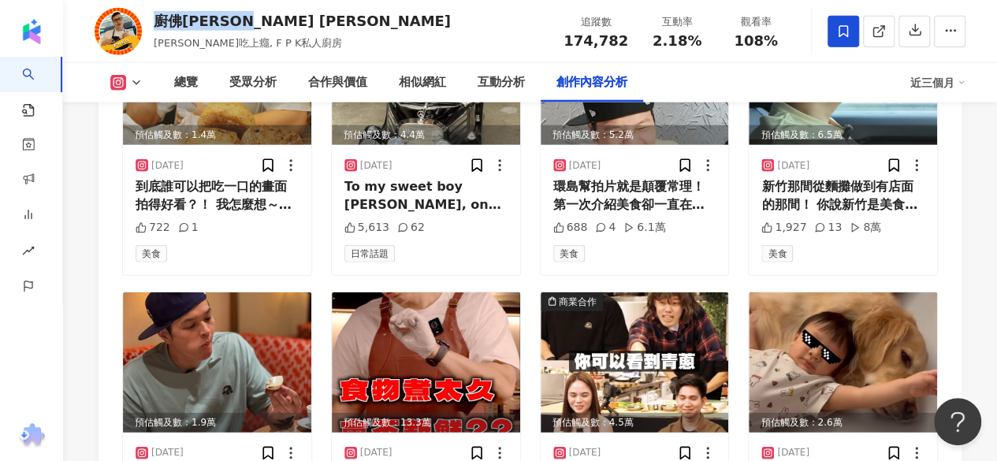
drag, startPoint x: 153, startPoint y: 20, endPoint x: 279, endPoint y: 31, distance: 126.6
click at [279, 31] on div "廚佛[PERSON_NAME] [PERSON_NAME] [PERSON_NAME]吃上癮, F P K私人廚房 追蹤數 174,782 互動率 2.18%…" at bounding box center [530, 31] width 934 height 62
copy div "廚佛[PERSON_NAME] [PERSON_NAME]"
click at [719, 95] on div "總覽 受眾分析 合作與價值 相似網紅 互動分析 創作內容分析" at bounding box center [534, 82] width 752 height 39
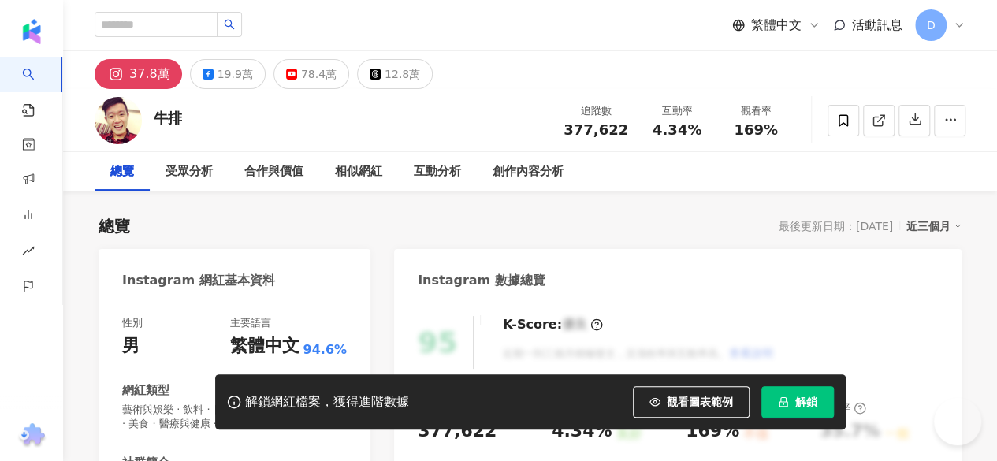
click at [794, 398] on button "解鎖" at bounding box center [797, 402] width 73 height 32
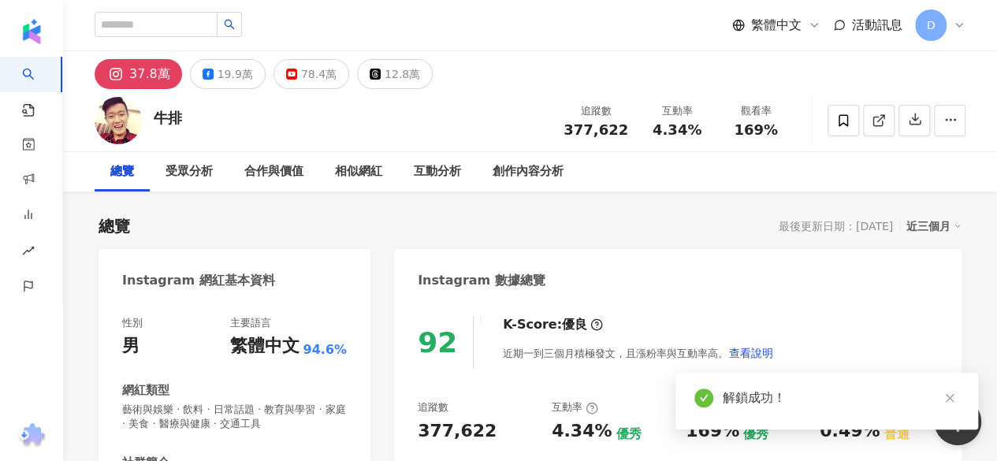
scroll to position [248, 0]
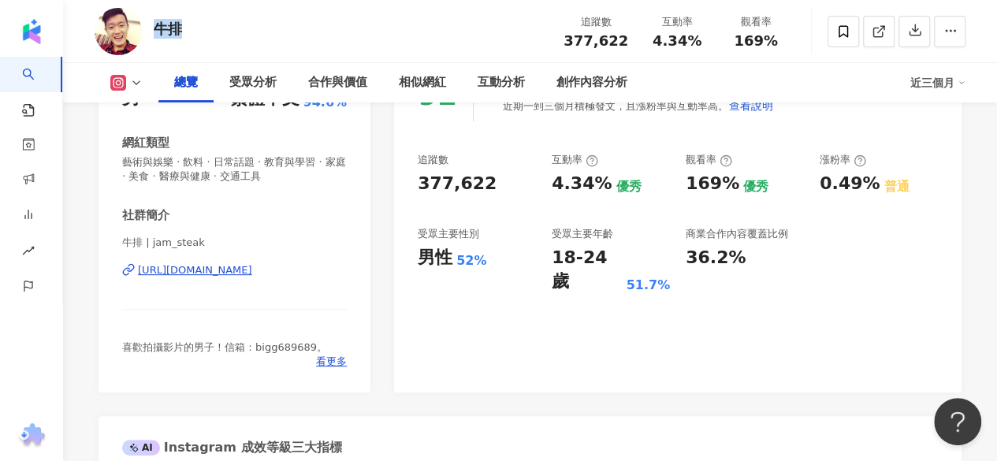
drag, startPoint x: 158, startPoint y: 28, endPoint x: 208, endPoint y: 29, distance: 50.5
click at [208, 29] on div "牛排 追蹤數 377,622 互動率 4.34% 觀看率 169%" at bounding box center [530, 31] width 934 height 62
copy div "牛排"
click at [685, 365] on div "92 K-Score : 優良 近期一到三個月積極發文，且漲粉率與互動率高。 查看說明 追蹤數 377,622 互動率 4.34% 優秀 觀看率 169% 優…" at bounding box center [678, 223] width 568 height 340
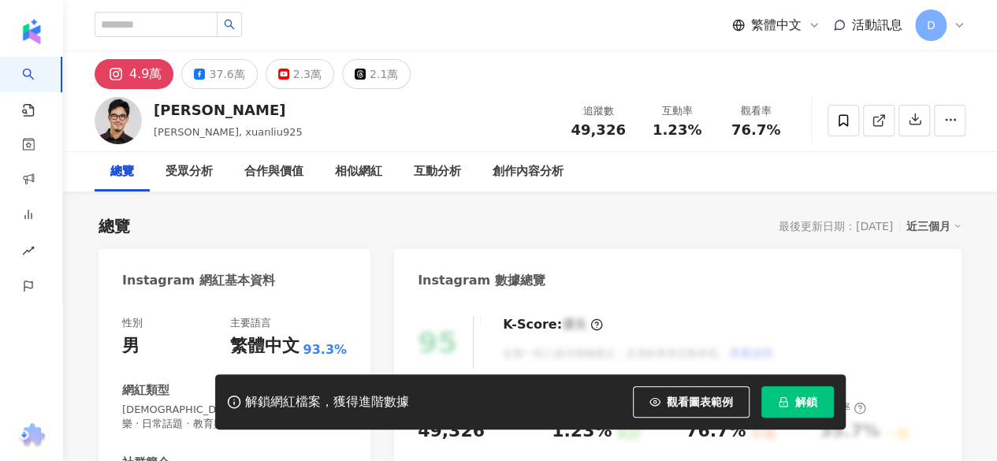
click at [801, 408] on span "解鎖" at bounding box center [806, 402] width 22 height 13
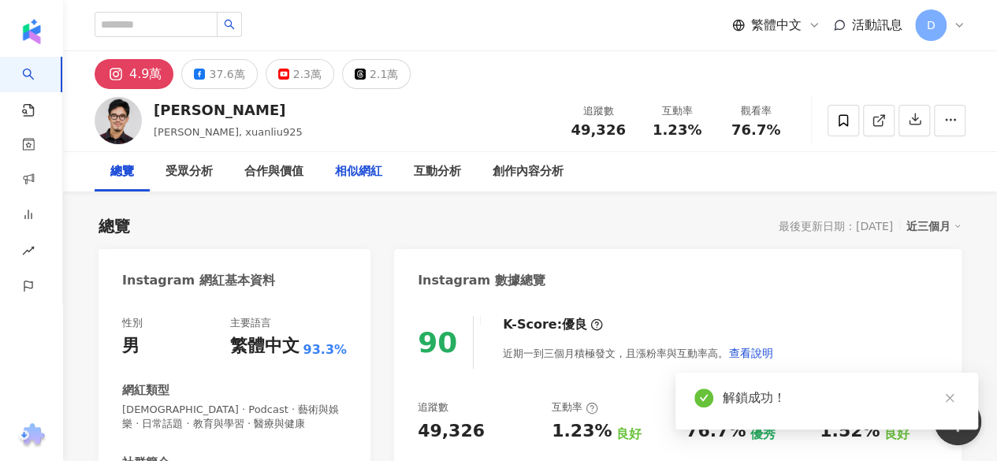
drag, startPoint x: 801, startPoint y: 407, endPoint x: 339, endPoint y: 179, distance: 515.1
click at [339, 179] on body "AI 找網紅 找貼文 資源庫 商案媒合 洞察報告 趨勢分析 BETA 競品分析 繁體中文 活動訊息 D 4.9萬 37.6萬 2.3萬 2.1萬 XUAN […" at bounding box center [498, 230] width 997 height 461
click at [345, 134] on div "XUAN [PERSON_NAME] [PERSON_NAME], xuanliu925 追蹤數 49,326 互動率 1.23% 觀看率 76.7%" at bounding box center [530, 120] width 934 height 62
drag, startPoint x: 156, startPoint y: 107, endPoint x: 236, endPoint y: 111, distance: 80.5
click at [236, 111] on div "XUAN [PERSON_NAME] [PERSON_NAME], xuanliu925 追蹤數 49,326 互動率 1.23% 觀看率 76.7%" at bounding box center [530, 120] width 934 height 62
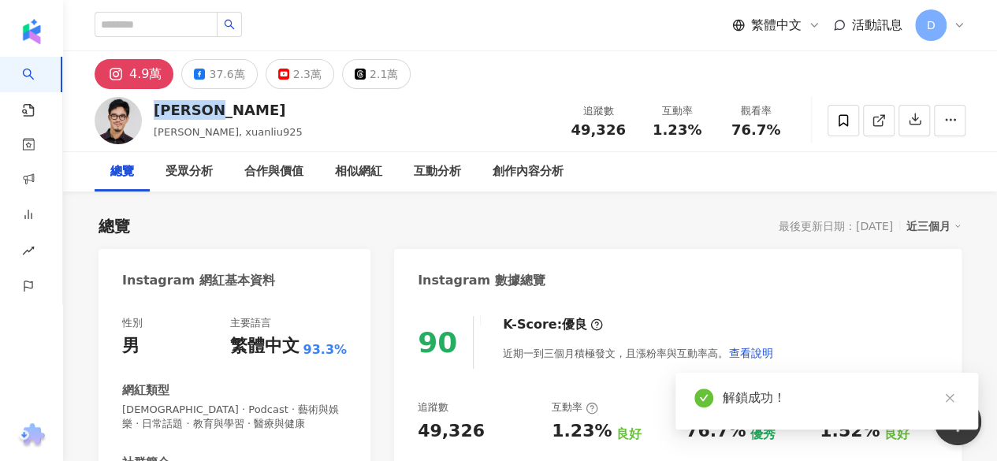
copy div "[PERSON_NAME]"
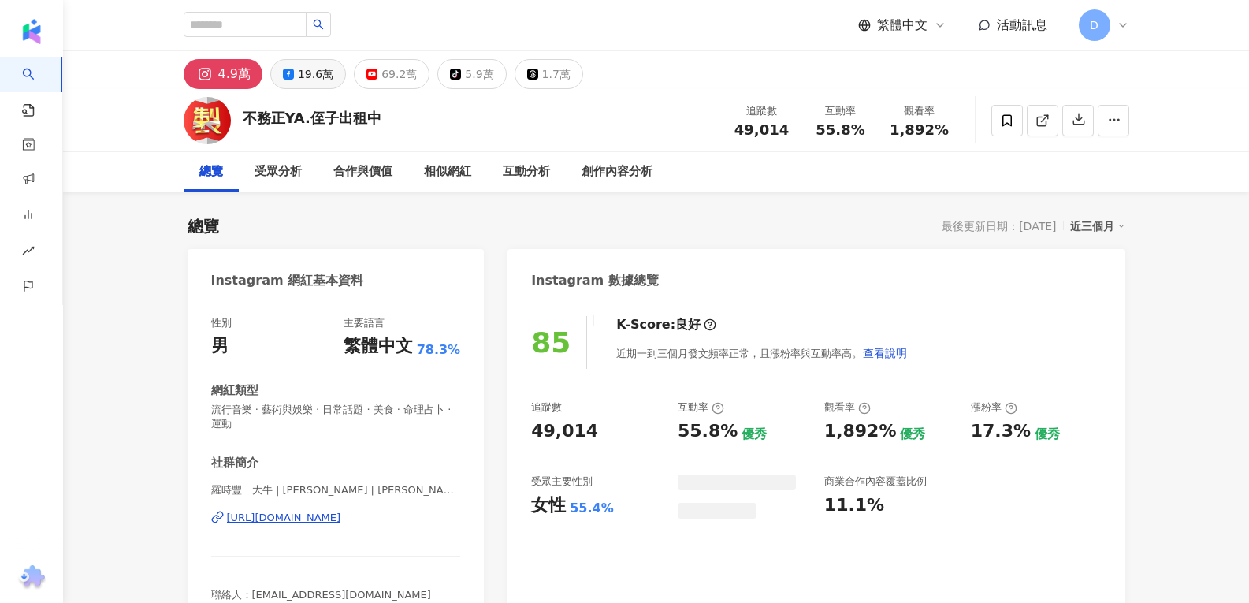
click at [285, 73] on icon at bounding box center [288, 74] width 11 height 11
click at [315, 92] on div "不務正YA.侄子出租中 追蹤數 49,014 互動率 55.8% 觀看率 1,892%" at bounding box center [656, 120] width 1009 height 62
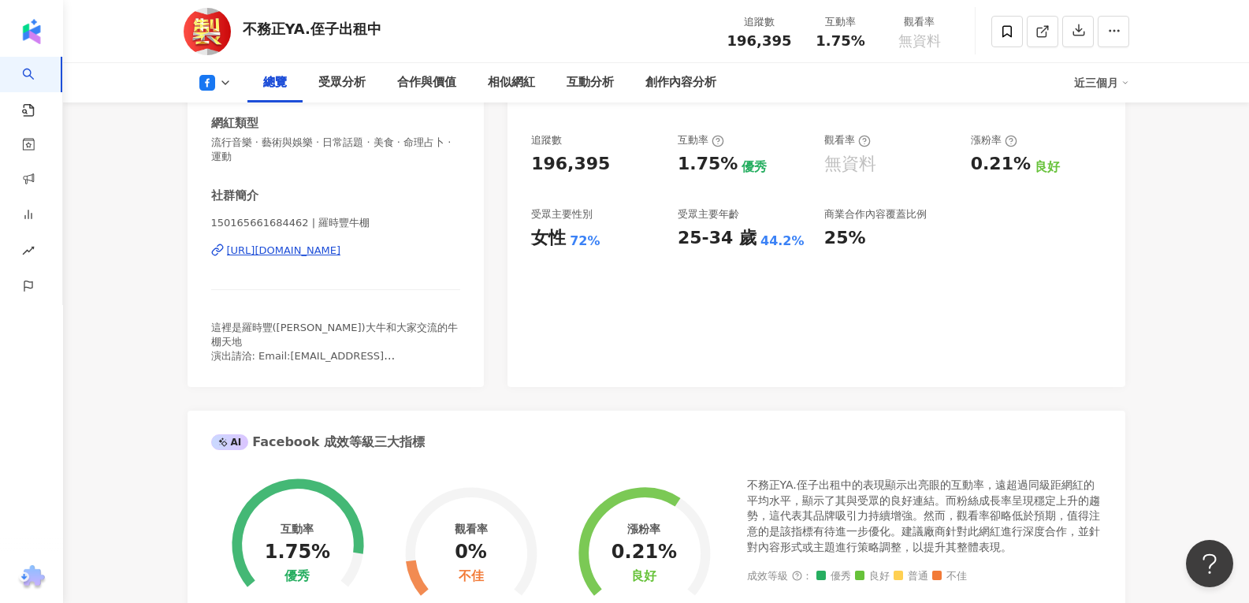
scroll to position [299, 0]
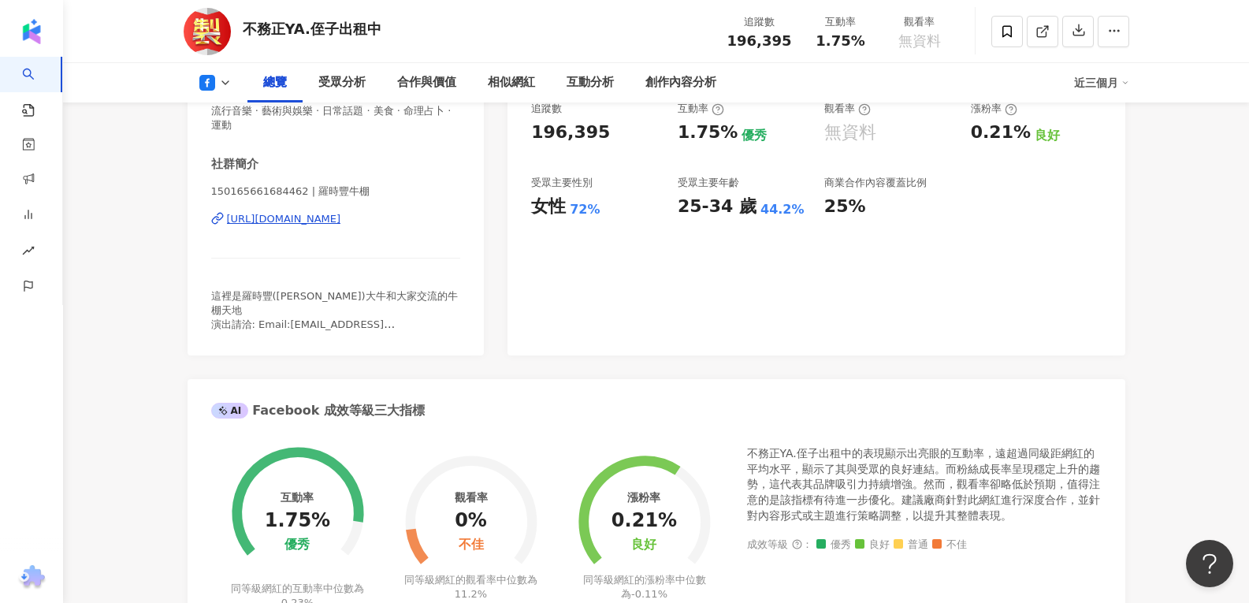
click at [314, 223] on div "https://www.facebook.com/150165661684462" at bounding box center [284, 219] width 114 height 14
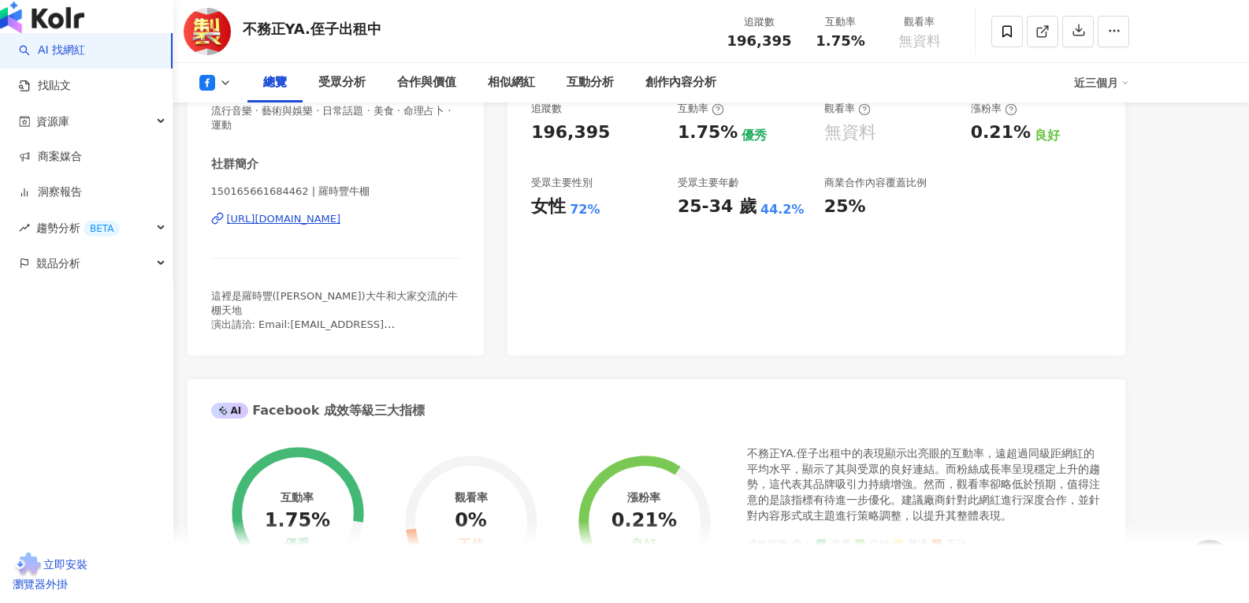
click at [28, 58] on link "AI 找網紅" at bounding box center [52, 51] width 66 height 16
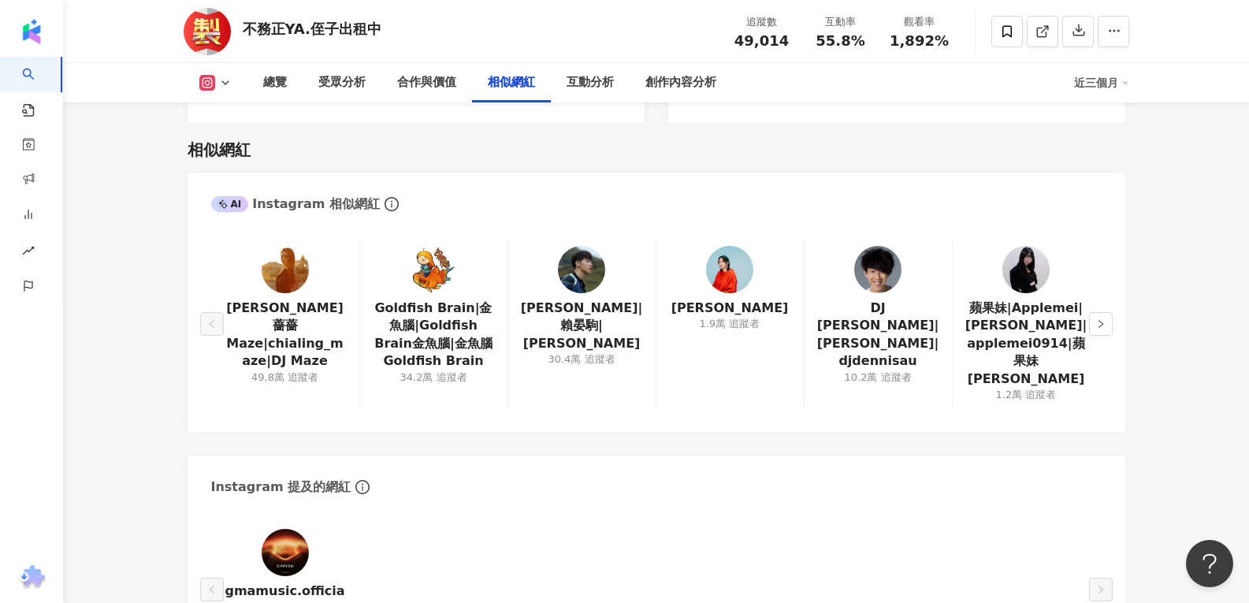
drag, startPoint x: 434, startPoint y: 228, endPoint x: 405, endPoint y: 237, distance: 30.7
click at [405, 240] on div "Goldfish Brain|金魚腦|Goldfish Brain金魚腦|金魚腦Goldfish Brain 34.2萬 追蹤者" at bounding box center [433, 324] width 148 height 169
click at [426, 246] on img at bounding box center [433, 269] width 47 height 47
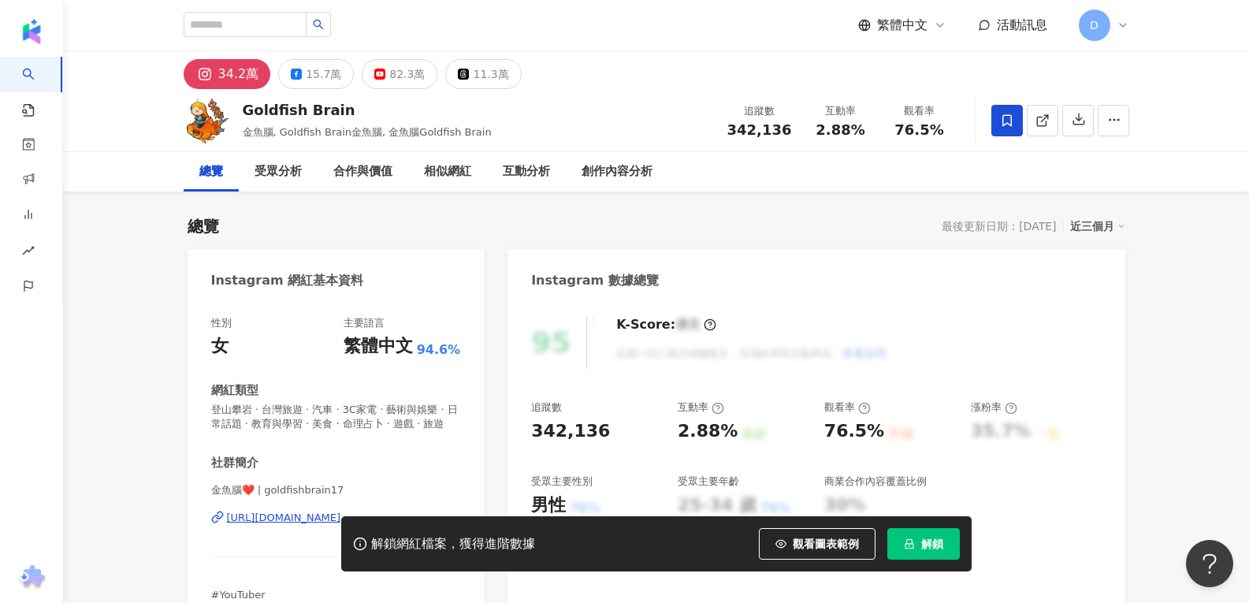
click at [928, 546] on span "解鎖" at bounding box center [933, 544] width 22 height 13
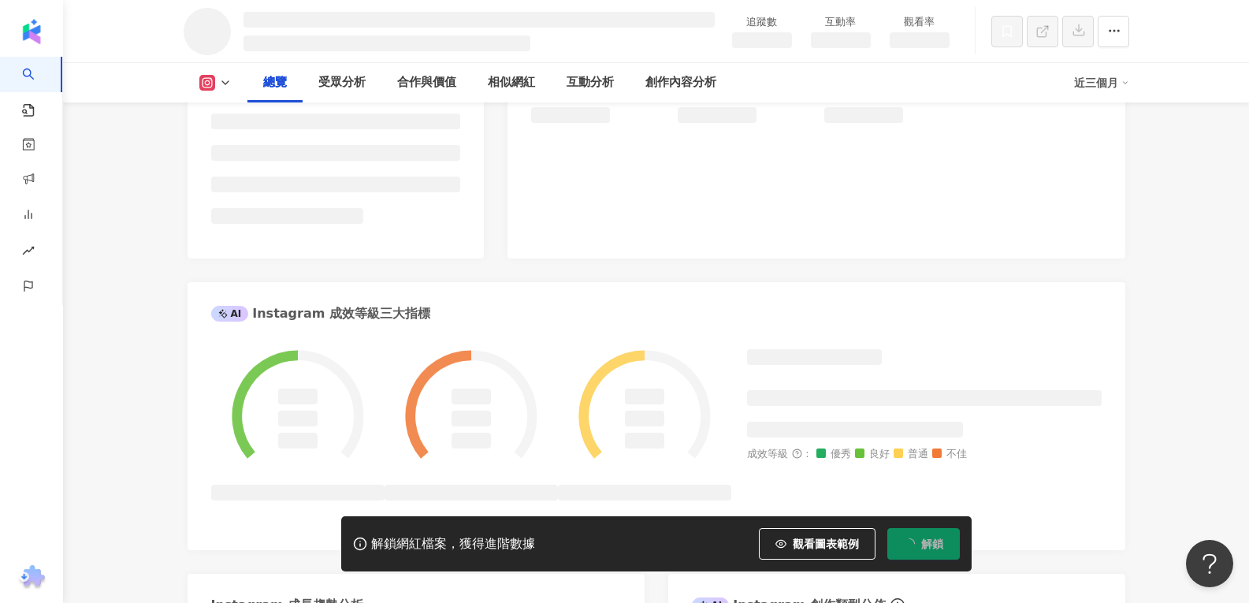
scroll to position [392, 0]
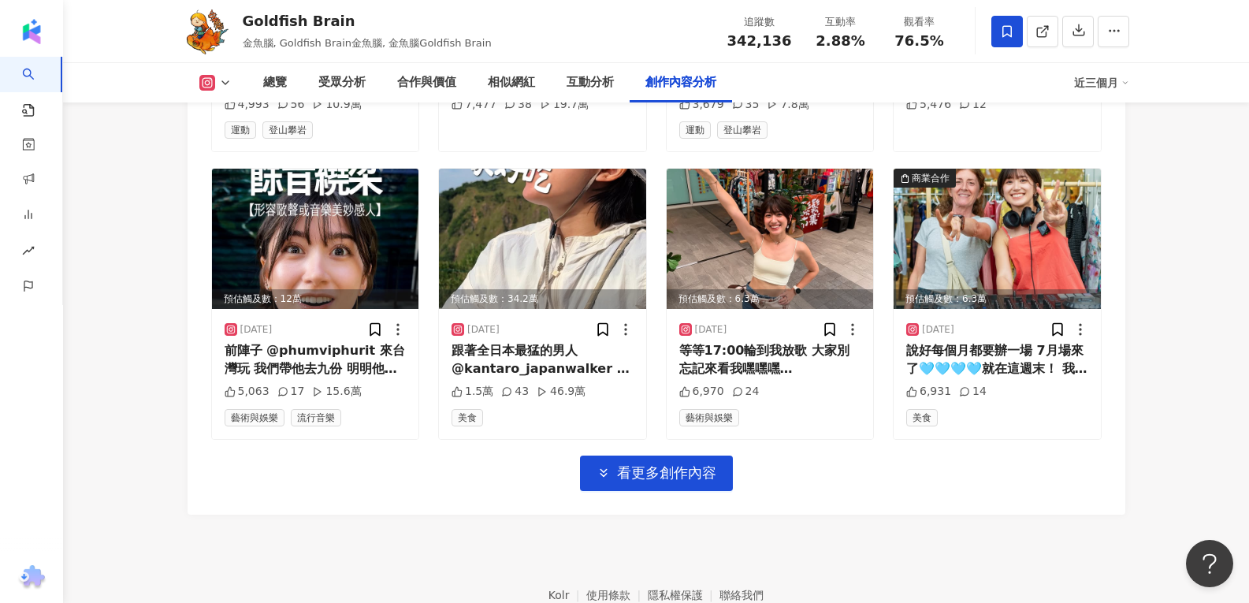
scroll to position [5627, 0]
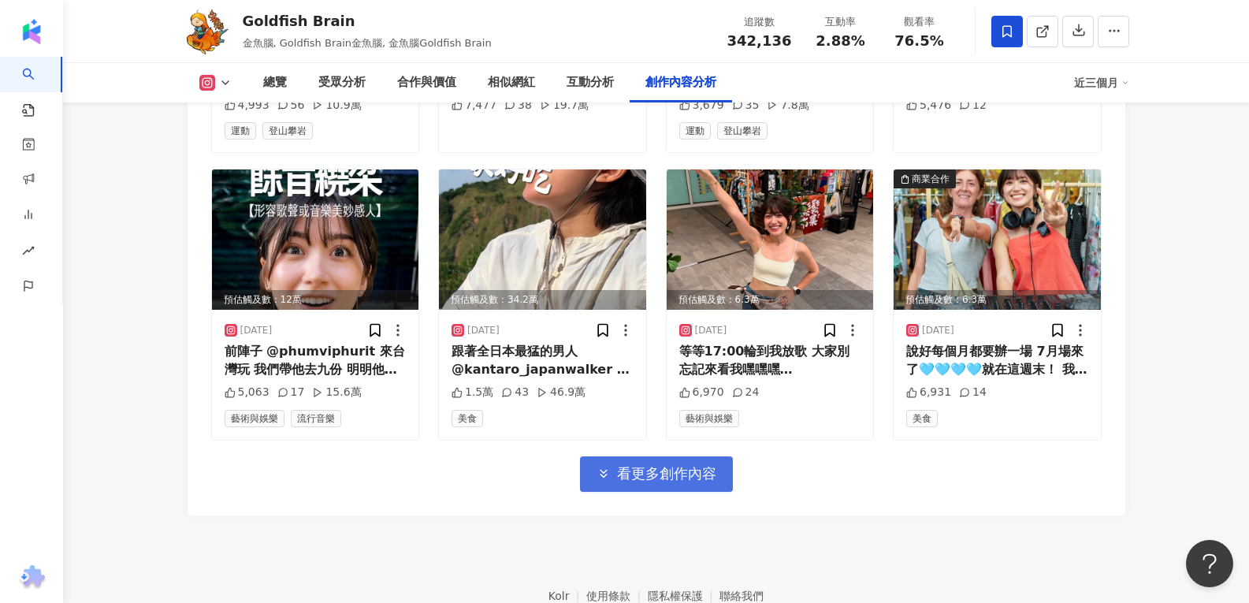
click at [642, 465] on span "看更多創作內容" at bounding box center [666, 473] width 99 height 17
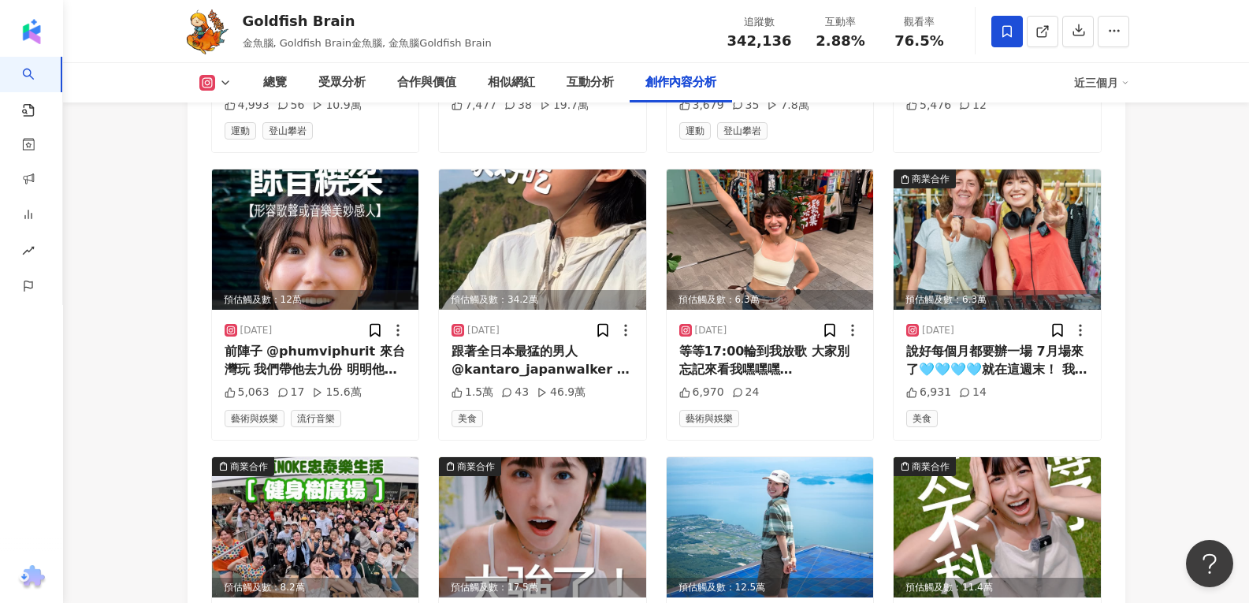
click at [642, 457] on img at bounding box center [542, 527] width 207 height 140
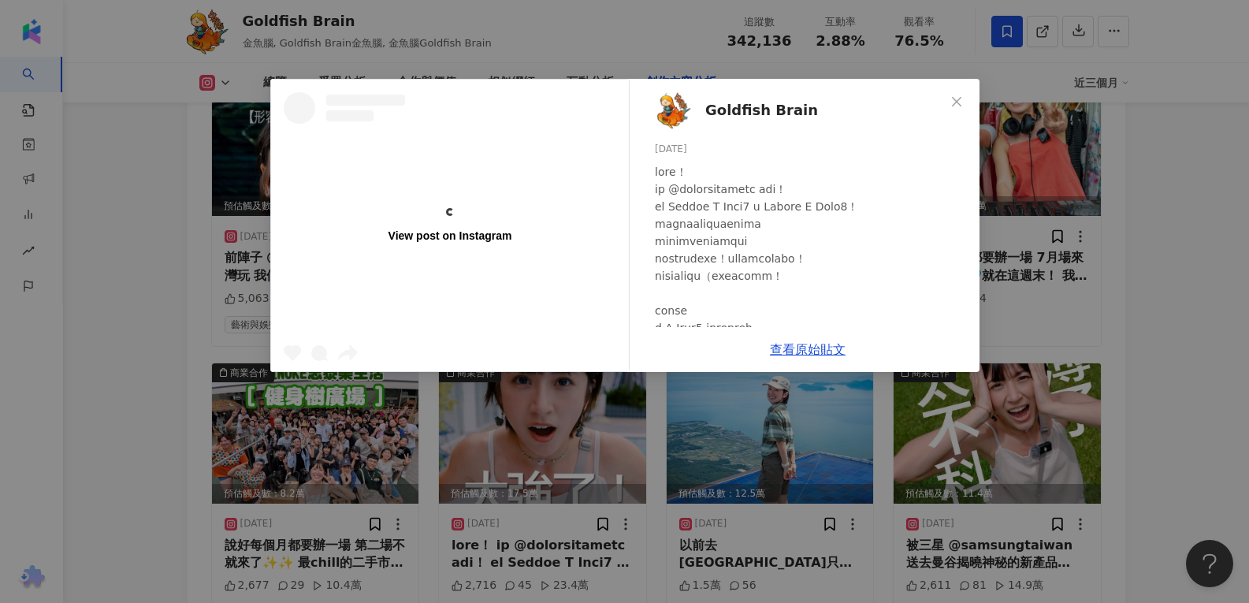
scroll to position [5721, 0]
click at [1009, 210] on div "View post on Instagram Goldfish Brain 2025/7/9 2,716 45 23.4萬 查看原始貼文" at bounding box center [624, 301] width 1249 height 603
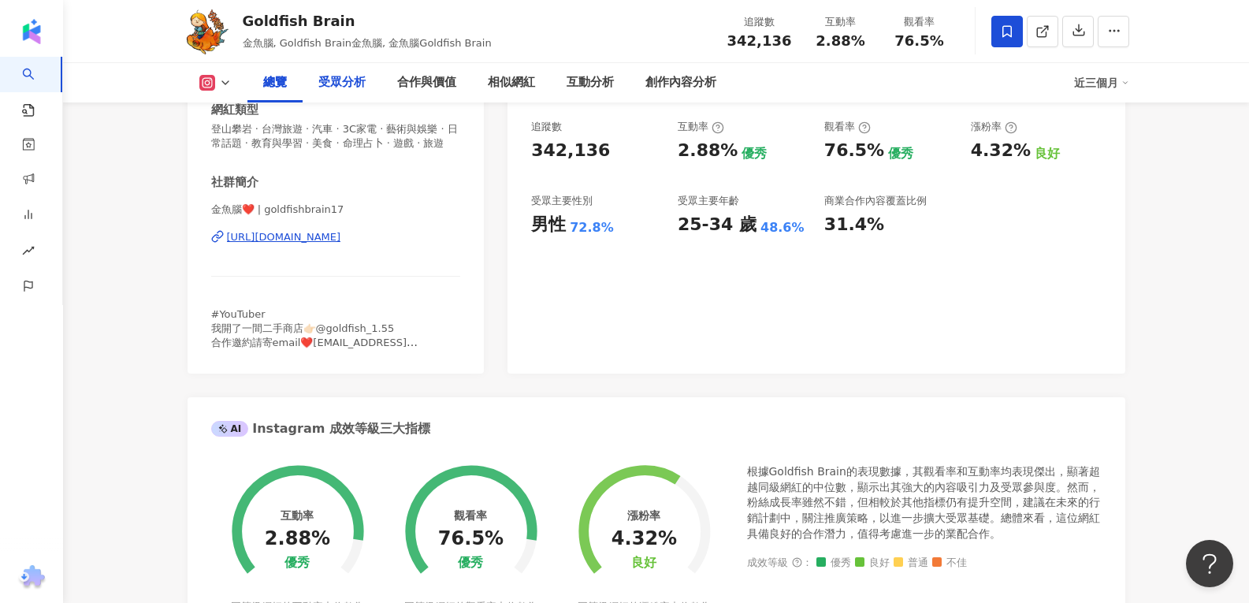
scroll to position [0, 0]
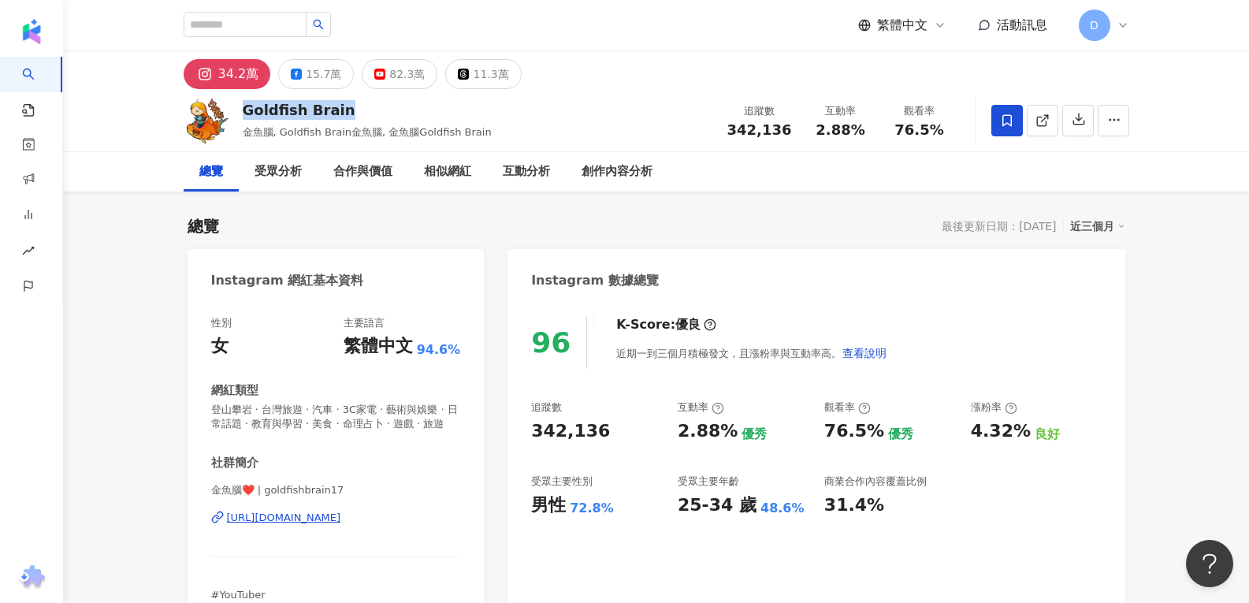
drag, startPoint x: 244, startPoint y: 109, endPoint x: 370, endPoint y: 110, distance: 126.9
click at [370, 110] on div "Goldfish Brain" at bounding box center [367, 110] width 249 height 20
copy div "Goldfish Brain"
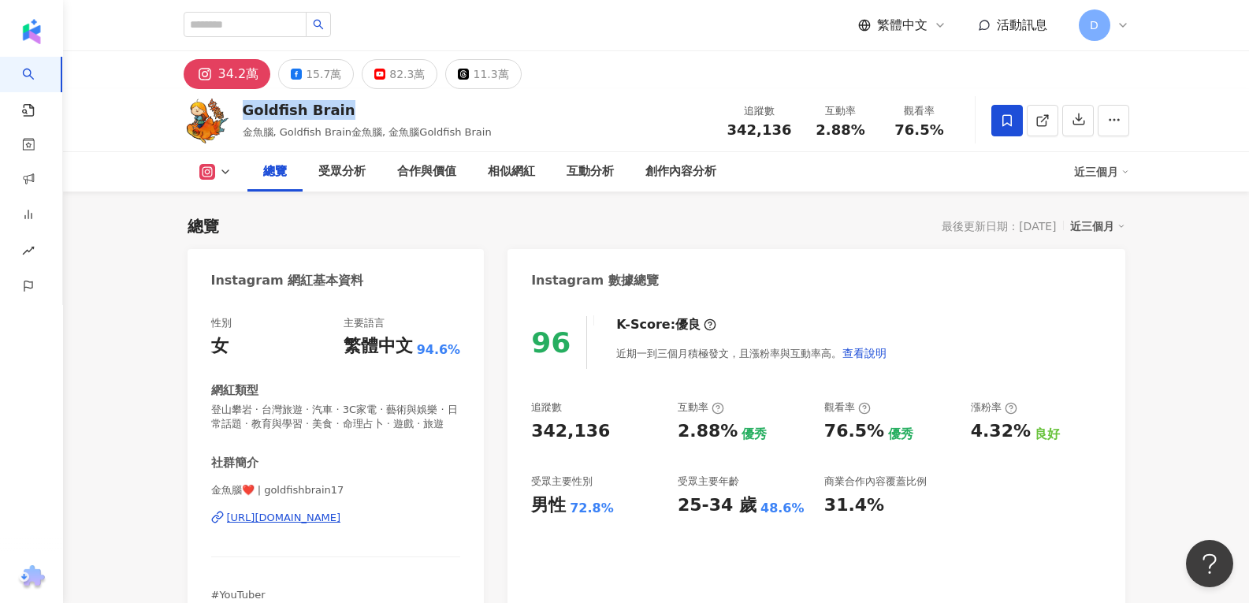
scroll to position [96, 0]
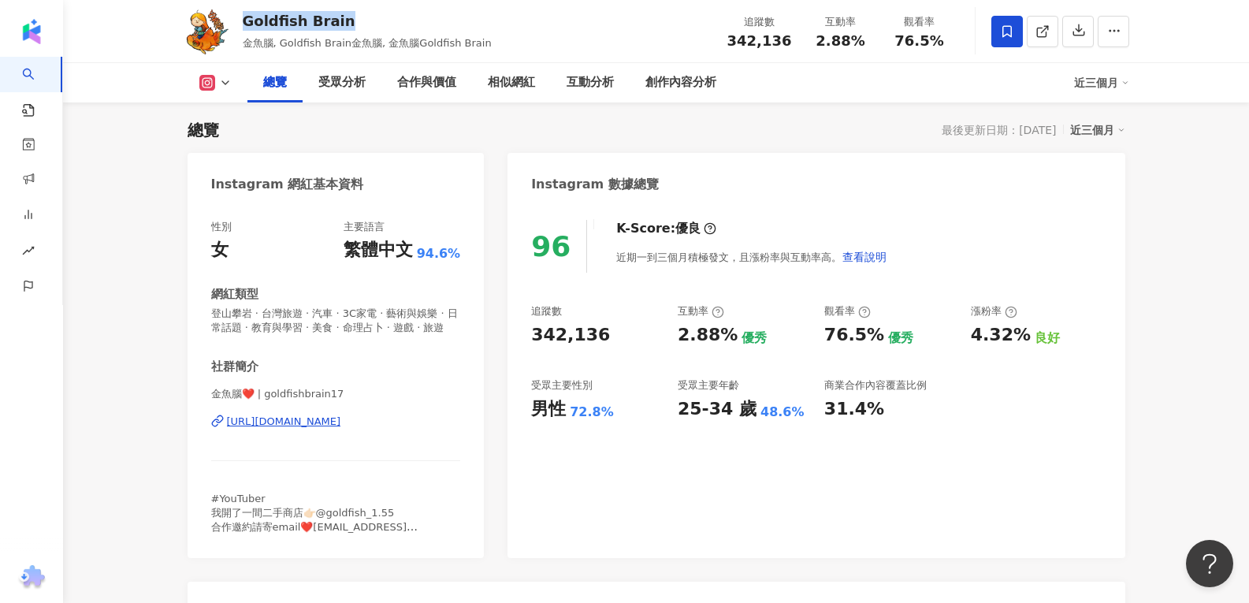
drag, startPoint x: 462, startPoint y: 431, endPoint x: 225, endPoint y: 448, distance: 237.1
click at [225, 448] on div "性別 女 主要語言 繁體中文 94.6% 網紅類型 登山攀岩 · 台灣旅遊 · 汽車 · 3C家電 · 藝術與娛樂 · 日常話題 · 教育與學習 · 美食 ·…" at bounding box center [336, 381] width 297 height 354
copy div "https://www.instagram.com/goldfishbrain17/"
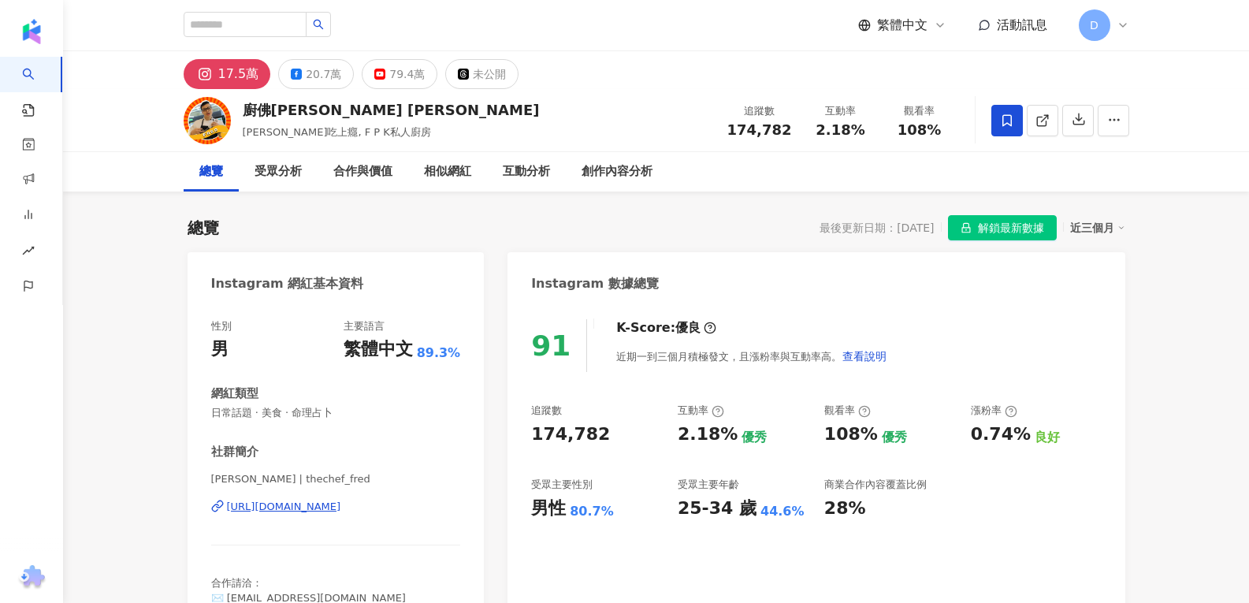
drag, startPoint x: 241, startPoint y: 108, endPoint x: 359, endPoint y: 297, distance: 222.7
click at [328, 110] on div "廚佛瑞德 Fred Fred吃上癮, F P K私人廚房 追蹤數 174,782 互動率 2.18% 觀看率 108%" at bounding box center [656, 120] width 1009 height 62
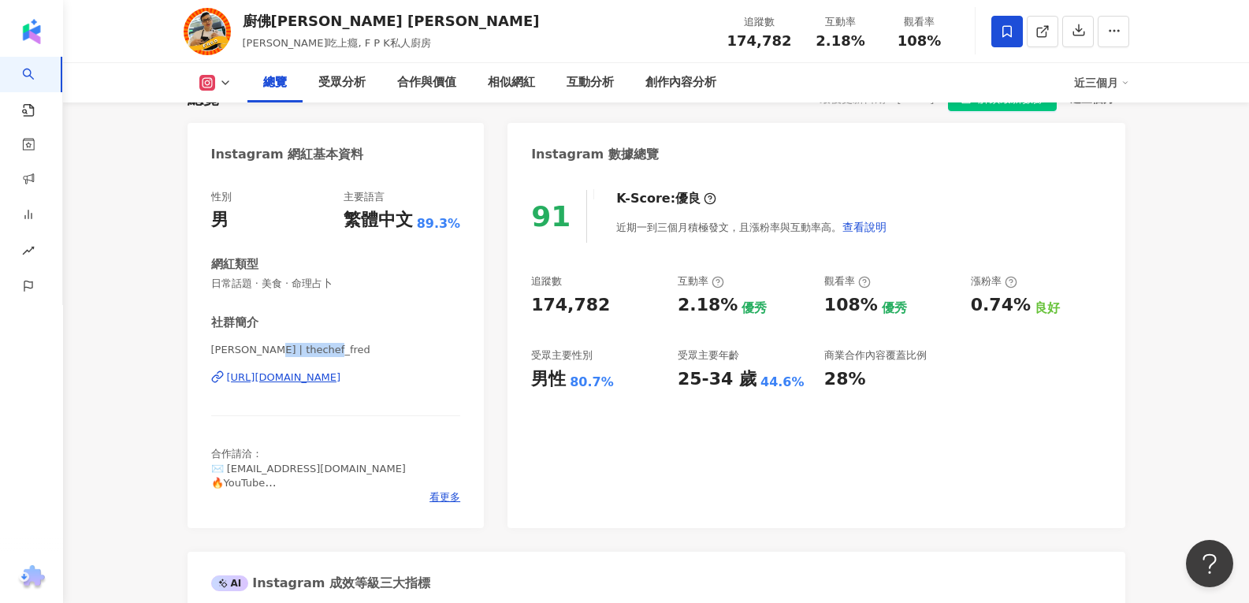
drag, startPoint x: 261, startPoint y: 351, endPoint x: 322, endPoint y: 353, distance: 61.5
click at [322, 353] on span "Fred Hsu | thechef_fred" at bounding box center [336, 350] width 250 height 14
copy span "thechef_fred"
click at [374, 322] on div "社群簡介" at bounding box center [336, 323] width 250 height 17
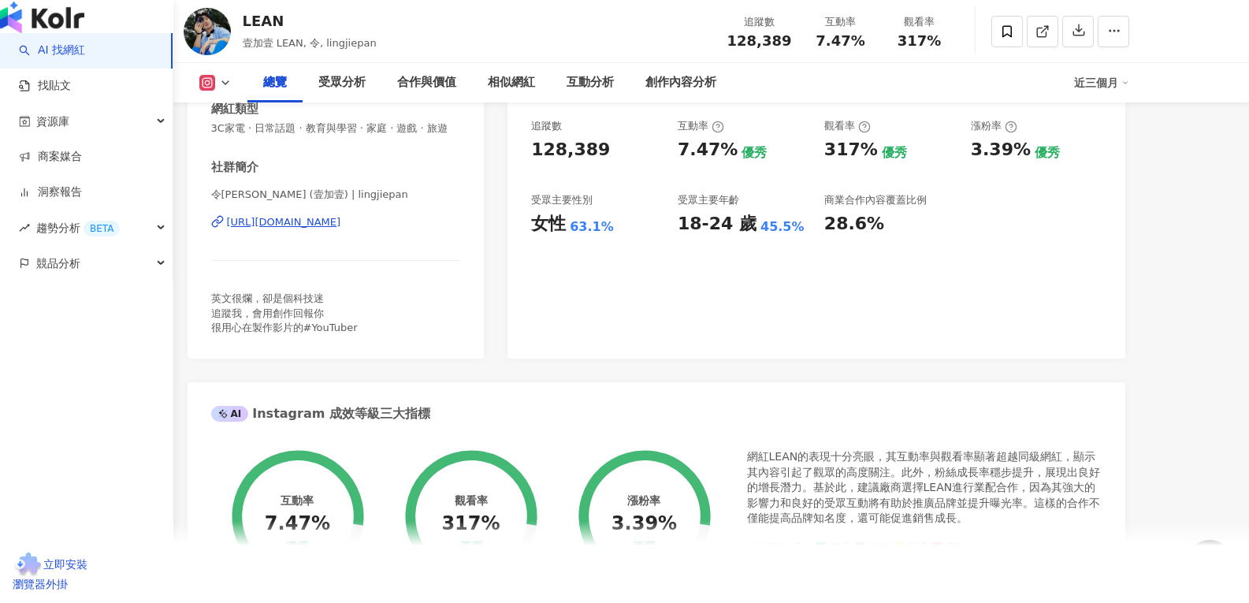
click at [60, 58] on link "AI 找網紅" at bounding box center [52, 51] width 66 height 16
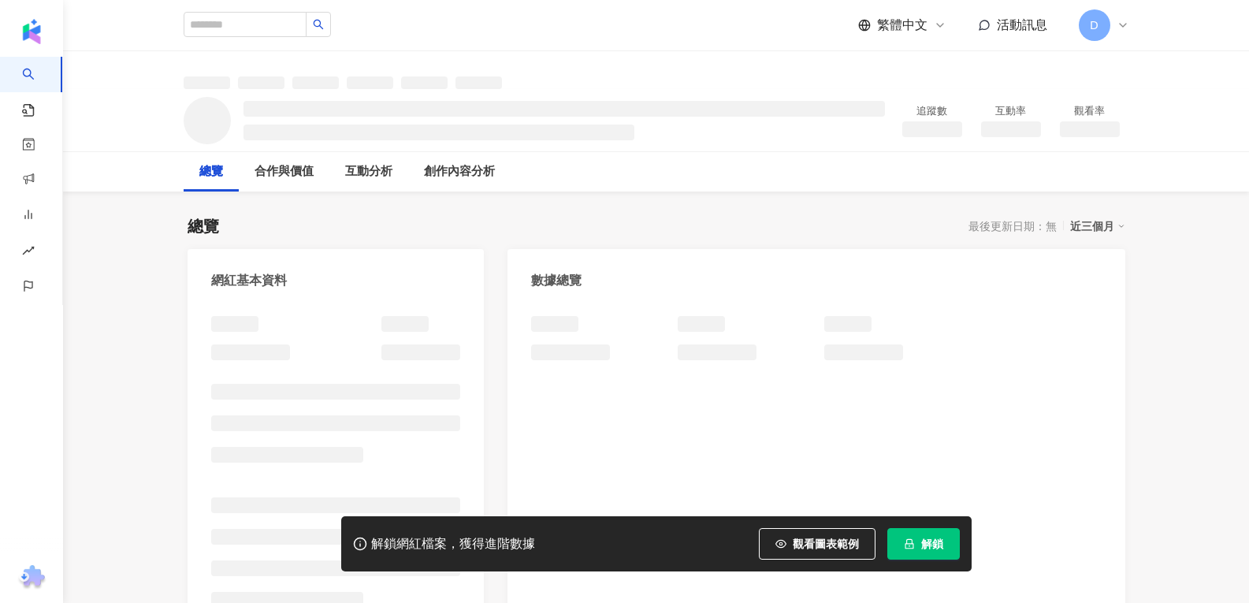
click at [913, 537] on button "解鎖" at bounding box center [924, 544] width 73 height 32
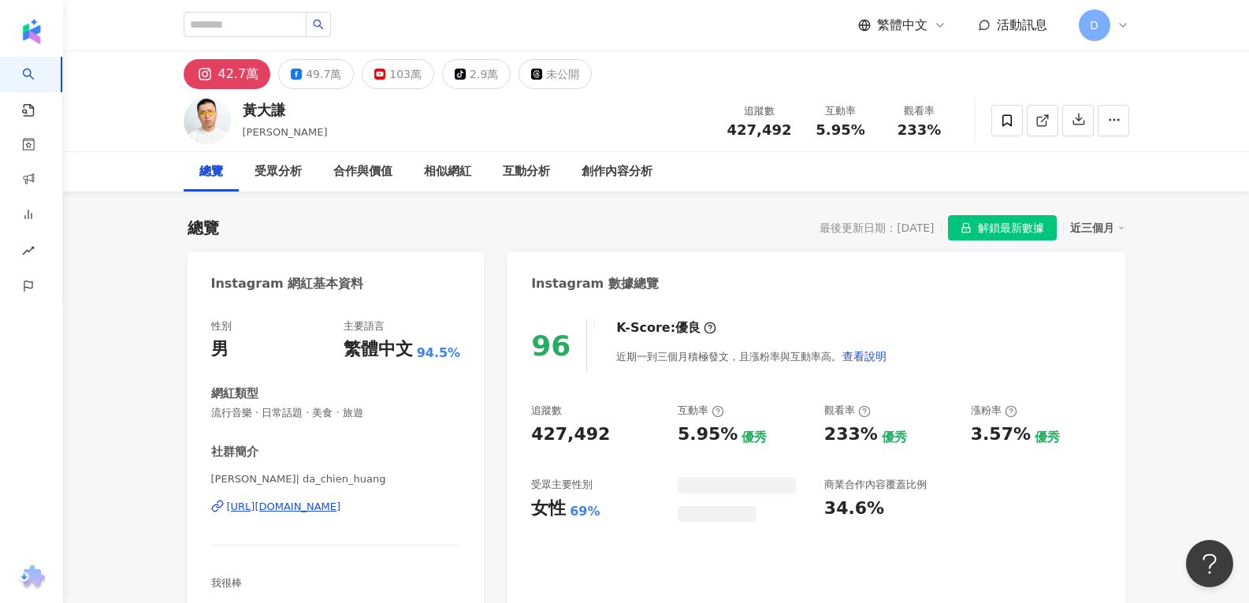
scroll to position [78, 0]
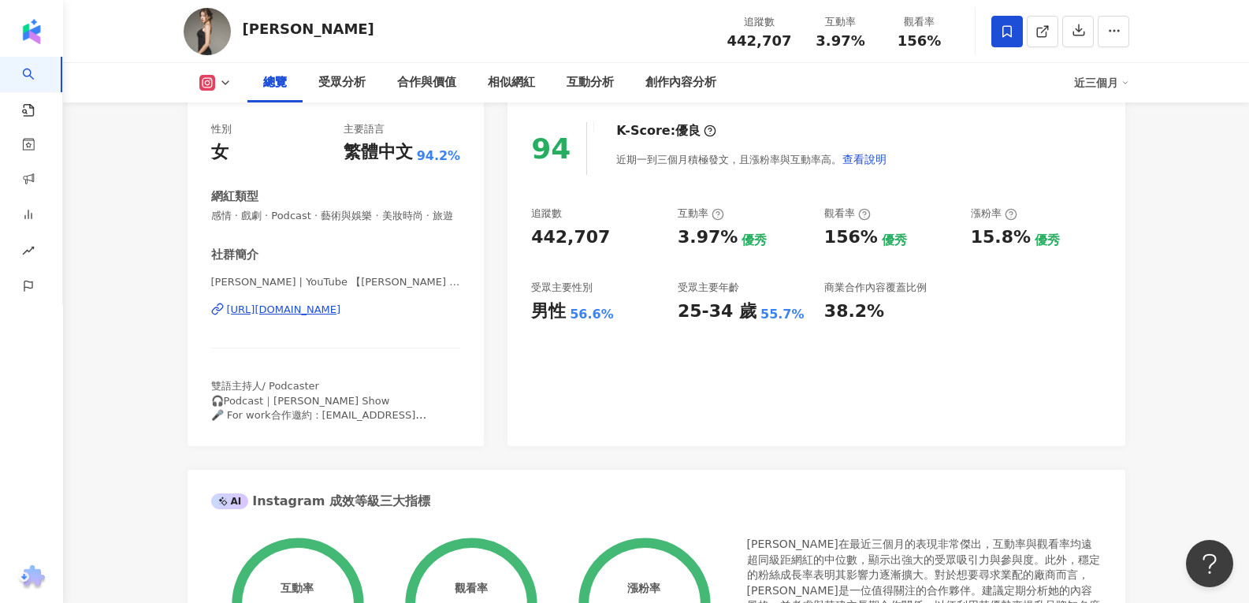
scroll to position [199, 0]
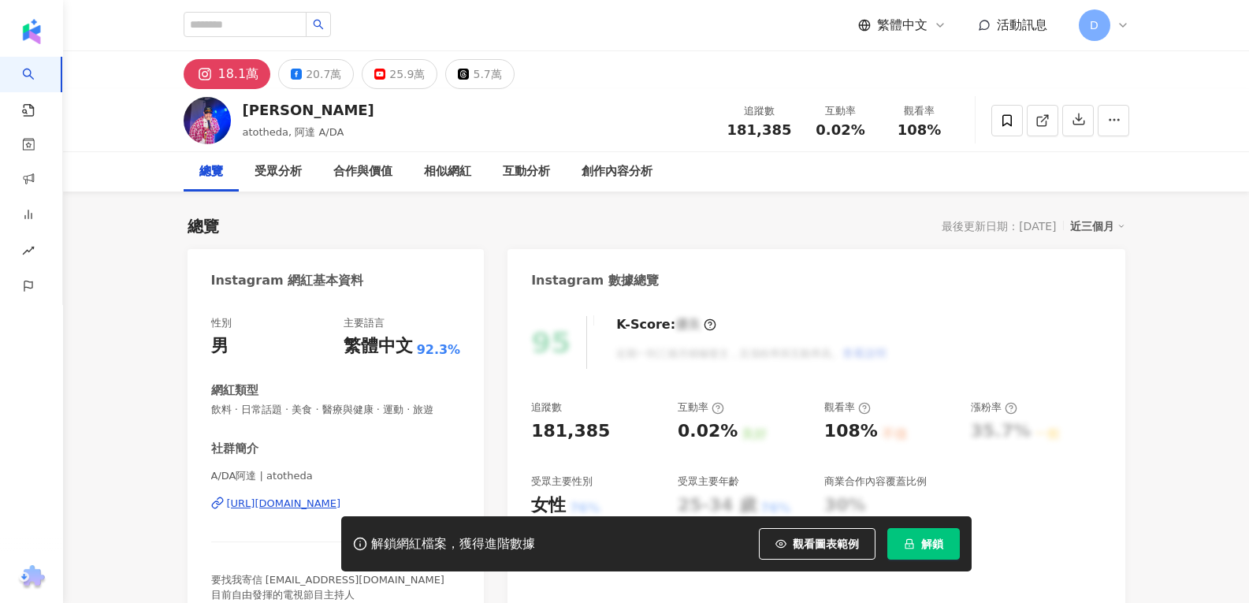
click at [948, 543] on button "解鎖" at bounding box center [924, 544] width 73 height 32
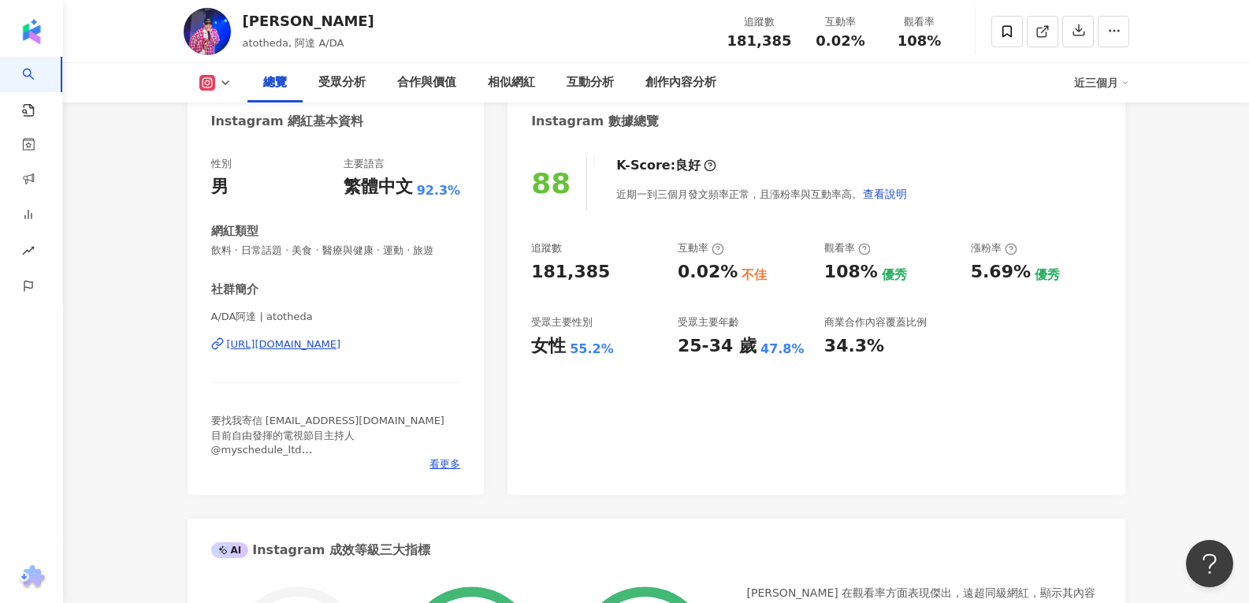
click at [970, 176] on div "88 K-Score : 良好 近期一到三個月發文頻率正常，且漲粉率與互動率高。 查看說明" at bounding box center [816, 183] width 570 height 53
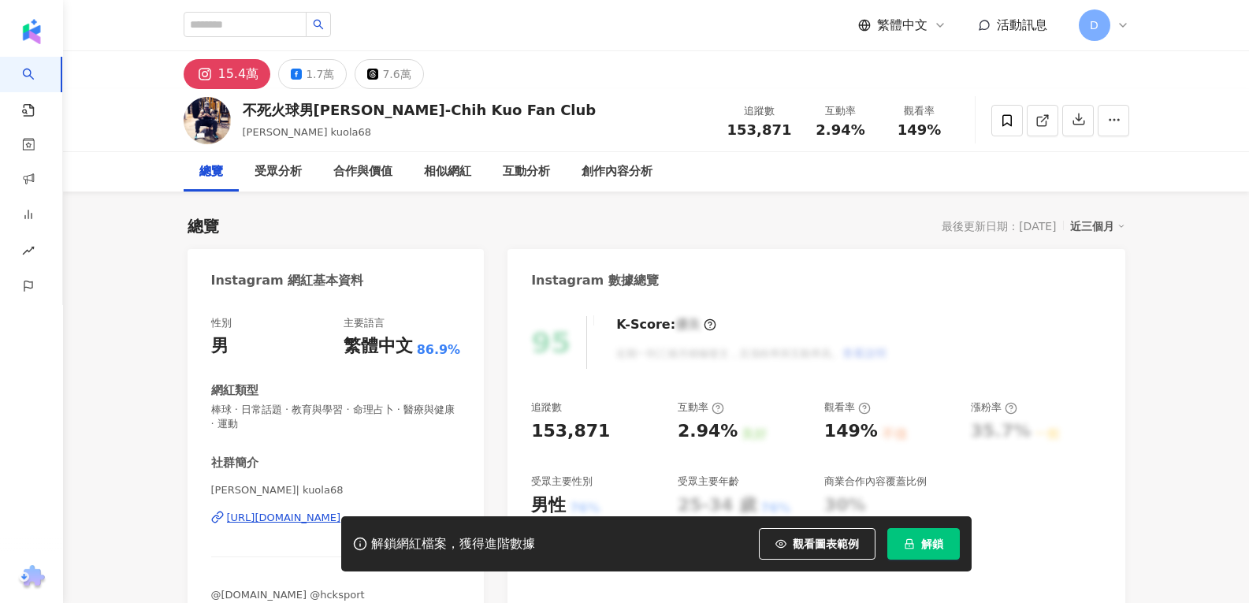
click at [919, 551] on button "解鎖" at bounding box center [924, 544] width 73 height 32
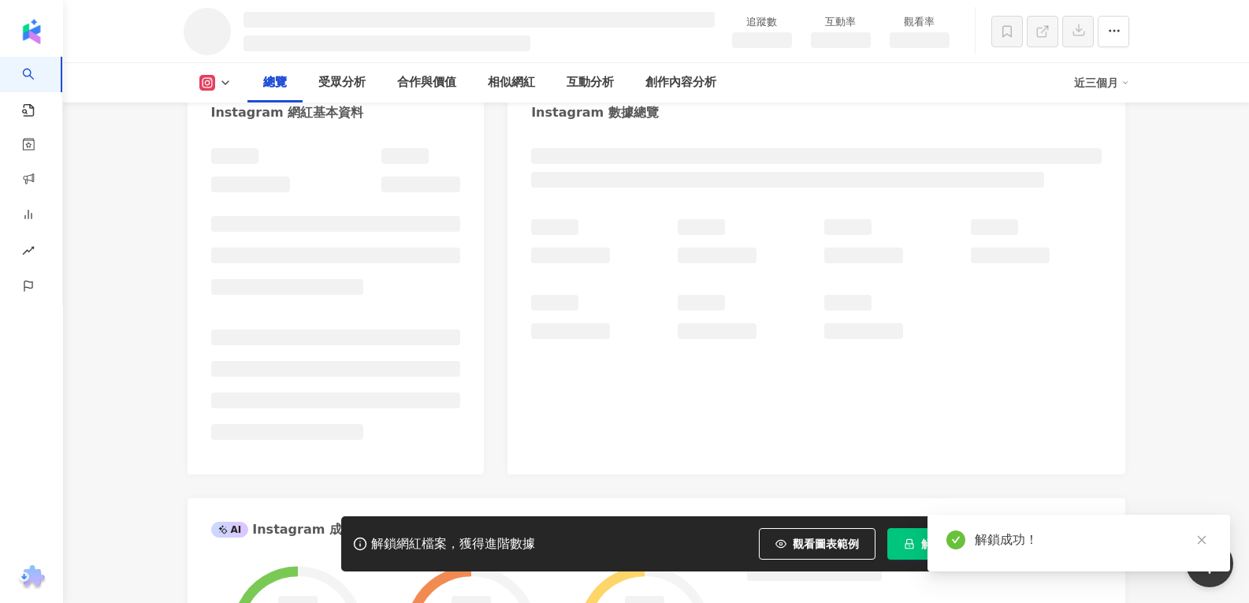
scroll to position [169, 0]
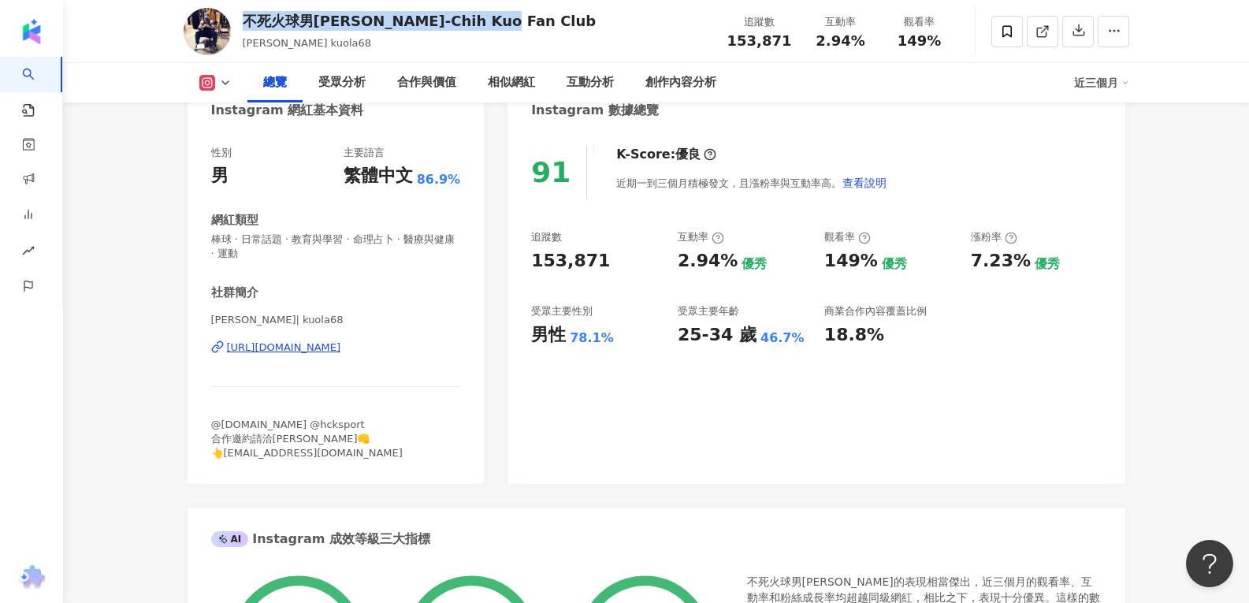
scroll to position [161, 0]
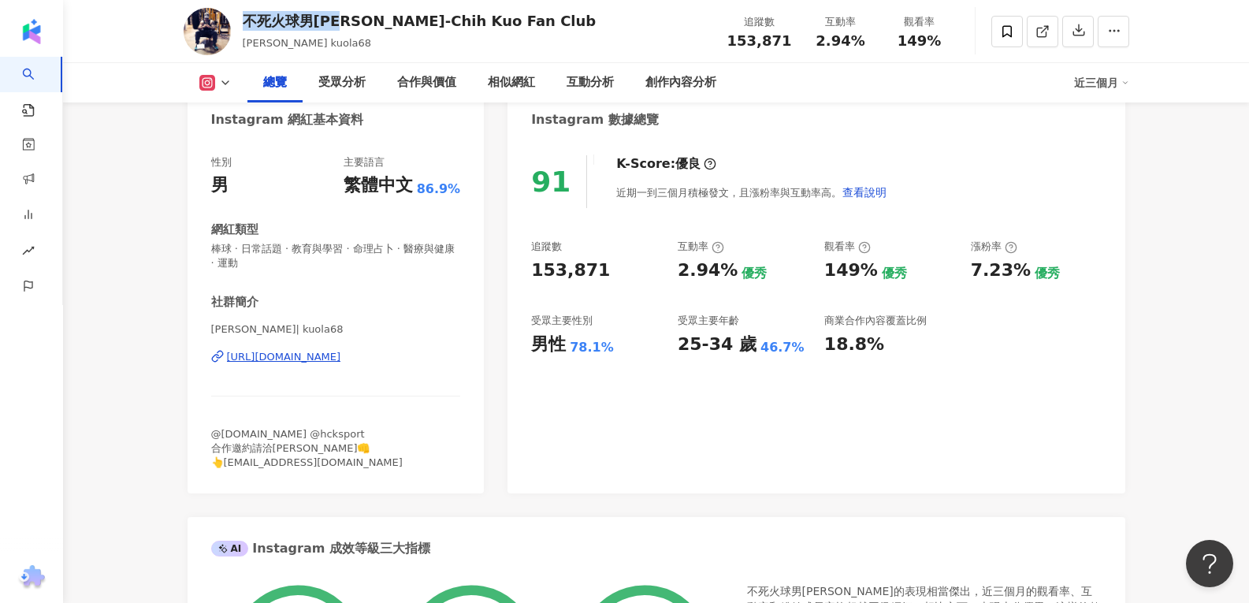
drag, startPoint x: 244, startPoint y: 20, endPoint x: 356, endPoint y: 21, distance: 111.9
click at [356, 21] on div "不死火球男[PERSON_NAME]-Chih Kuo Fan Club" at bounding box center [420, 21] width 354 height 20
click at [358, 26] on div "不死火球男[PERSON_NAME]-Chih Kuo Fan Club" at bounding box center [420, 21] width 354 height 20
